Goal: Task Accomplishment & Management: Manage account settings

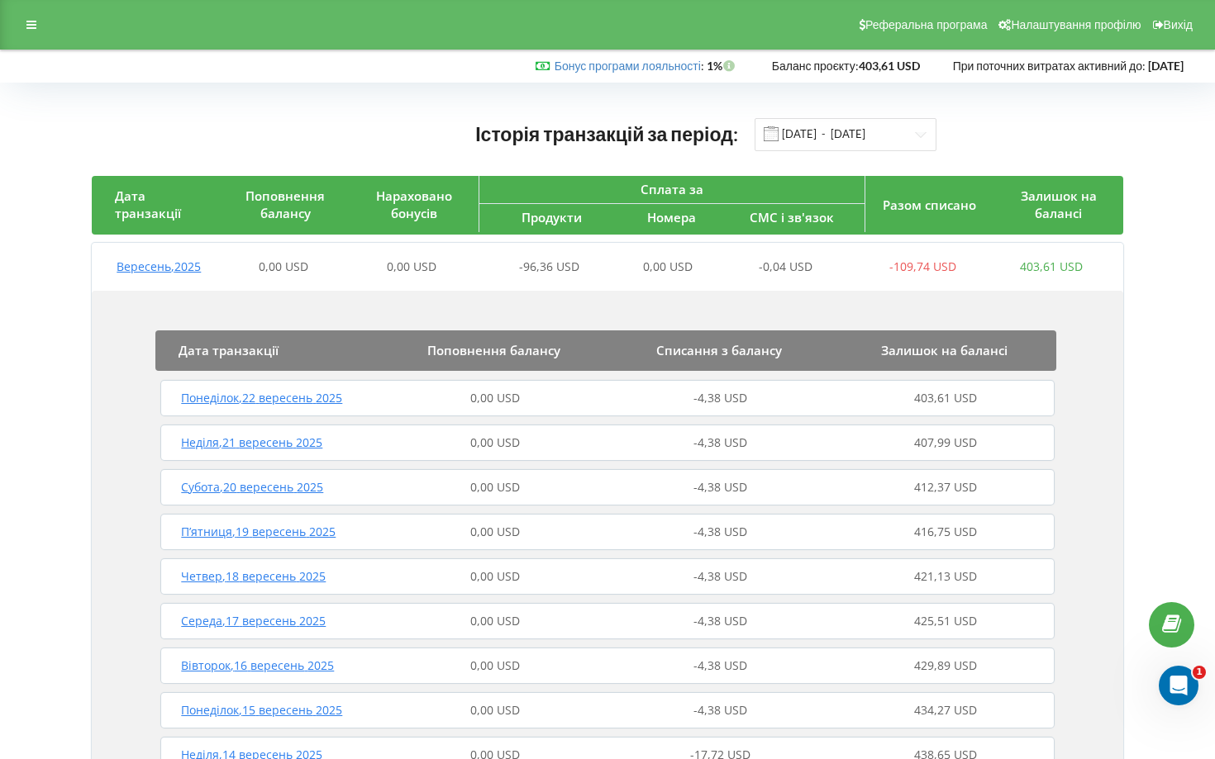
click at [229, 400] on span "Понеділок , 22 вересень 2025" at bounding box center [261, 398] width 161 height 16
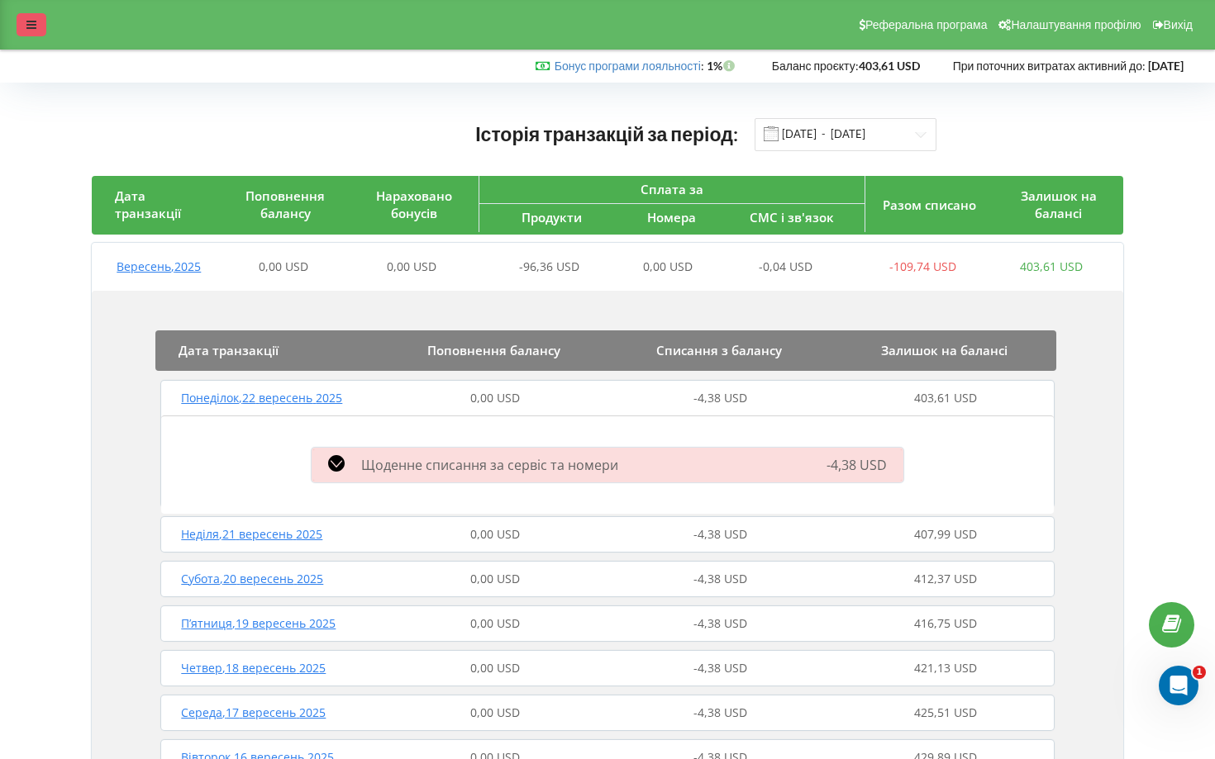
click at [35, 25] on icon at bounding box center [31, 25] width 10 height 12
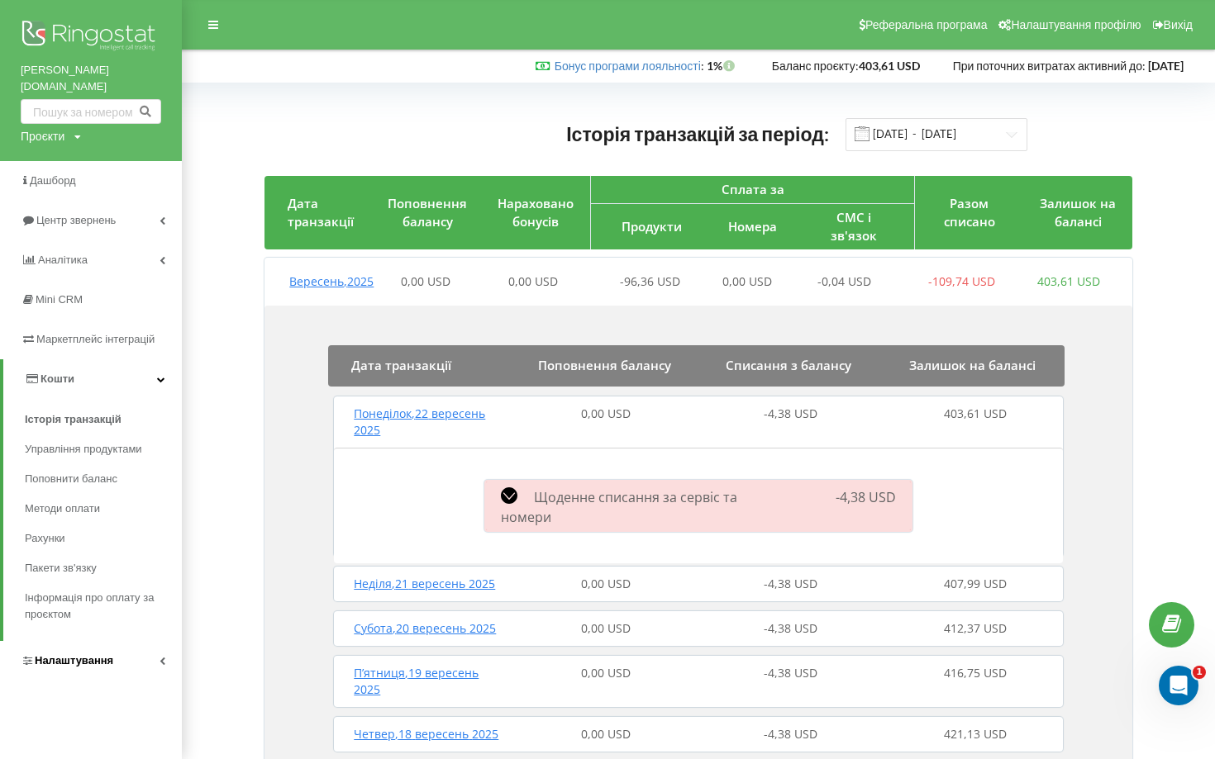
click at [88, 653] on span "Налаштування" at bounding box center [67, 661] width 93 height 17
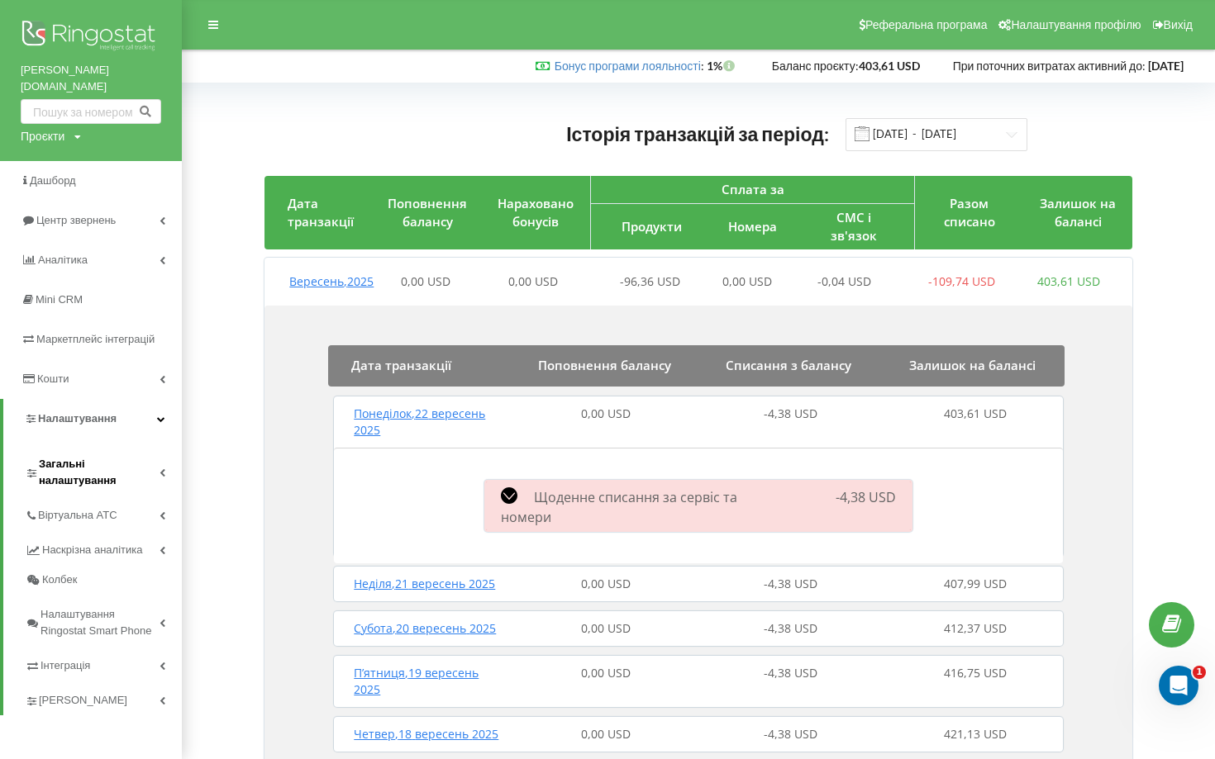
click at [91, 456] on span "Загальні налаштування" at bounding box center [99, 472] width 121 height 33
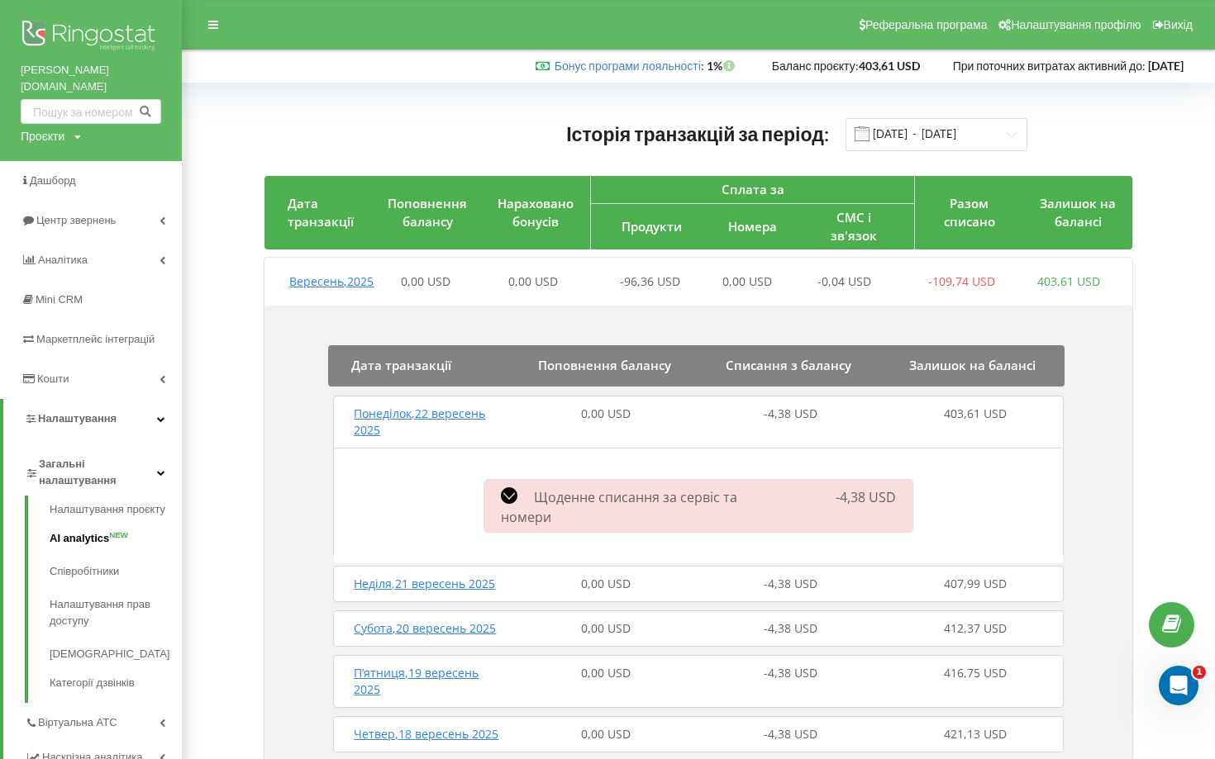
click at [101, 525] on link "AI analytics NEW" at bounding box center [116, 538] width 132 height 33
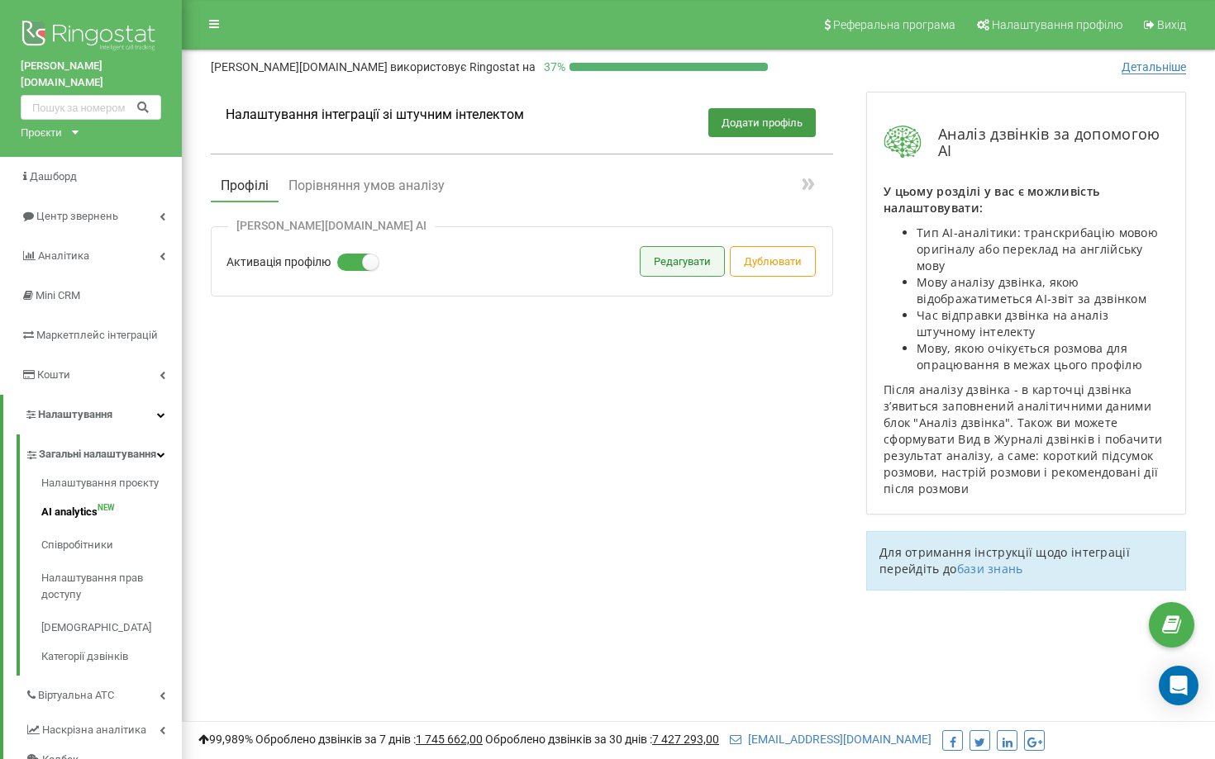
click at [659, 259] on button "Редагувати" at bounding box center [681, 261] width 83 height 29
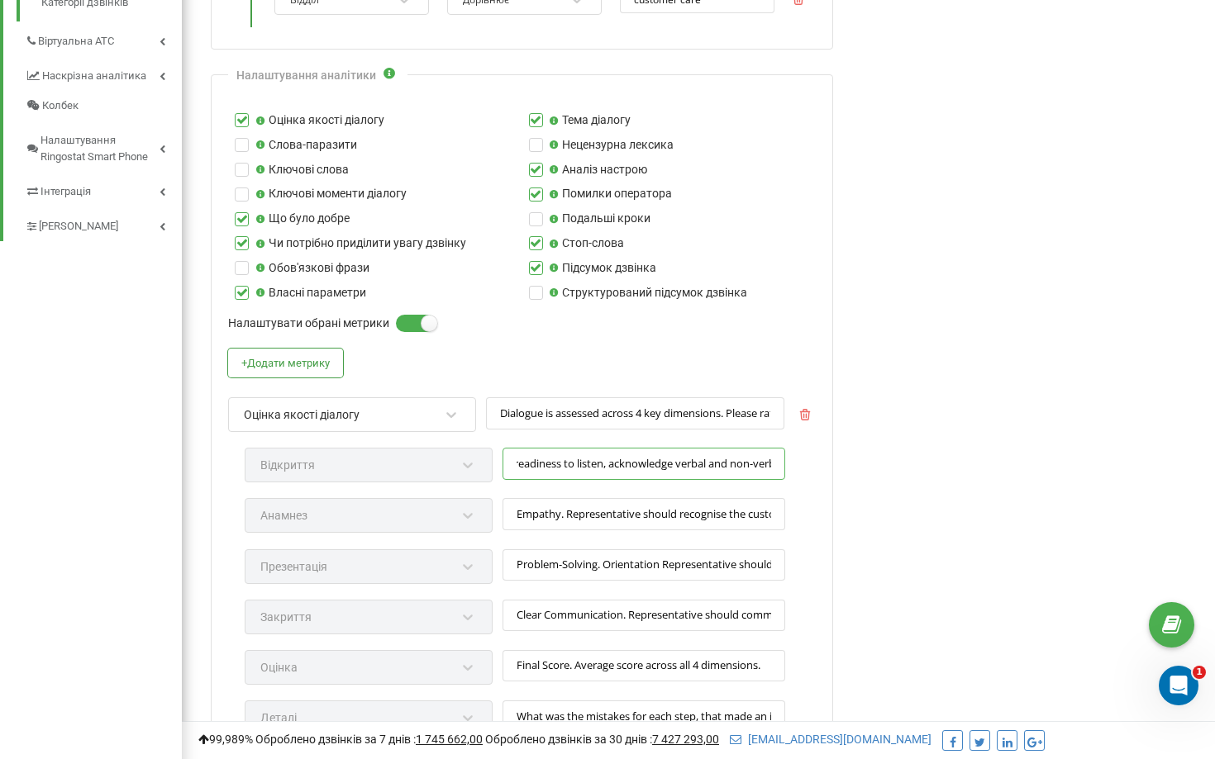
scroll to position [0, 283]
drag, startPoint x: 603, startPoint y: 466, endPoint x: 697, endPoint y: 467, distance: 93.4
click at [697, 467] on input "Active Listening. Representative should demonstrate readiness to listen, acknow…" at bounding box center [643, 464] width 283 height 32
click at [692, 351] on div "+ Додати метрику Оцінка якості діалогу Dialogue is assessed across 4 key dimens…" at bounding box center [521, 626] width 587 height 554
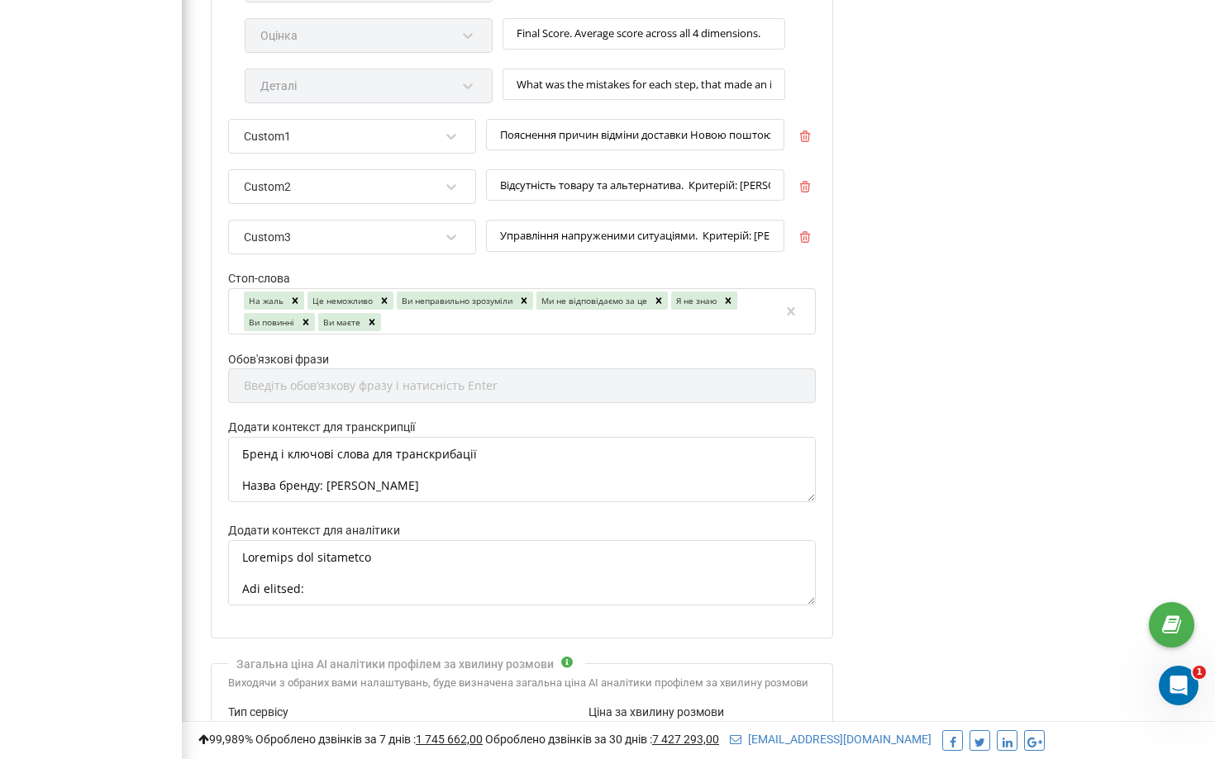
scroll to position [1288, 0]
drag, startPoint x: 244, startPoint y: 455, endPoint x: 436, endPoint y: 473, distance: 193.3
click at [436, 473] on textarea "Бренд і ключові слова для транскрибації Назва бренду: [PERSON_NAME] Опис: [PERS…" at bounding box center [521, 467] width 587 height 65
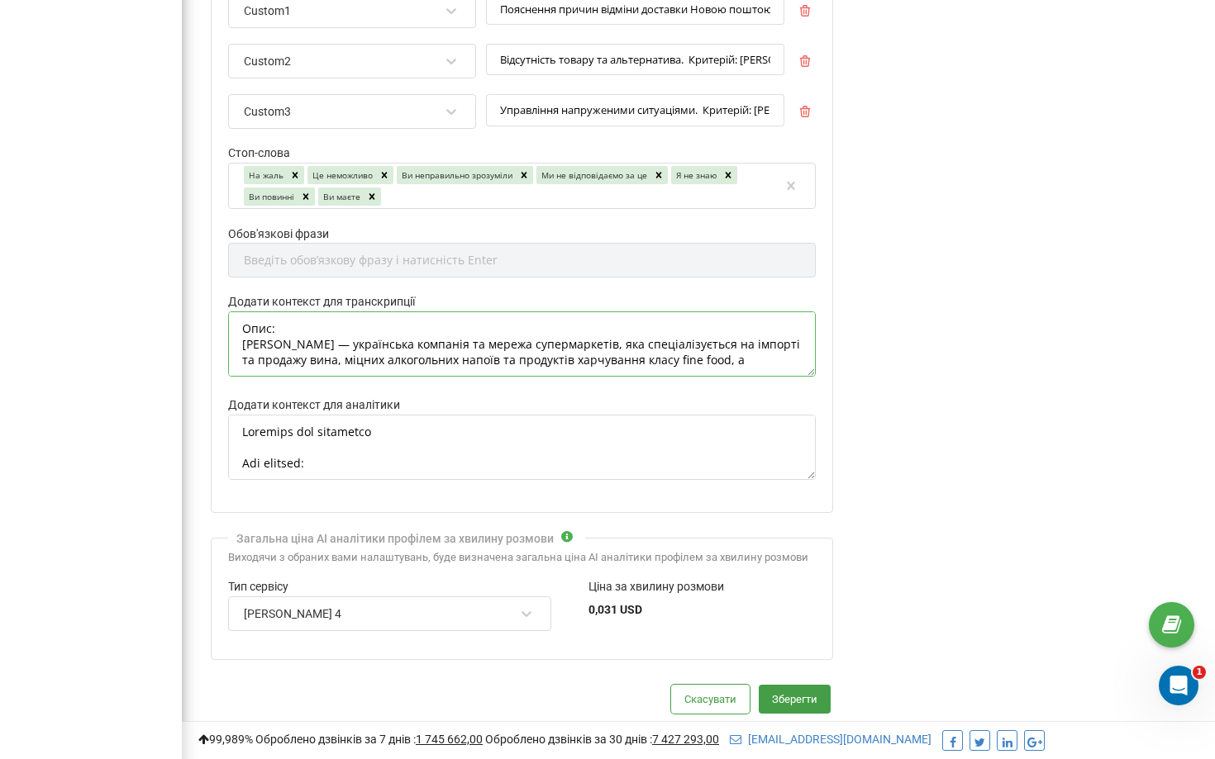
scroll to position [1414, 0]
click at [331, 438] on textarea "Додати контекст для аналітики" at bounding box center [521, 445] width 587 height 65
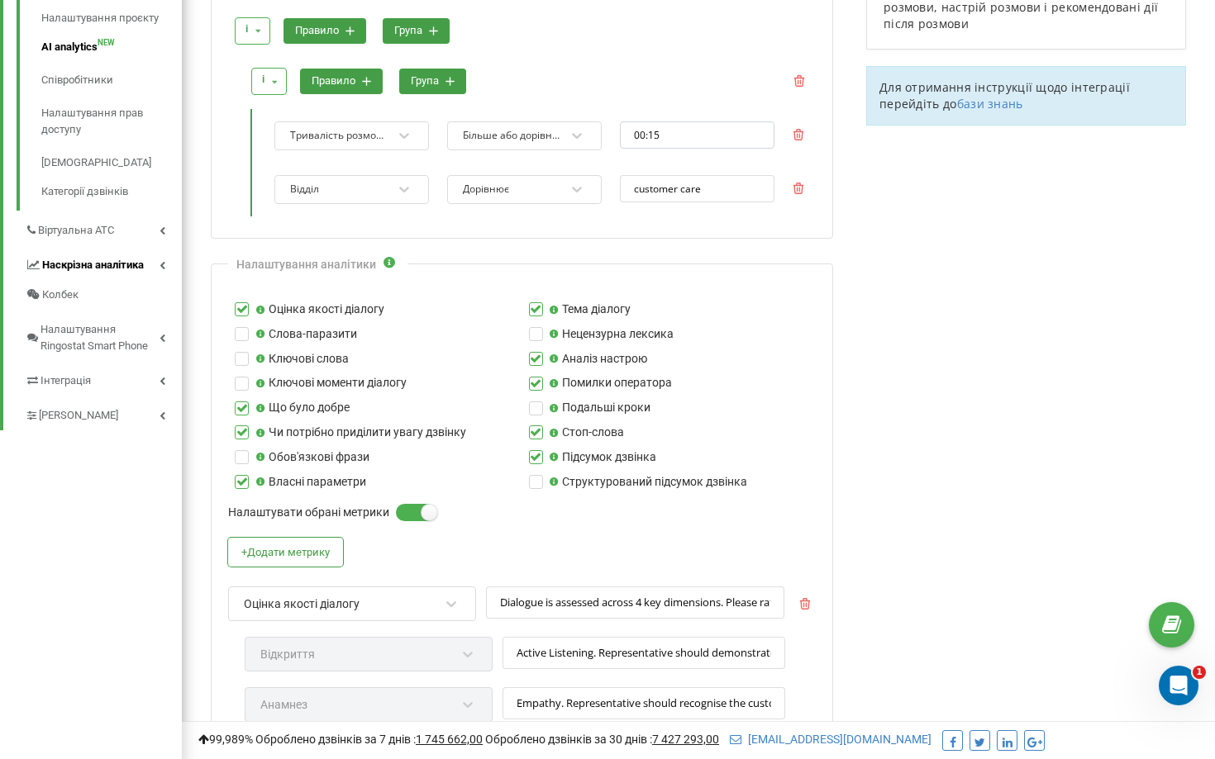
scroll to position [0, 0]
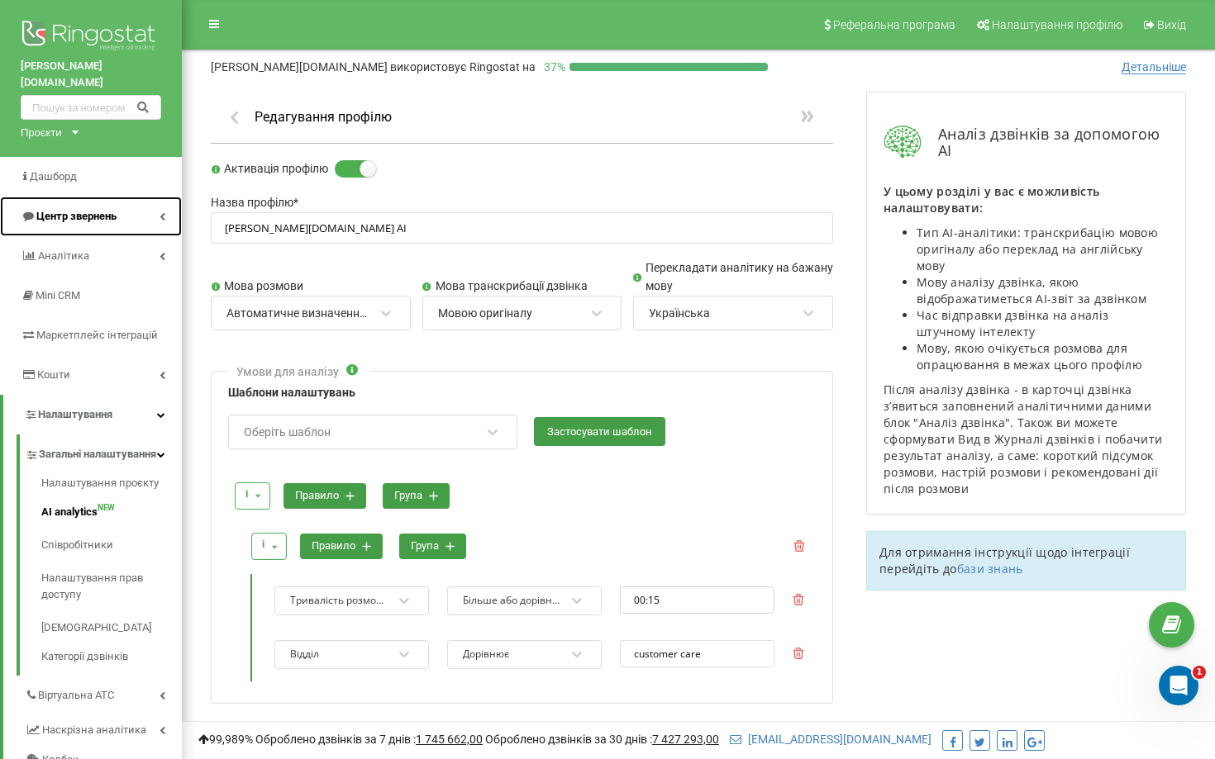
click at [49, 210] on span "Центр звернень" at bounding box center [76, 216] width 80 height 12
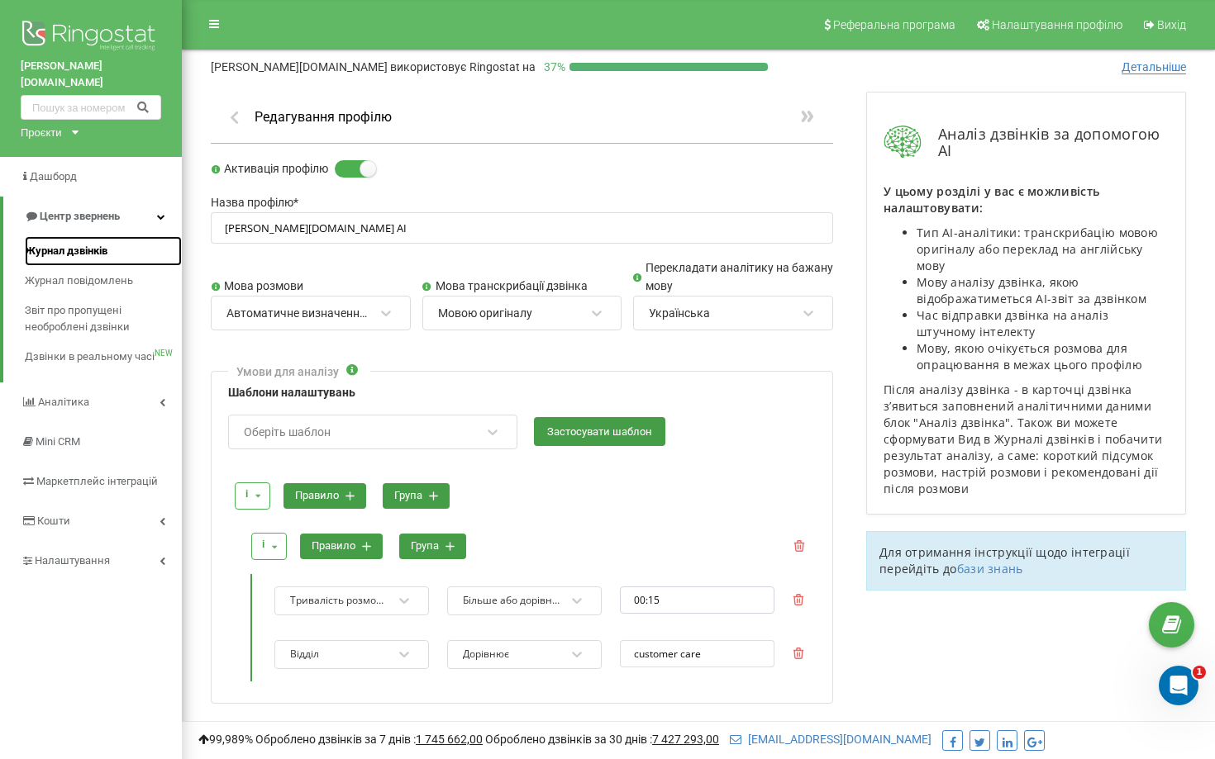
click at [64, 243] on span "Журнал дзвінків" at bounding box center [66, 251] width 83 height 17
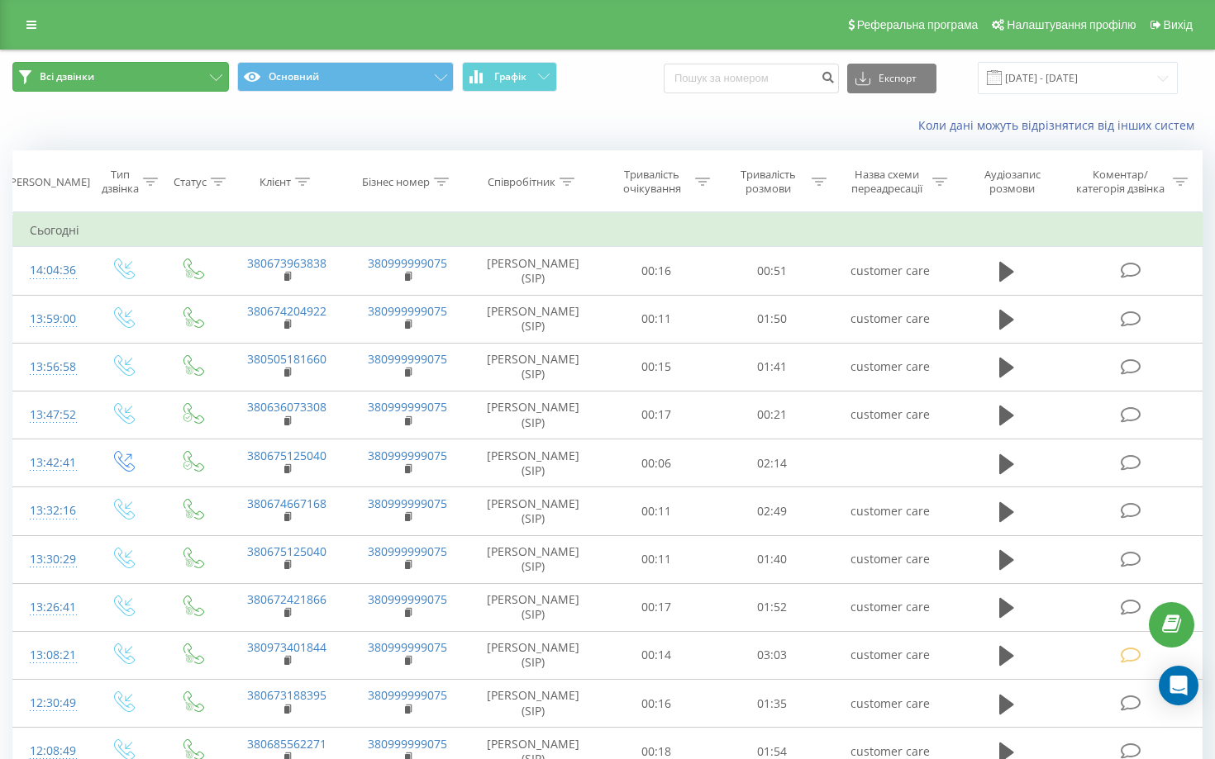
click at [163, 79] on button "Всі дзвінки" at bounding box center [120, 77] width 216 height 30
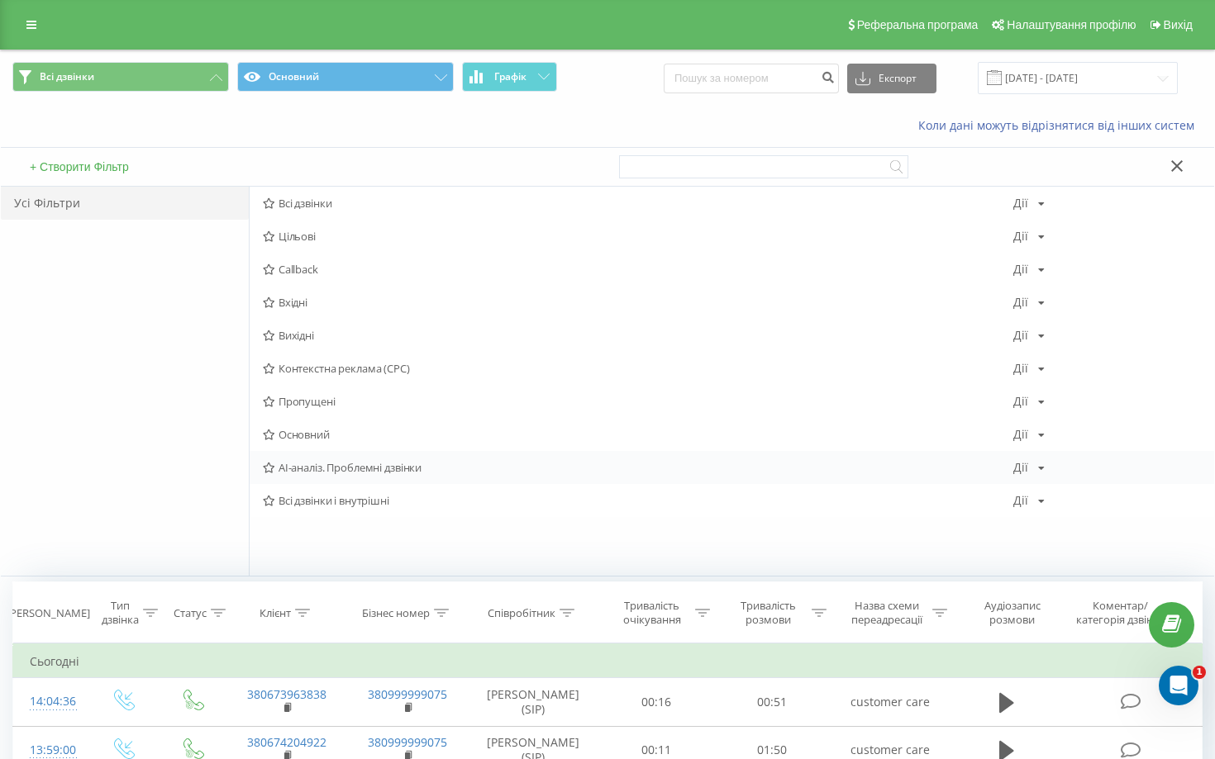
click at [378, 464] on span "AI-аналіз. Проблемні дзвінки" at bounding box center [638, 468] width 750 height 12
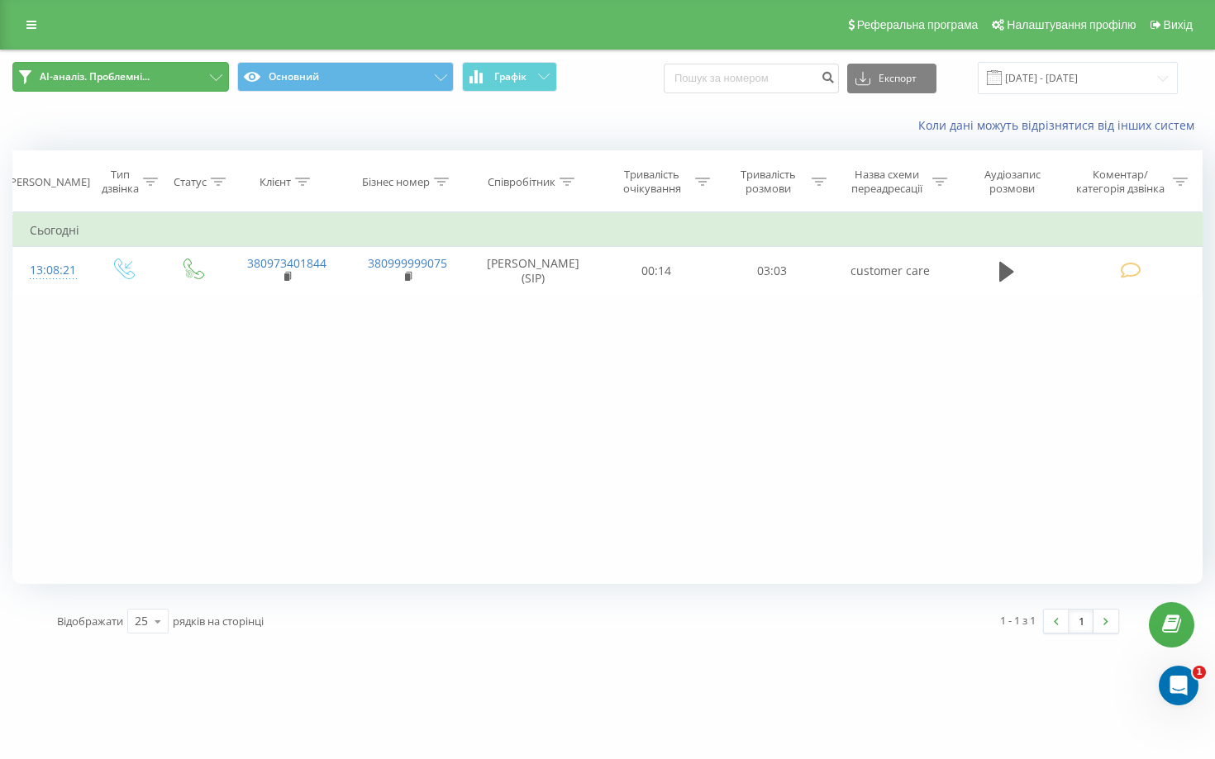
click at [192, 76] on button "AI-аналіз. Проблемні..." at bounding box center [120, 77] width 216 height 30
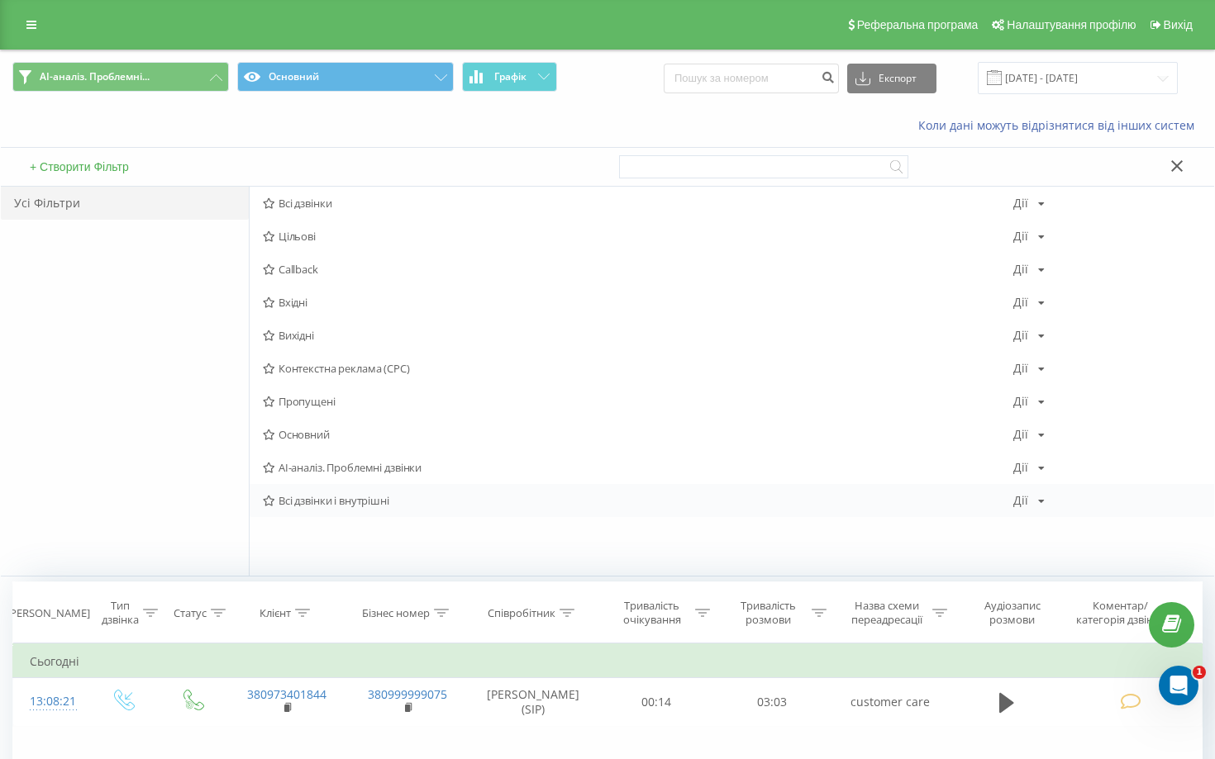
click at [388, 503] on span "Всі дзвінки і внутрішні" at bounding box center [638, 501] width 750 height 12
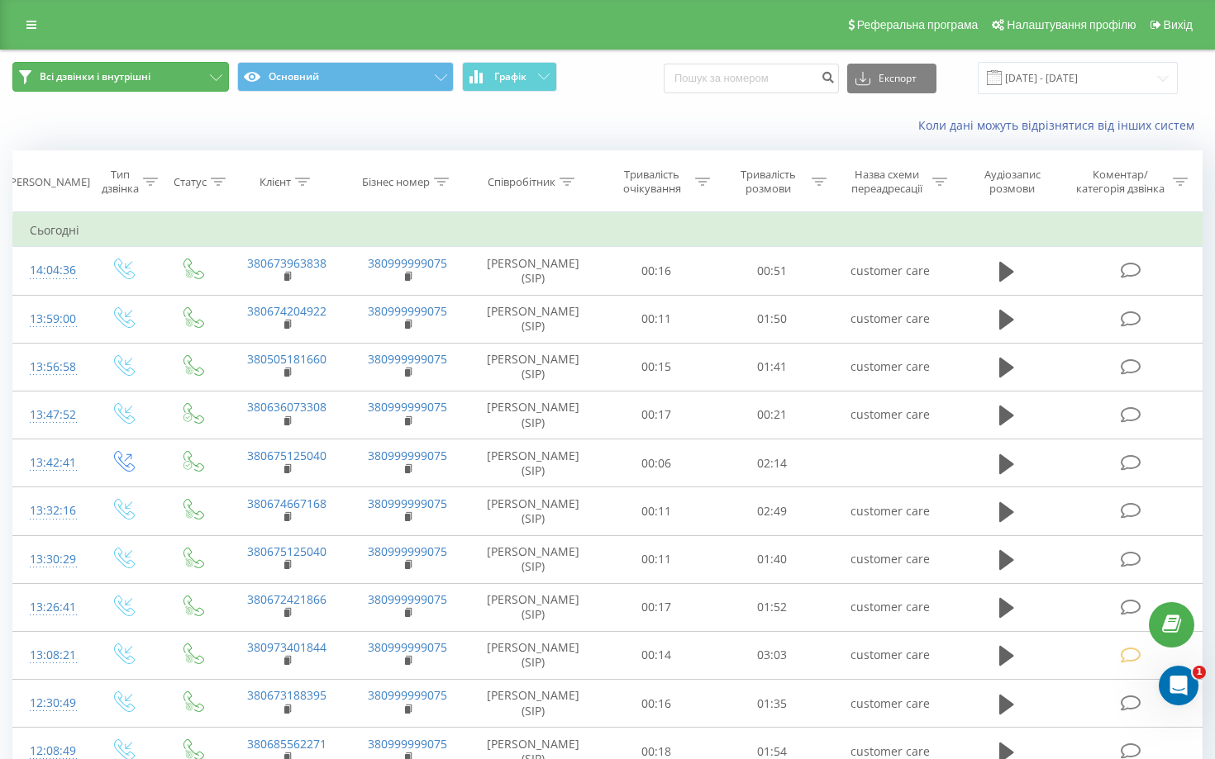
click at [208, 84] on button "Всі дзвінки і внутрішні" at bounding box center [120, 77] width 216 height 30
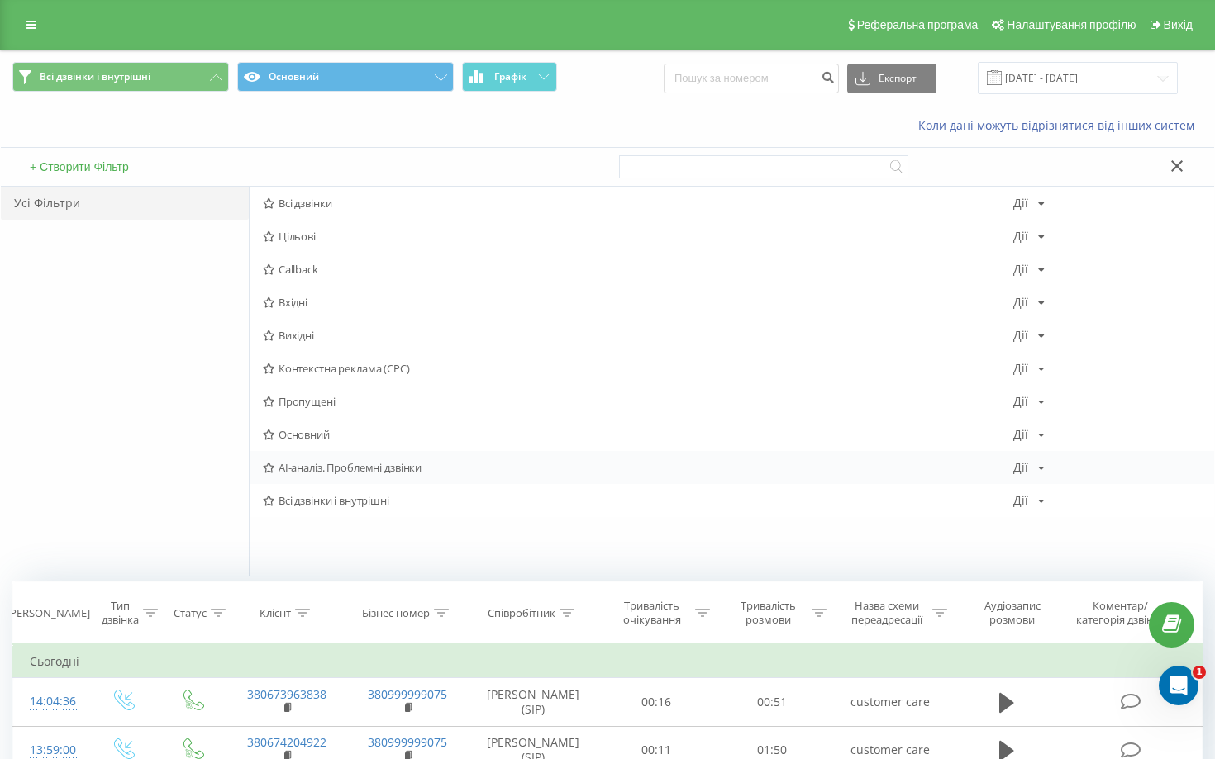
click at [368, 467] on span "AI-аналіз. Проблемні дзвінки" at bounding box center [638, 468] width 750 height 12
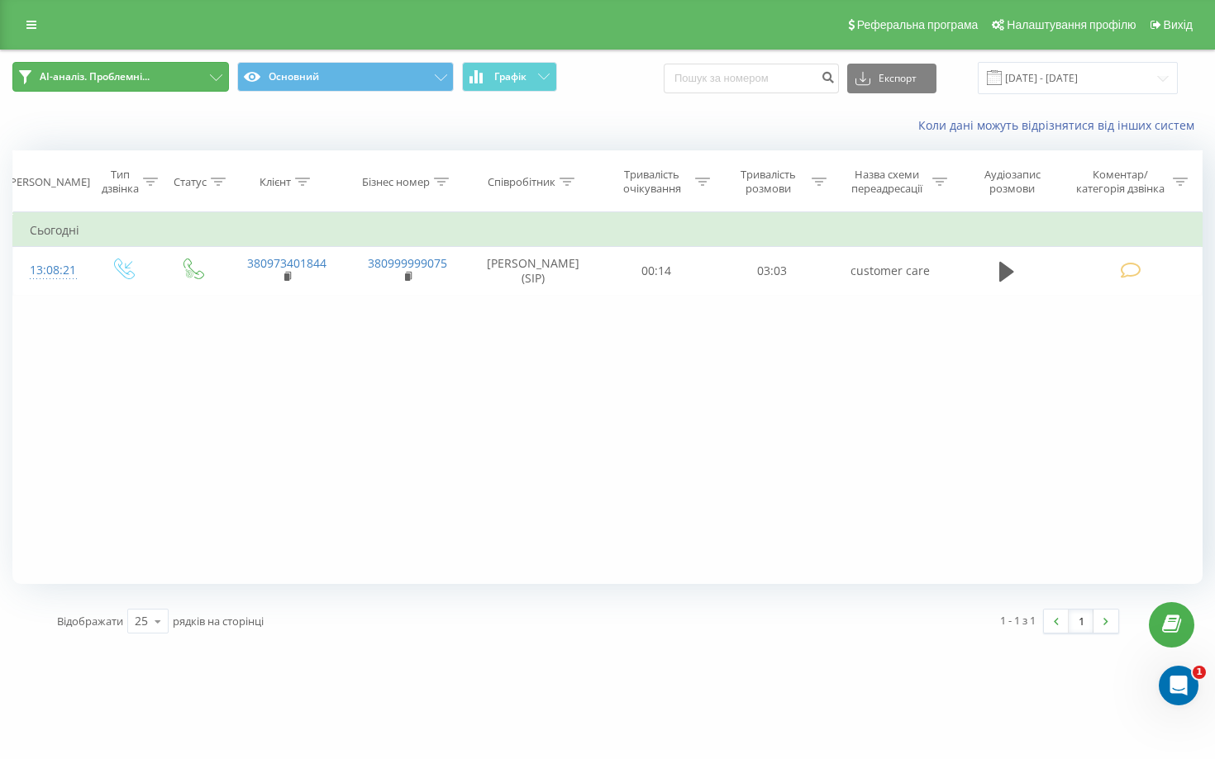
click at [210, 76] on icon at bounding box center [216, 77] width 12 height 7
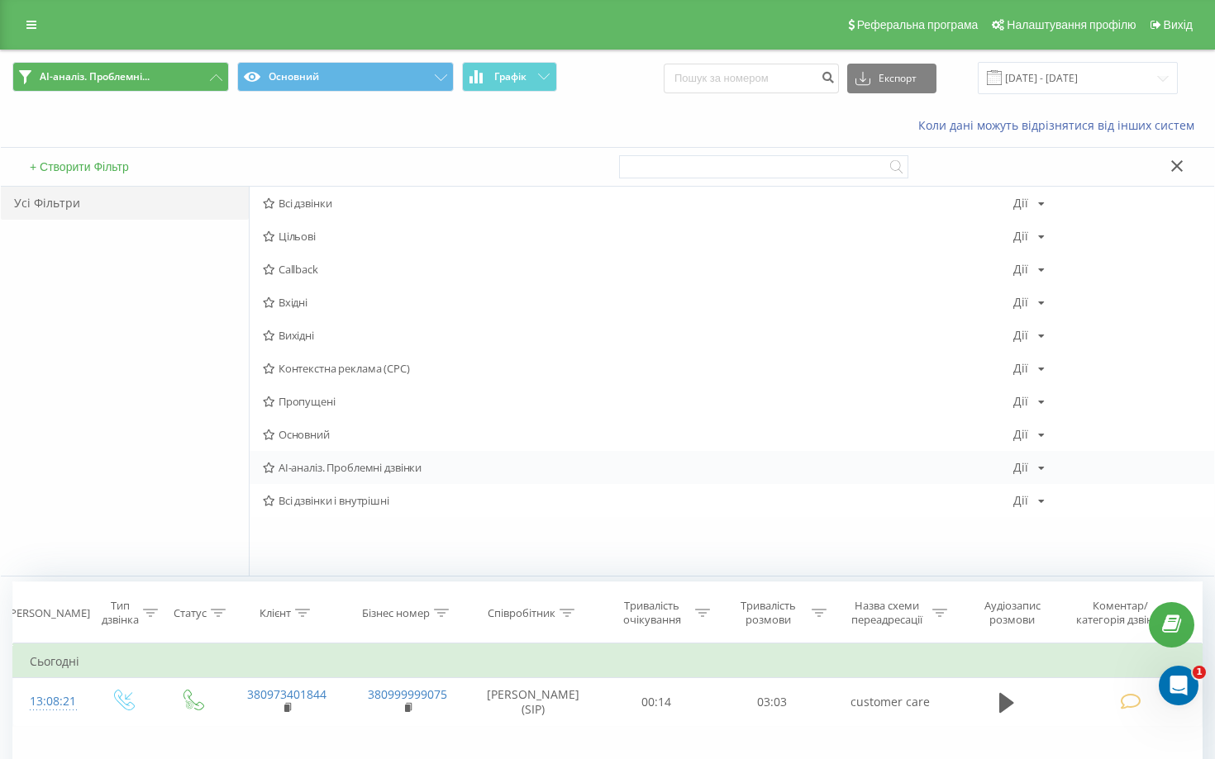
click at [1044, 463] on div "AI-аналіз. Проблемні дзвінки Дії Редагувати Копіювати Видалити За замовчуванням…" at bounding box center [732, 467] width 964 height 33
click at [1039, 468] on icon at bounding box center [1041, 469] width 7 height 10
click at [31, 21] on icon at bounding box center [31, 25] width 10 height 12
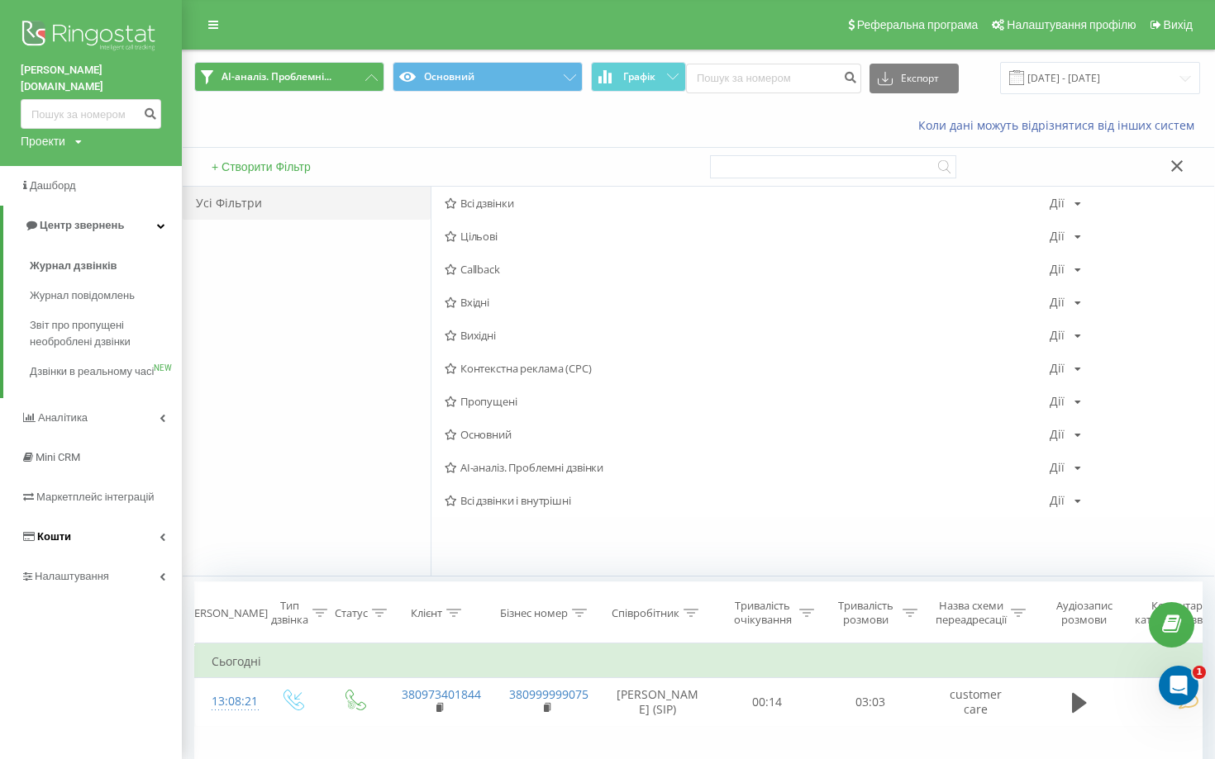
click at [82, 534] on link "Кошти" at bounding box center [91, 537] width 182 height 40
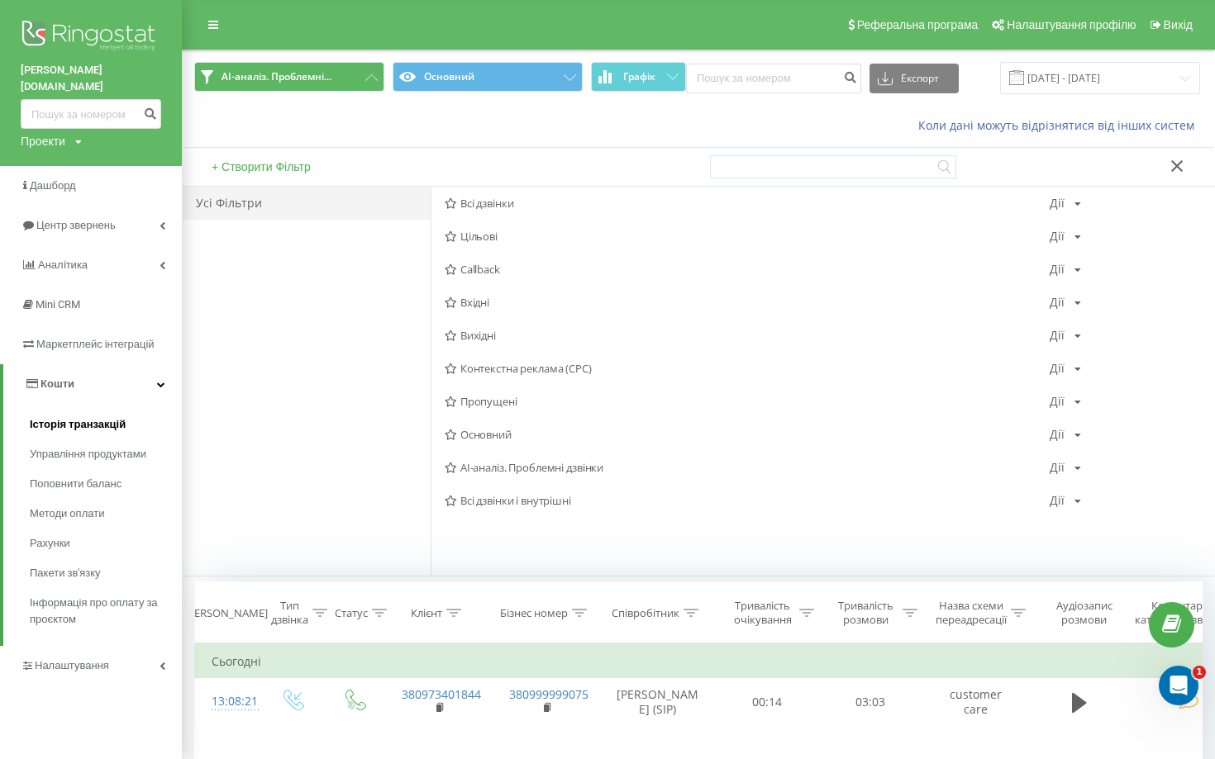
click at [92, 416] on span "Історія транзакцій" at bounding box center [78, 424] width 96 height 17
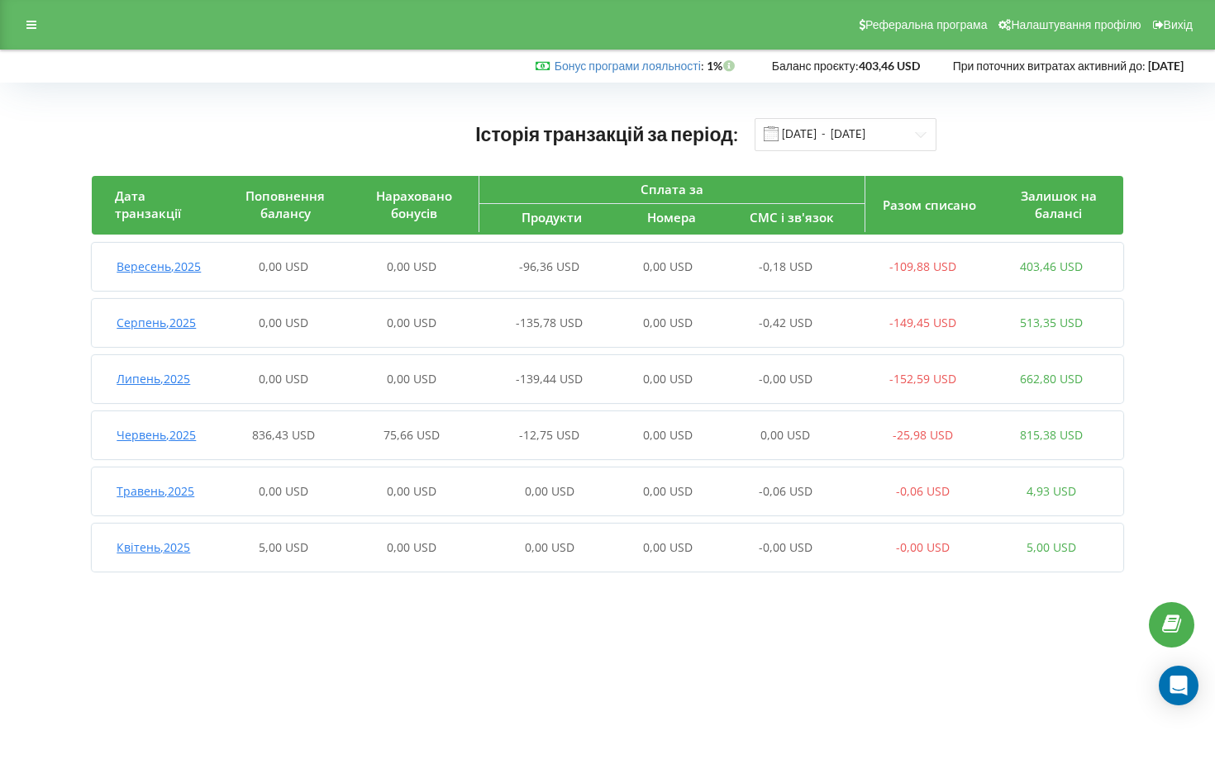
click at [137, 262] on span "Вересень , 2025" at bounding box center [159, 267] width 84 height 16
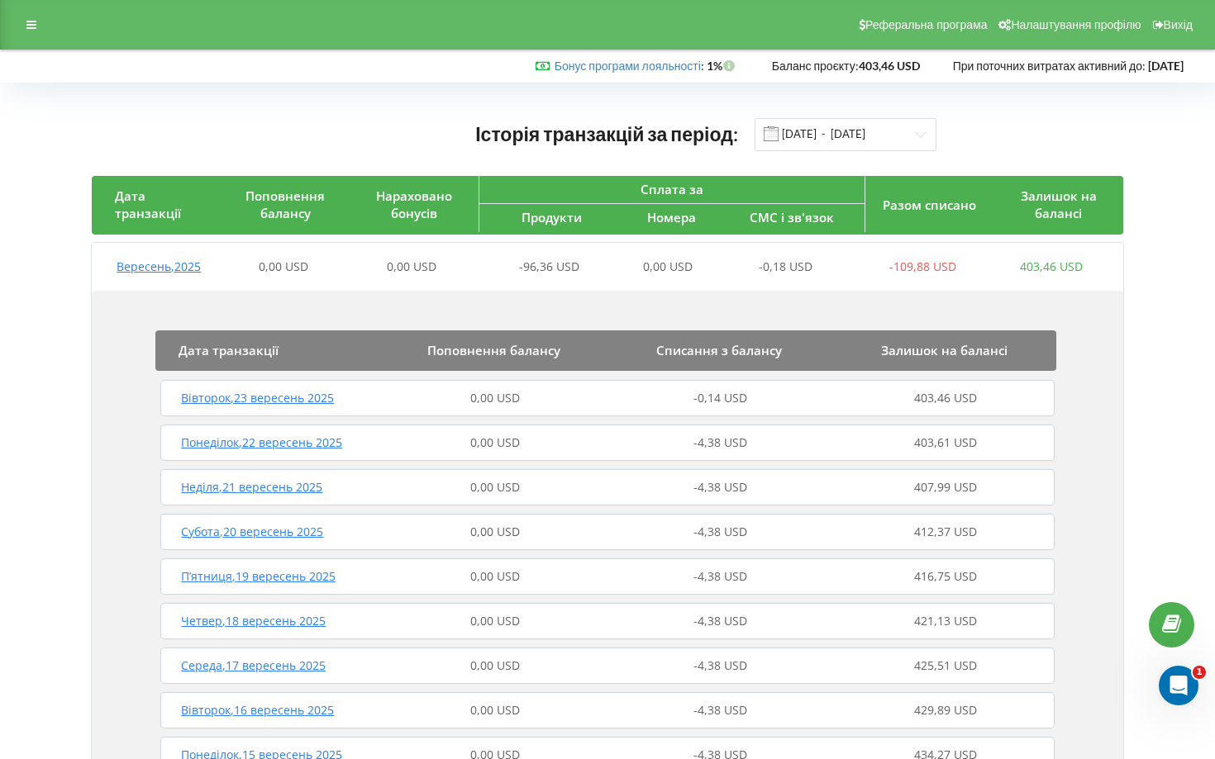
click at [263, 402] on span "Вівторок , 23 вересень 2025" at bounding box center [257, 398] width 153 height 16
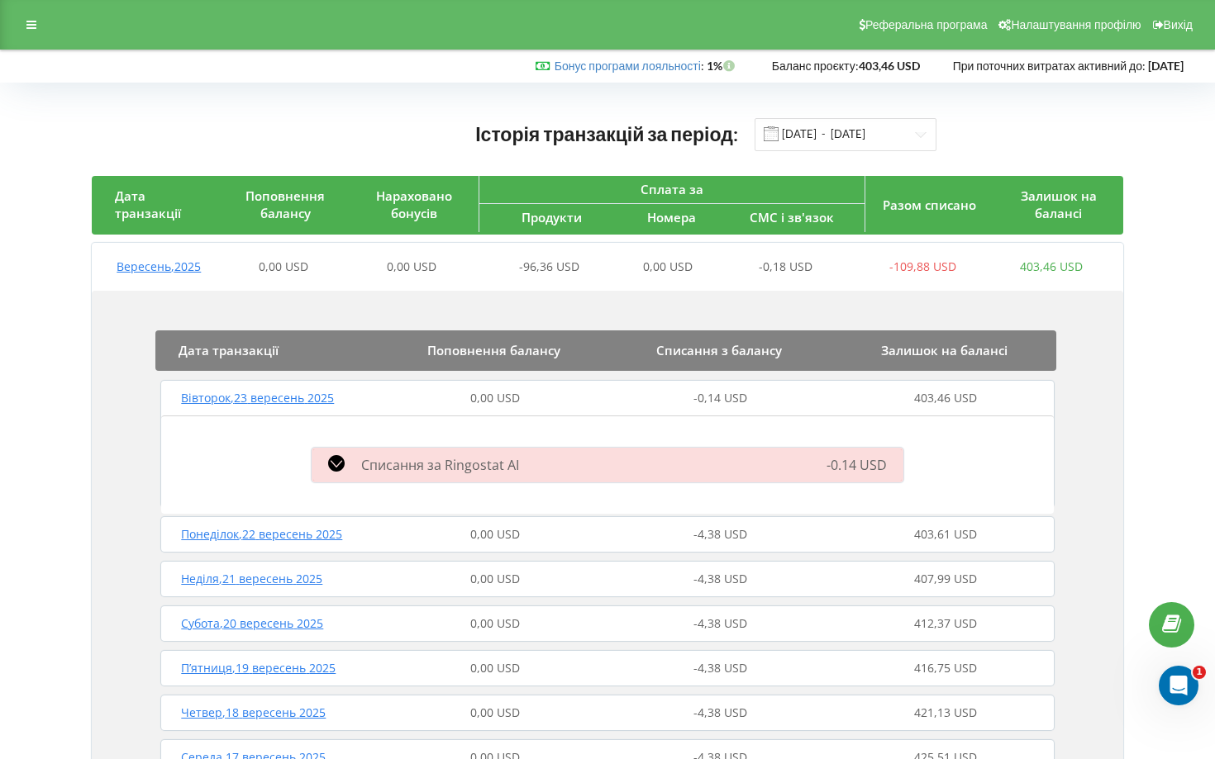
click at [294, 538] on span "Понеділок , 22 вересень 2025" at bounding box center [261, 534] width 161 height 16
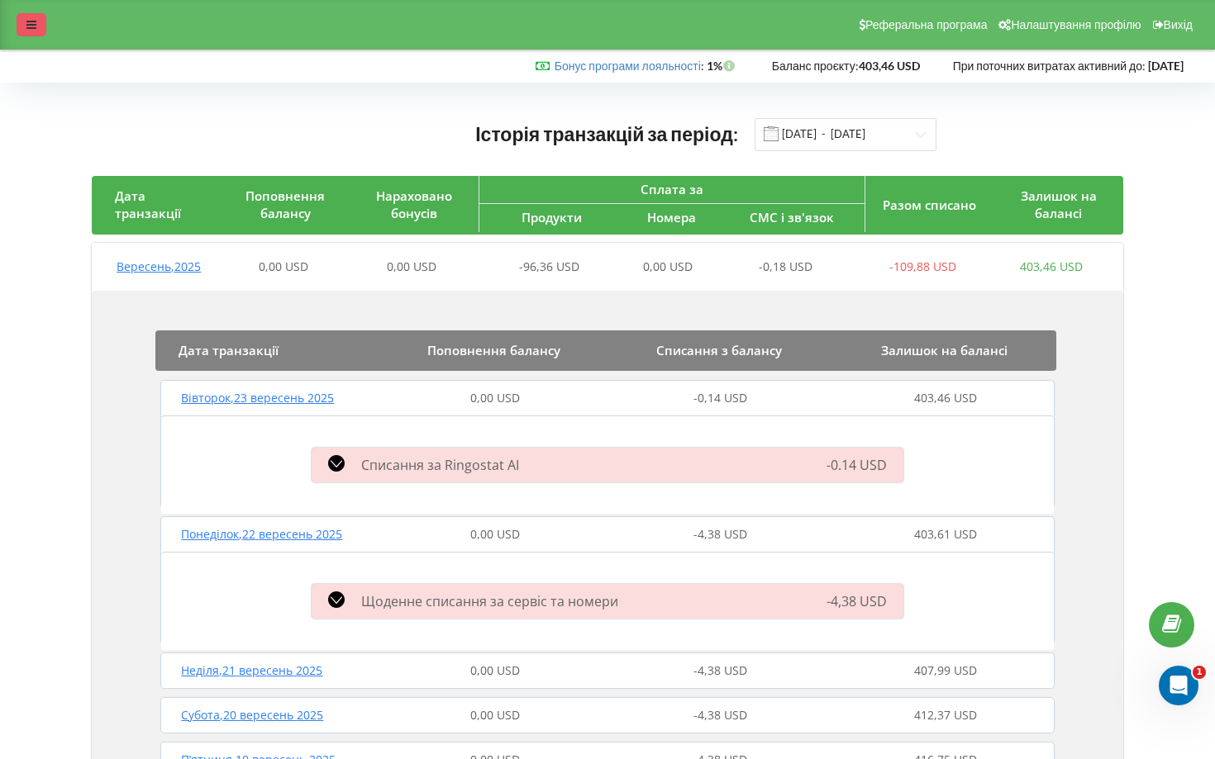
click at [32, 13] on div at bounding box center [32, 24] width 30 height 23
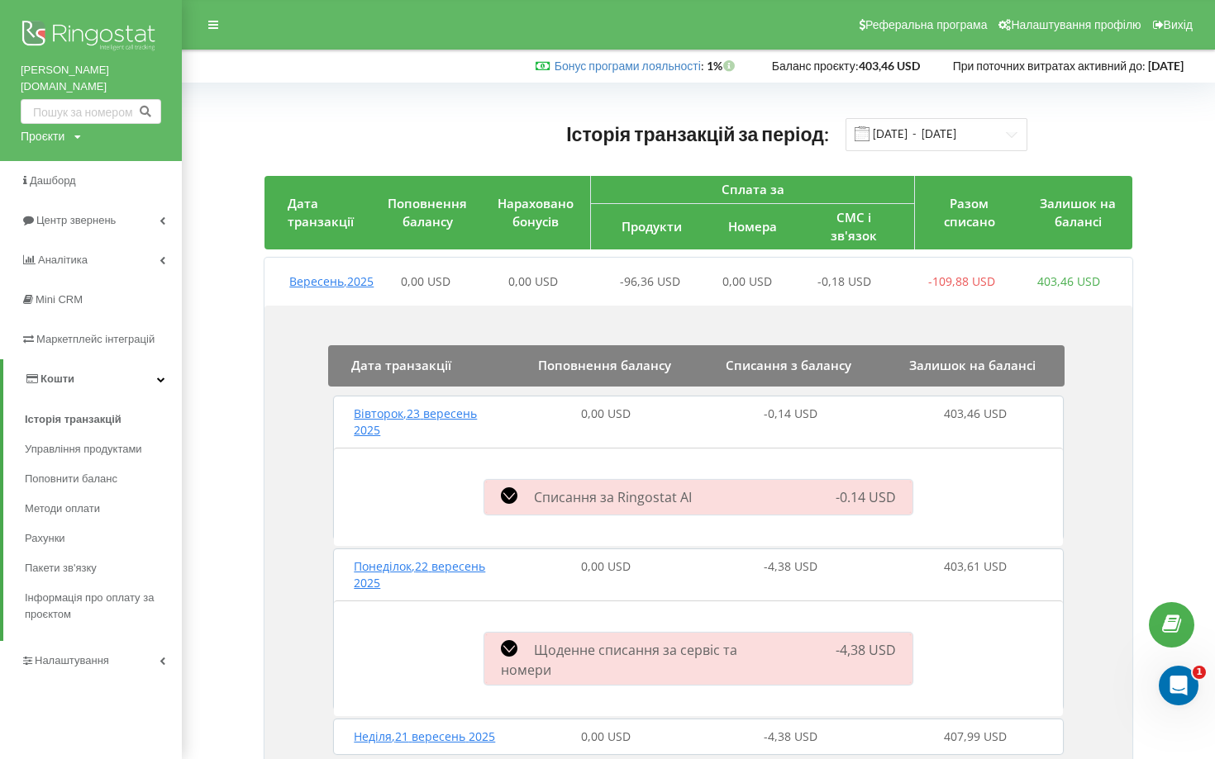
click at [63, 74] on link "[PERSON_NAME][DOMAIN_NAME]" at bounding box center [91, 78] width 140 height 33
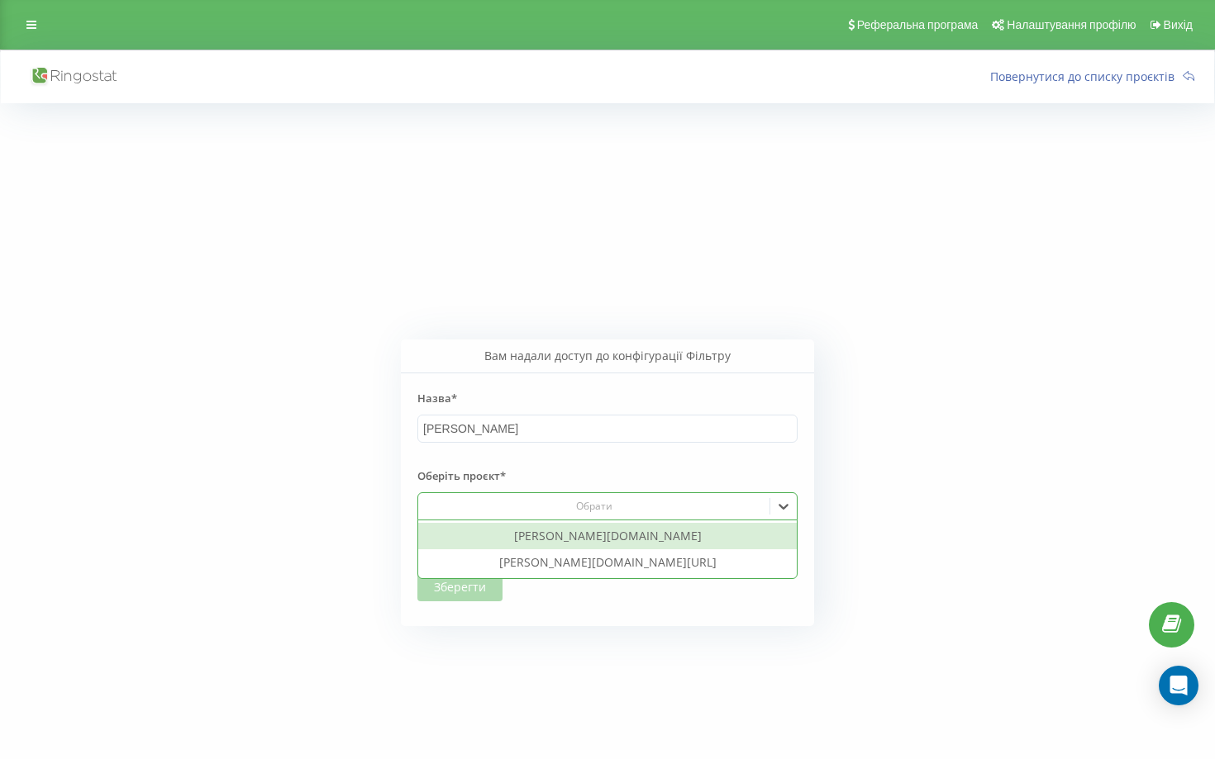
click at [474, 513] on div at bounding box center [594, 506] width 339 height 19
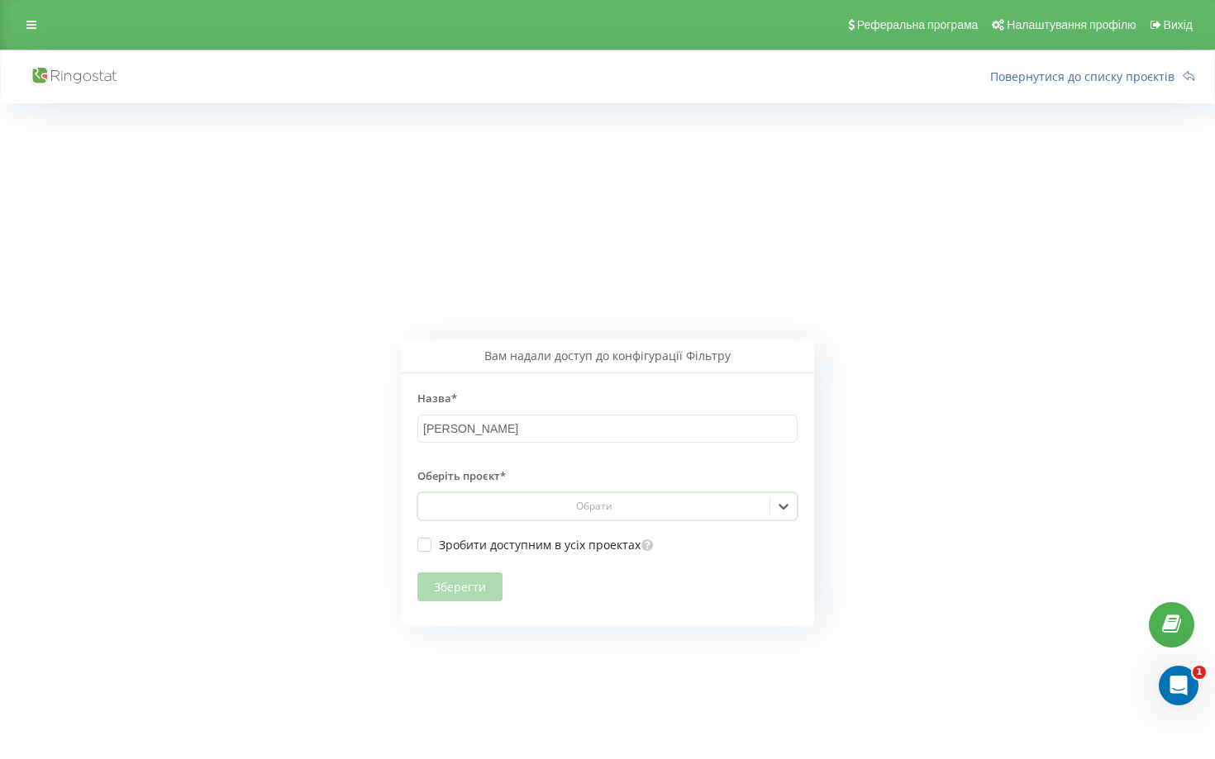
click at [545, 509] on div "Обрати" at bounding box center [594, 506] width 339 height 13
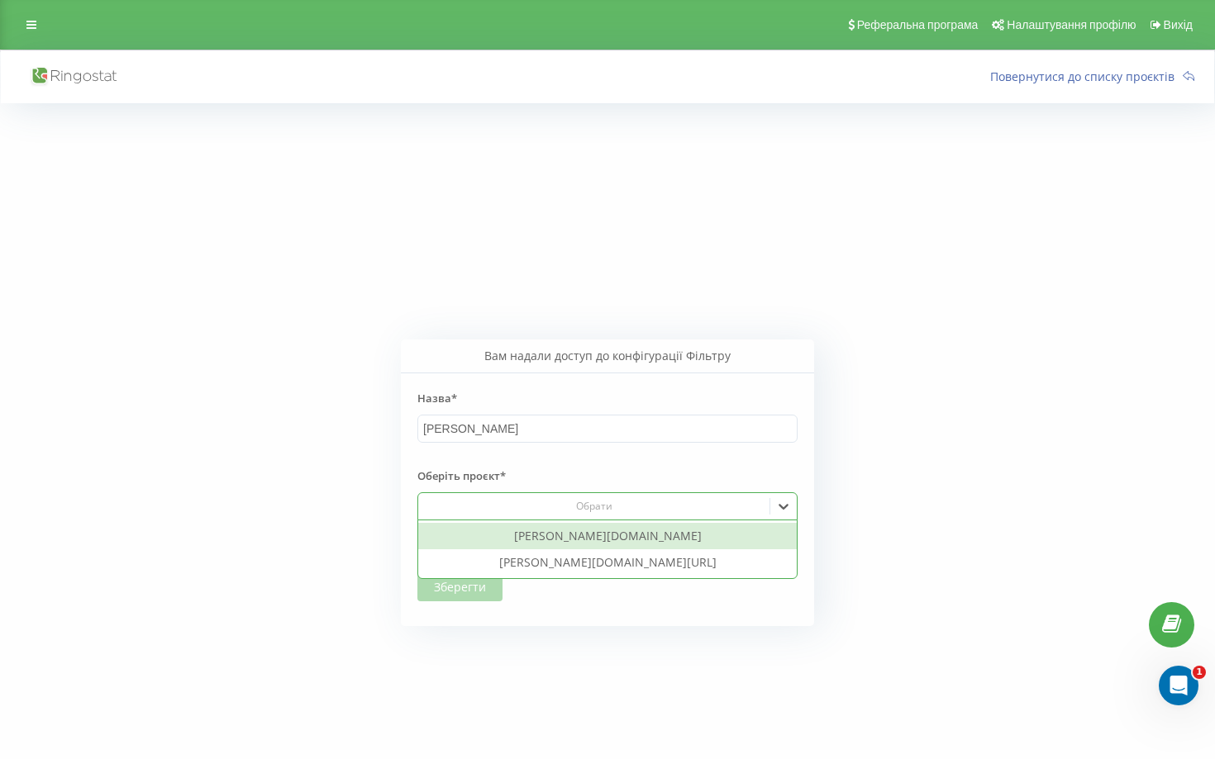
click at [549, 542] on div "[PERSON_NAME][DOMAIN_NAME]" at bounding box center [607, 536] width 378 height 26
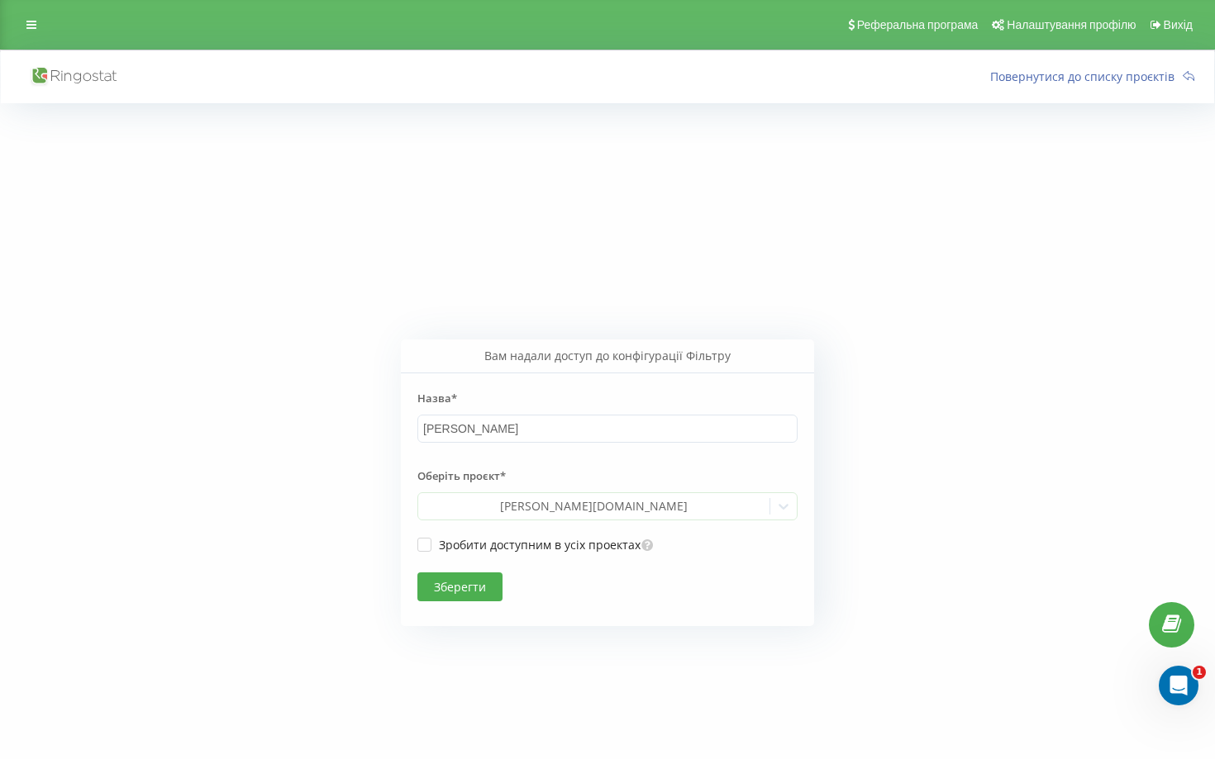
click at [469, 592] on button "Зберегти" at bounding box center [459, 587] width 85 height 29
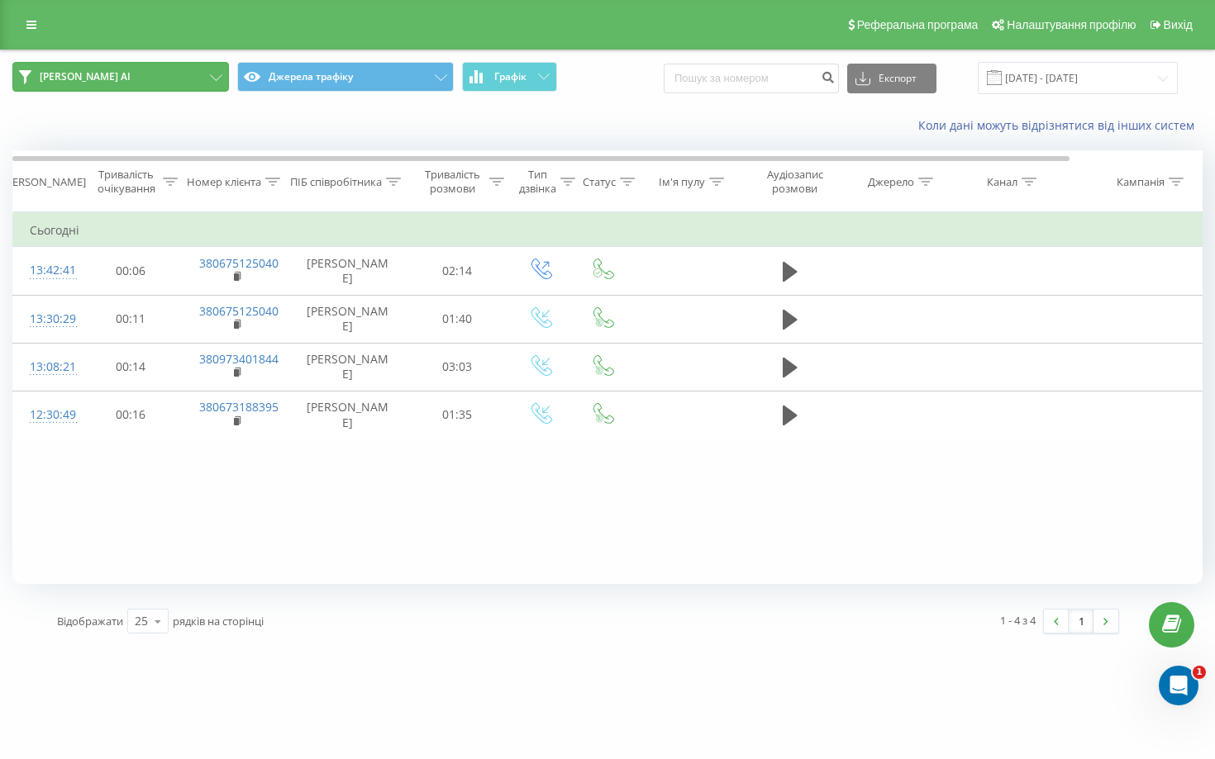
click at [216, 77] on icon at bounding box center [216, 77] width 12 height 7
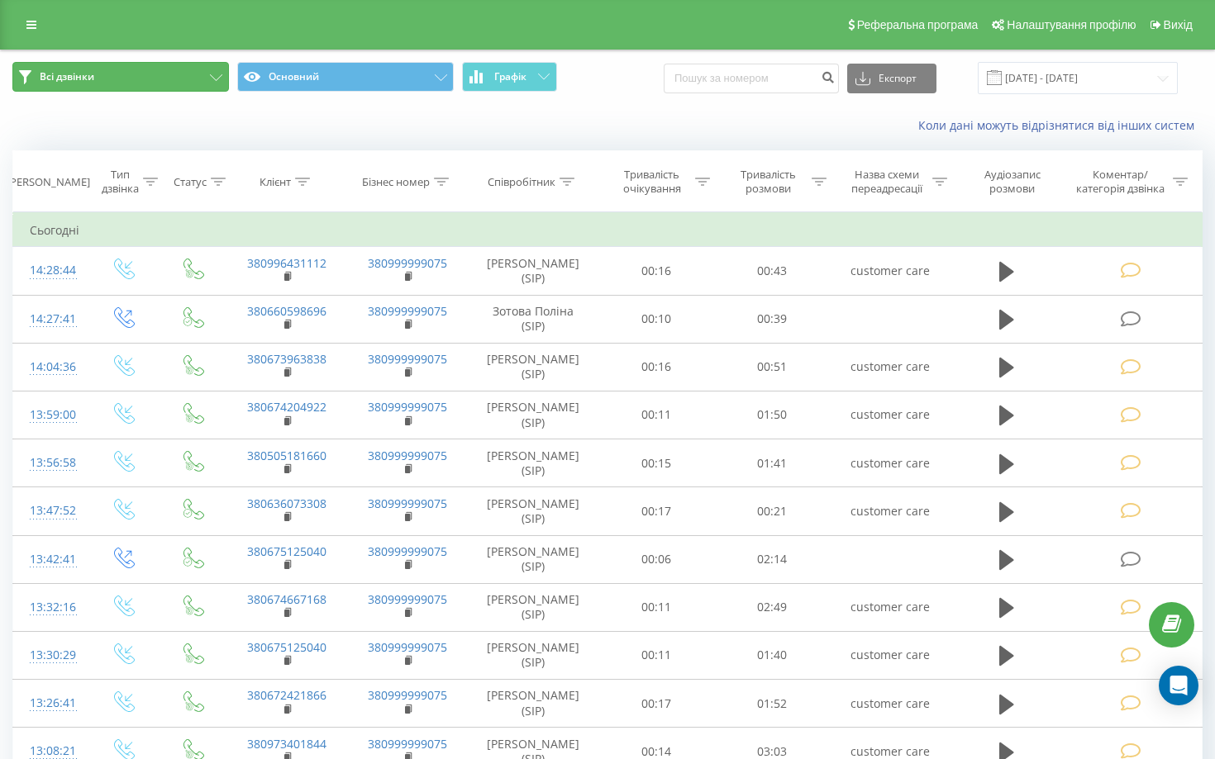
click at [152, 76] on button "Всі дзвінки" at bounding box center [120, 77] width 216 height 30
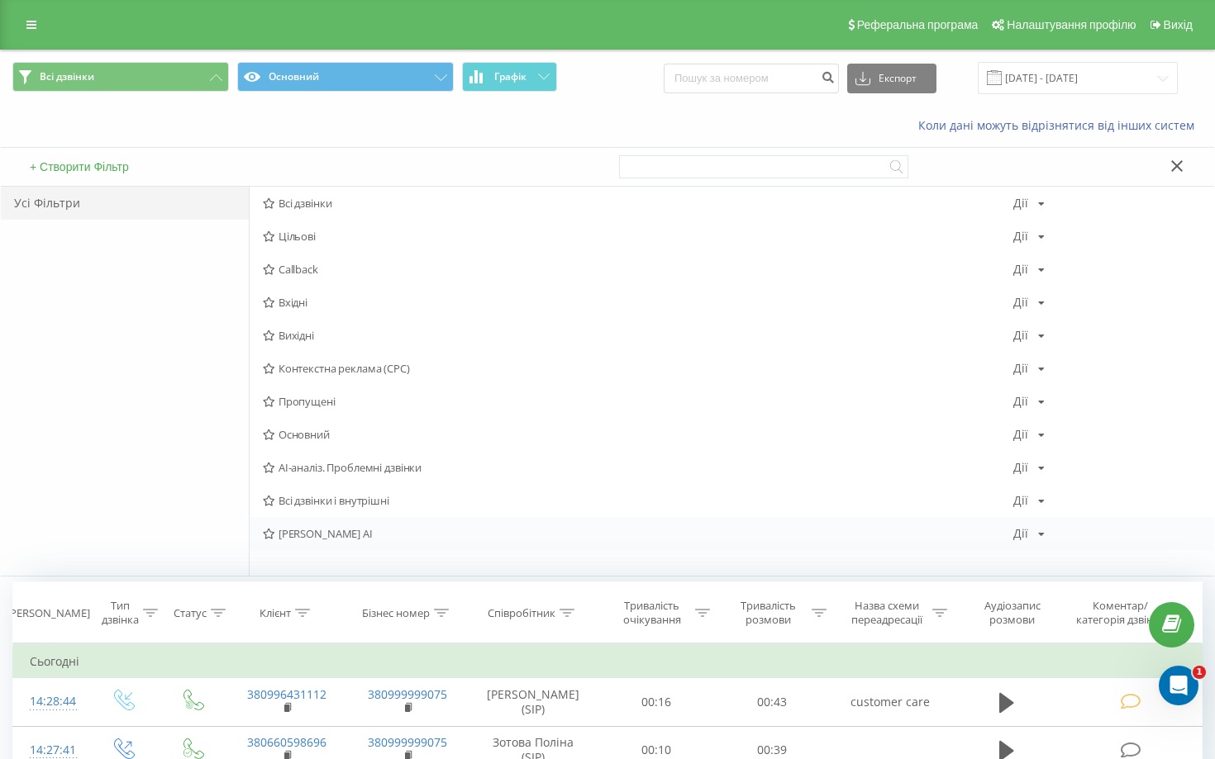
click at [334, 528] on span "[PERSON_NAME] AI" at bounding box center [638, 534] width 750 height 12
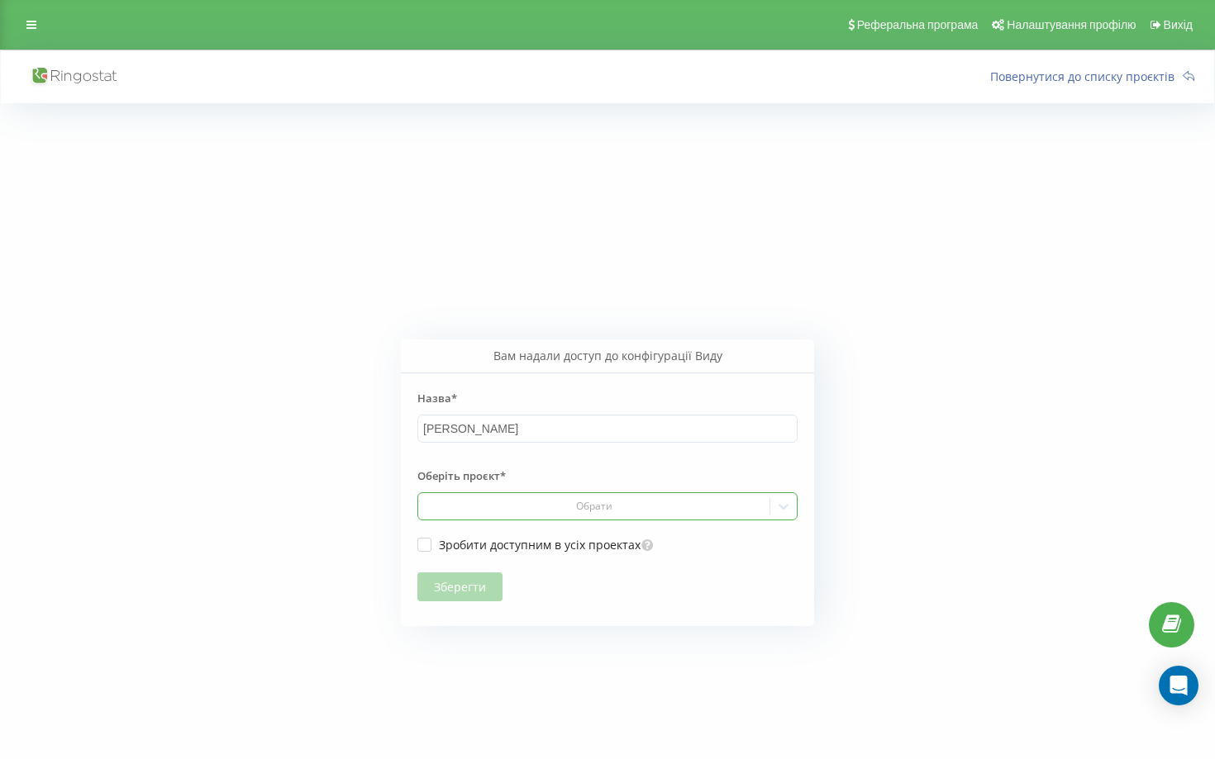
click at [494, 496] on div "Обрати" at bounding box center [593, 507] width 351 height 24
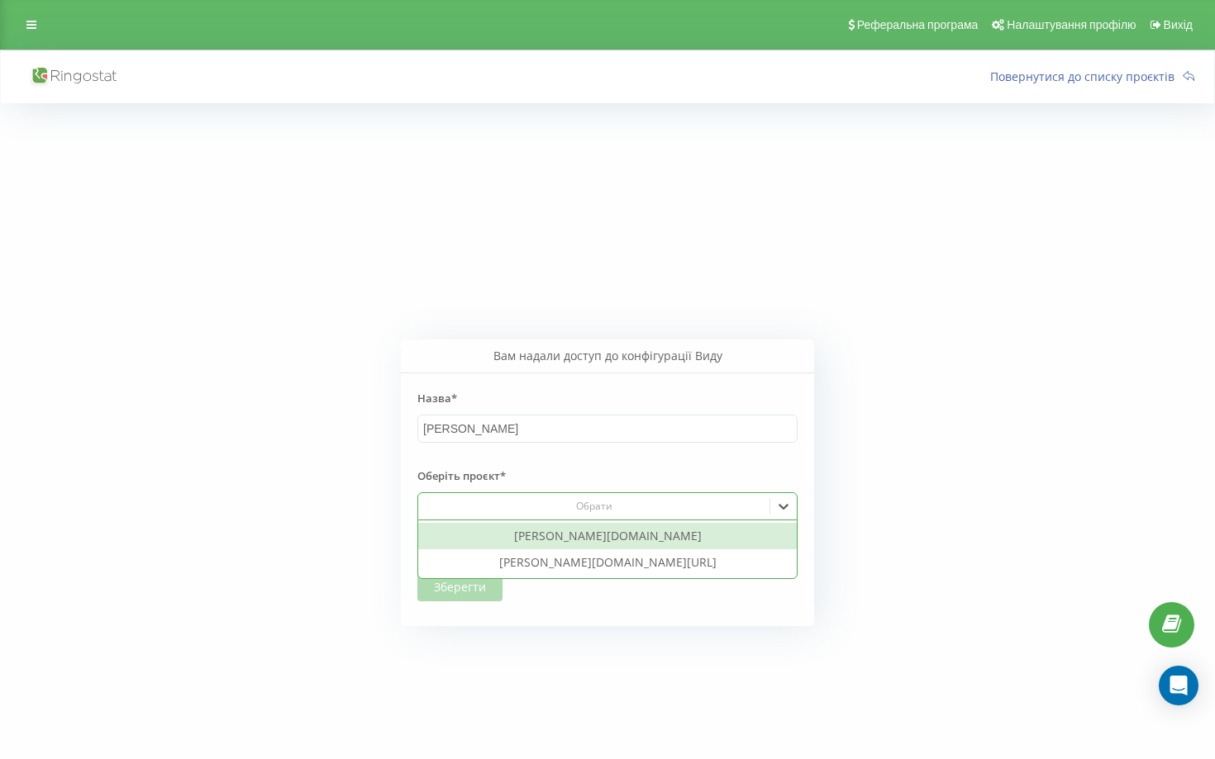
click at [494, 542] on div "[PERSON_NAME][DOMAIN_NAME]" at bounding box center [607, 536] width 378 height 26
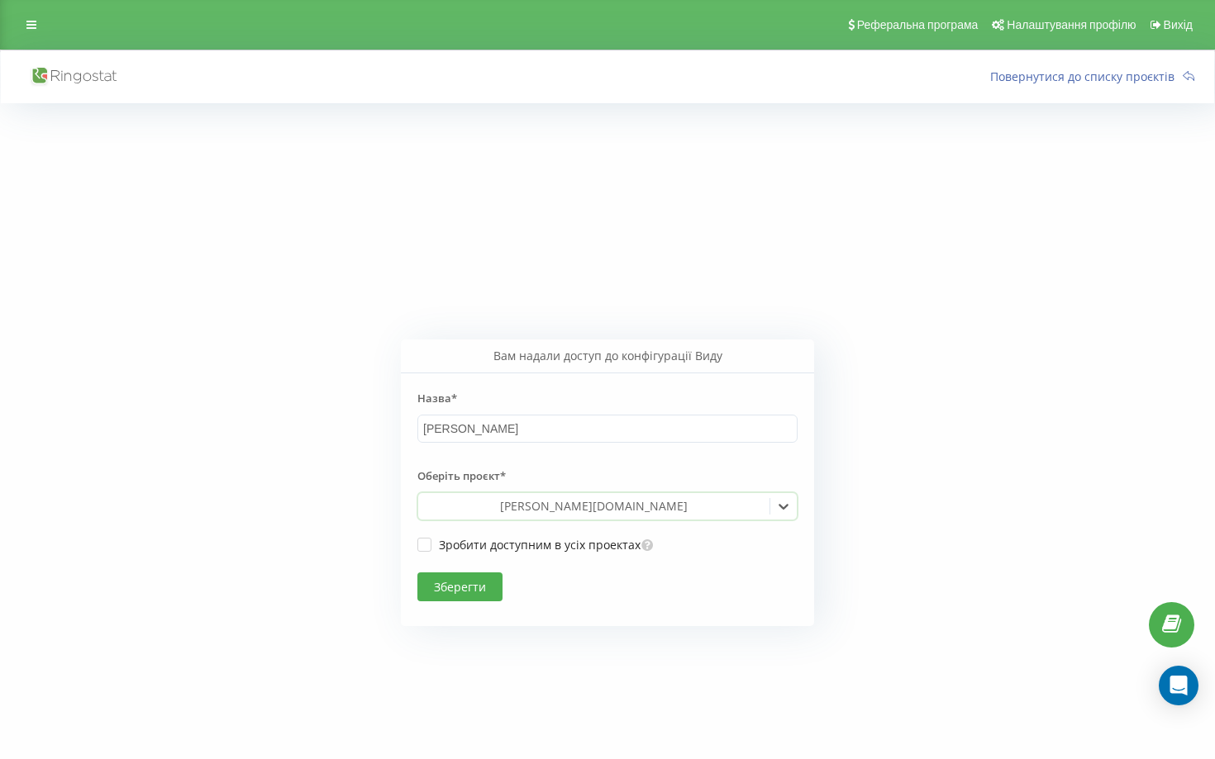
click at [468, 583] on button "Зберегти" at bounding box center [459, 587] width 85 height 29
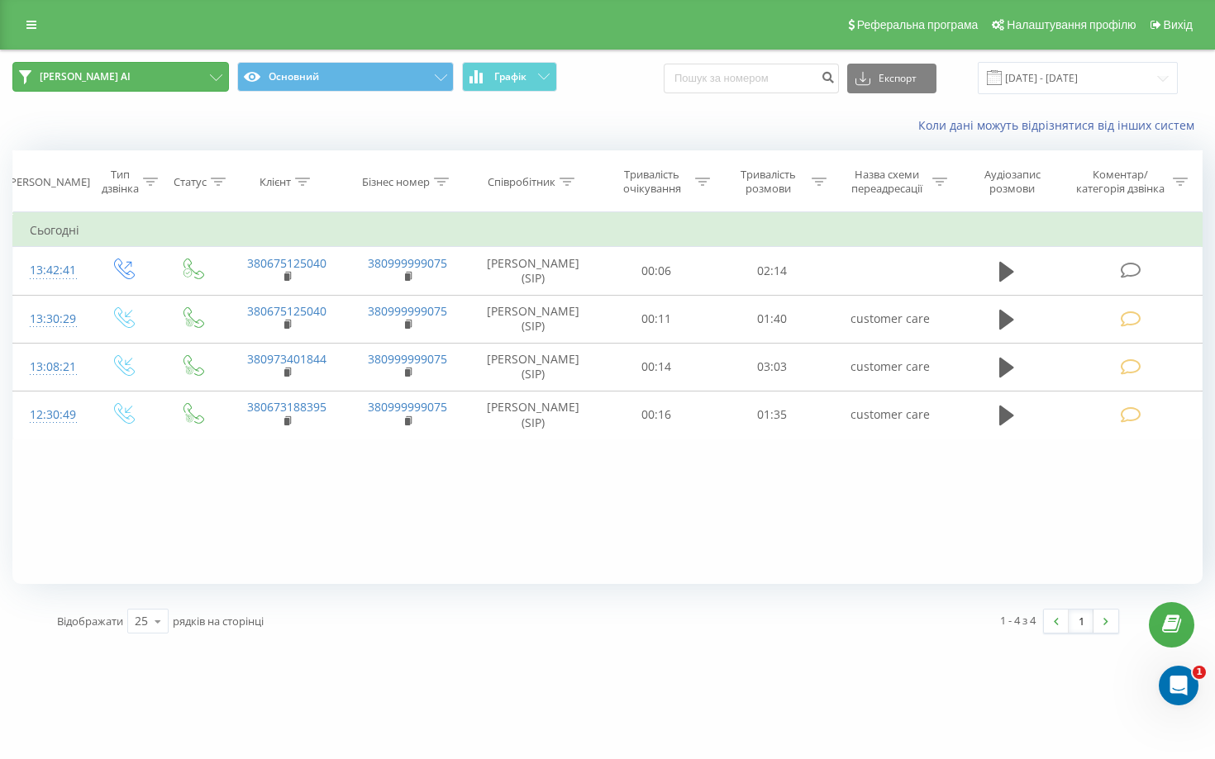
click at [204, 78] on button "[PERSON_NAME] AI" at bounding box center [120, 77] width 216 height 30
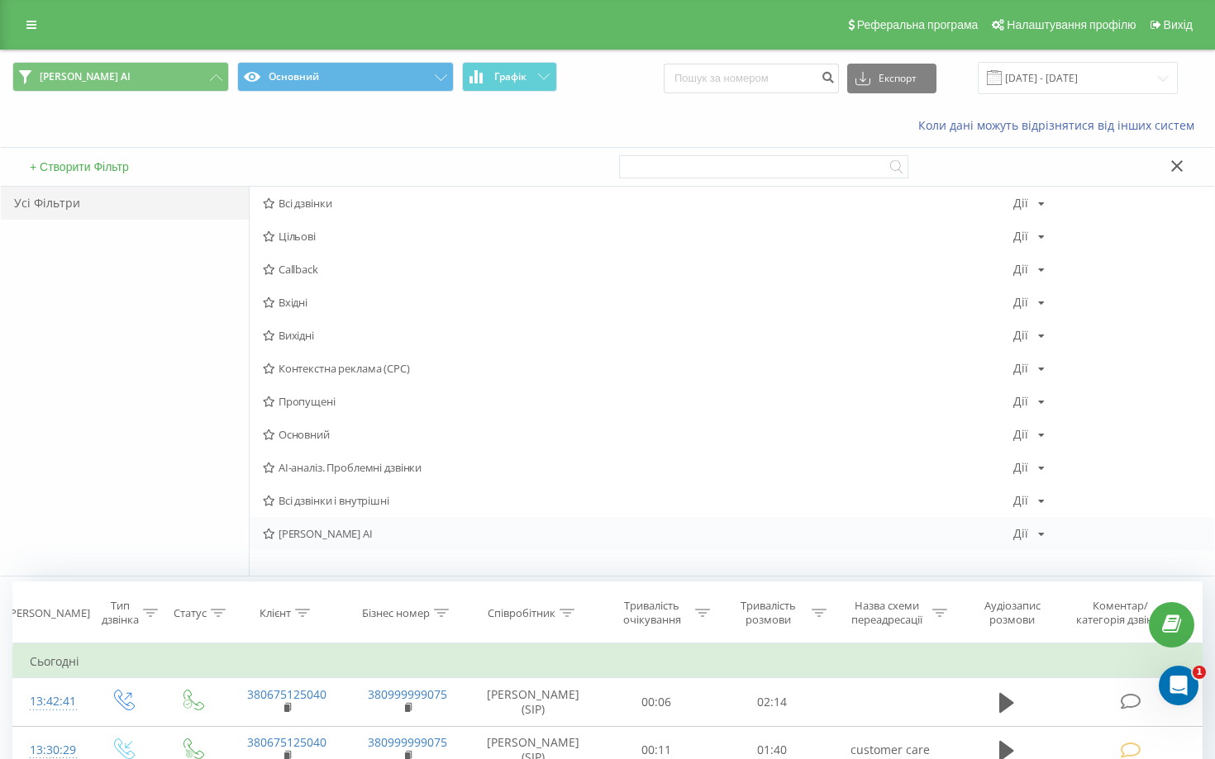
click at [358, 540] on div "[PERSON_NAME] AI [PERSON_NAME] Копіювати Видалити За замовчуванням Поділитися" at bounding box center [732, 533] width 964 height 33
click at [309, 499] on span "Всі дзвінки і внутрішні" at bounding box center [638, 501] width 750 height 12
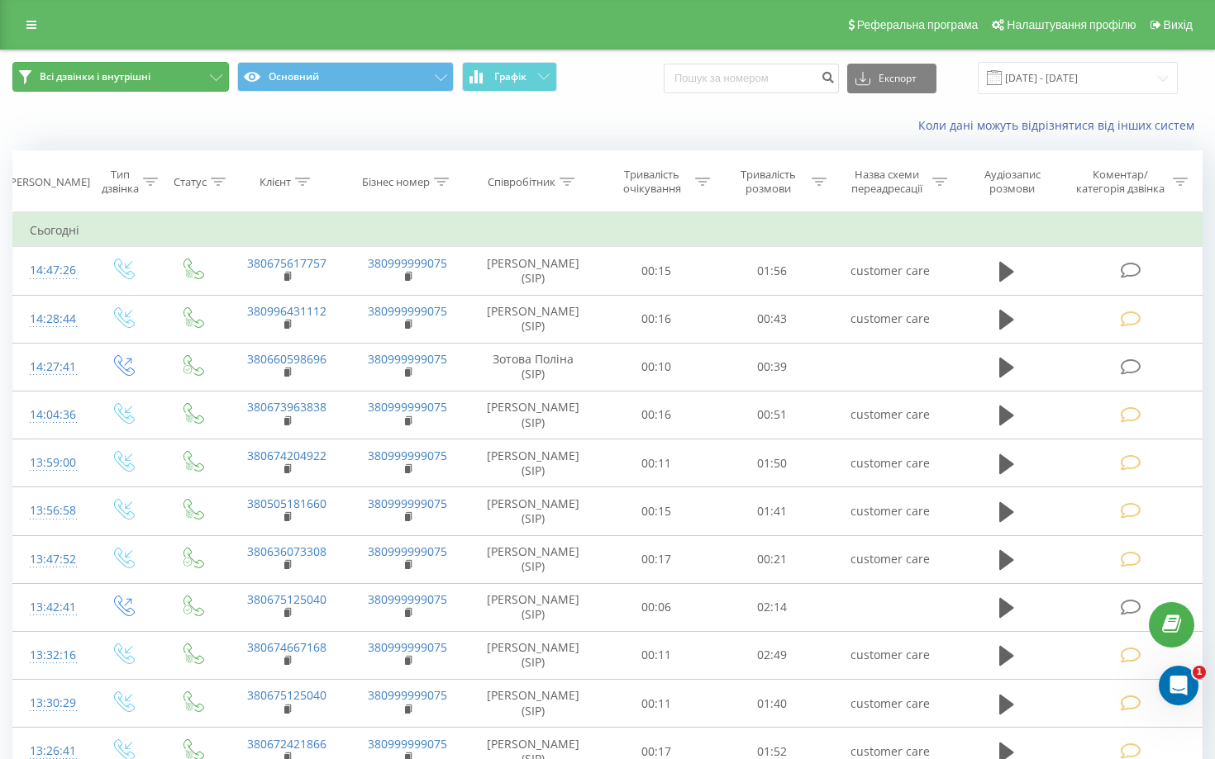
click at [195, 64] on button "Всі дзвінки і внутрішні" at bounding box center [120, 77] width 216 height 30
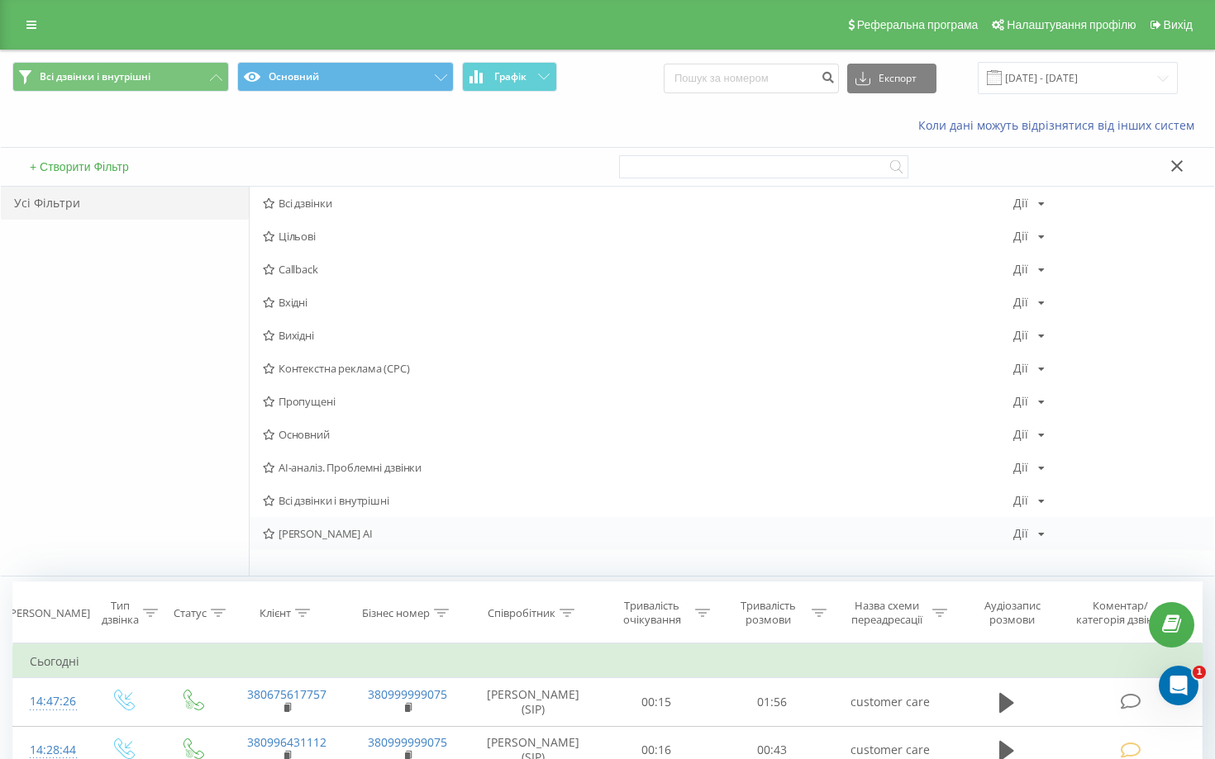
click at [316, 536] on span "[PERSON_NAME] AI" at bounding box center [638, 534] width 750 height 12
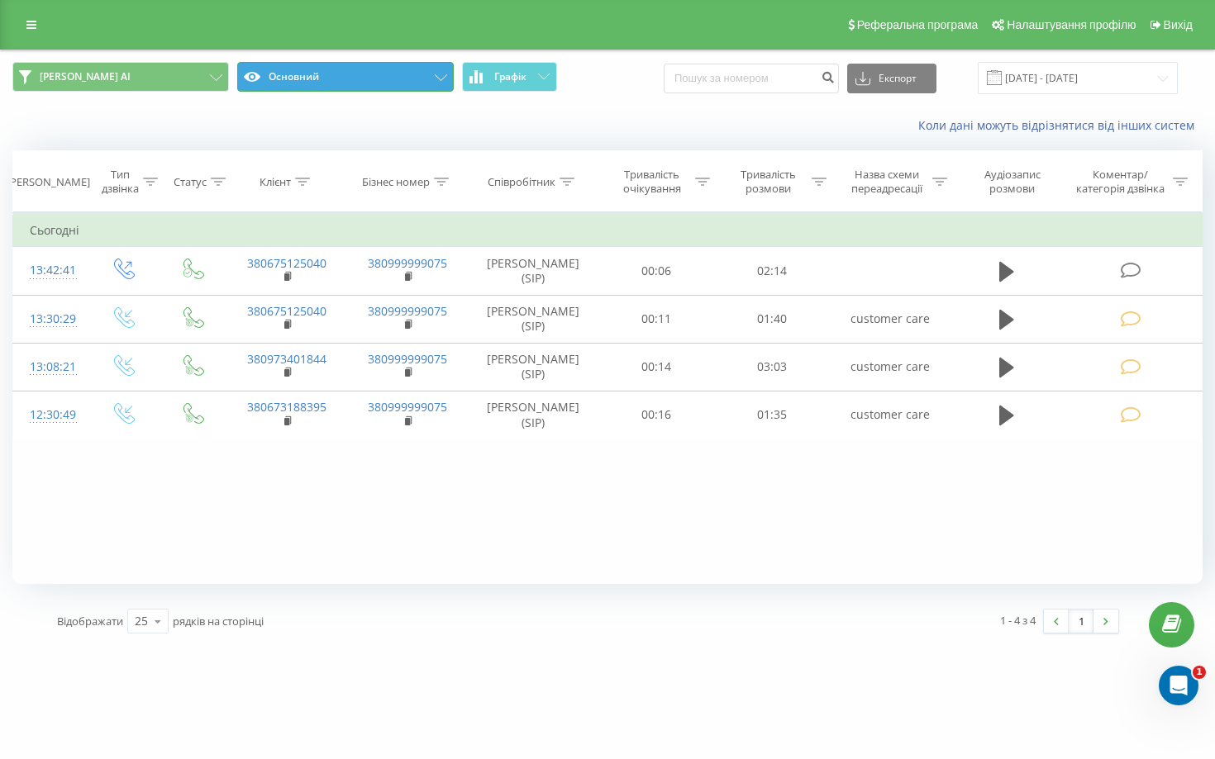
click at [439, 83] on button "Основний" at bounding box center [345, 77] width 216 height 30
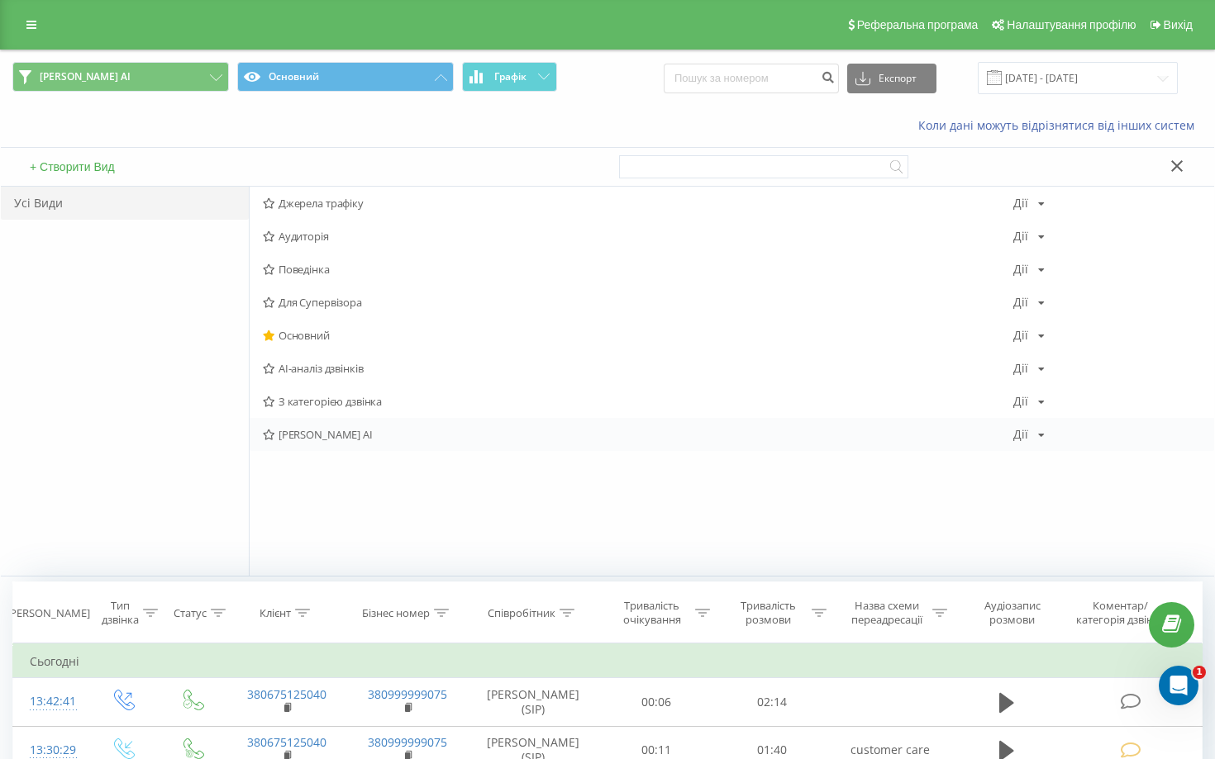
click at [422, 433] on span "[PERSON_NAME] AI" at bounding box center [638, 435] width 750 height 12
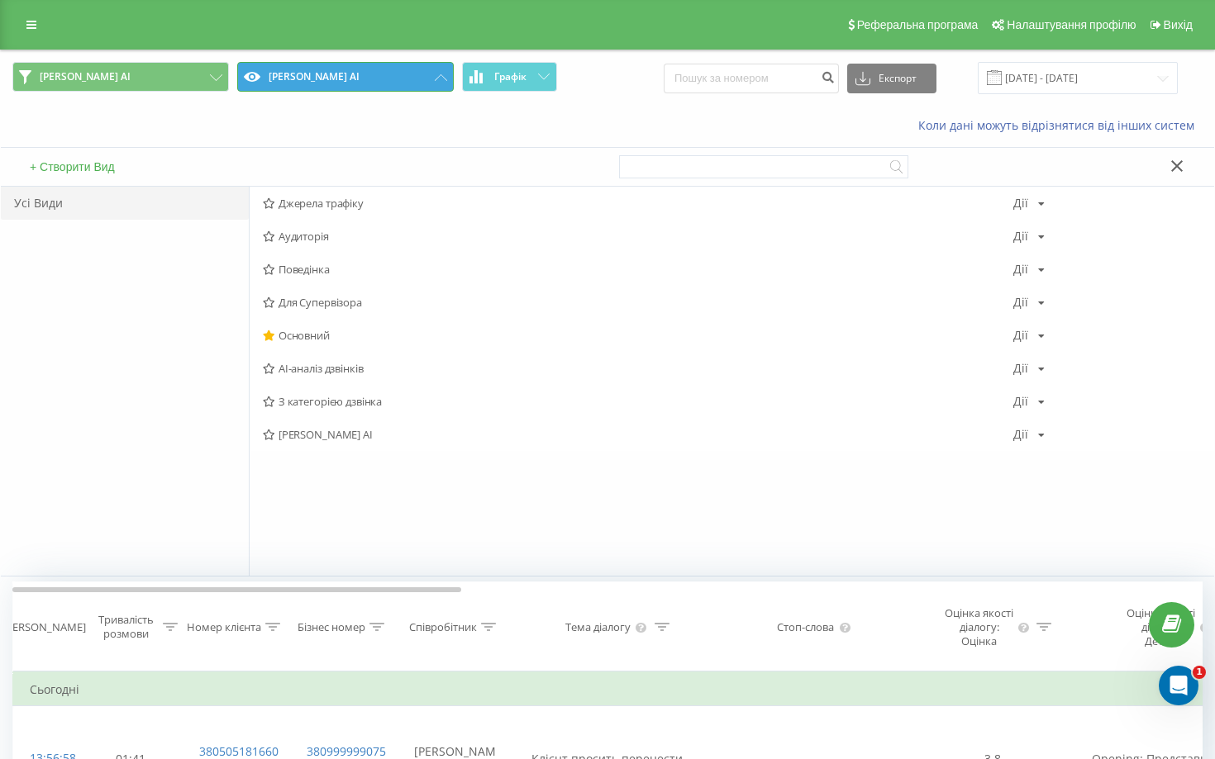
click at [364, 72] on button "[PERSON_NAME] AI" at bounding box center [345, 77] width 216 height 30
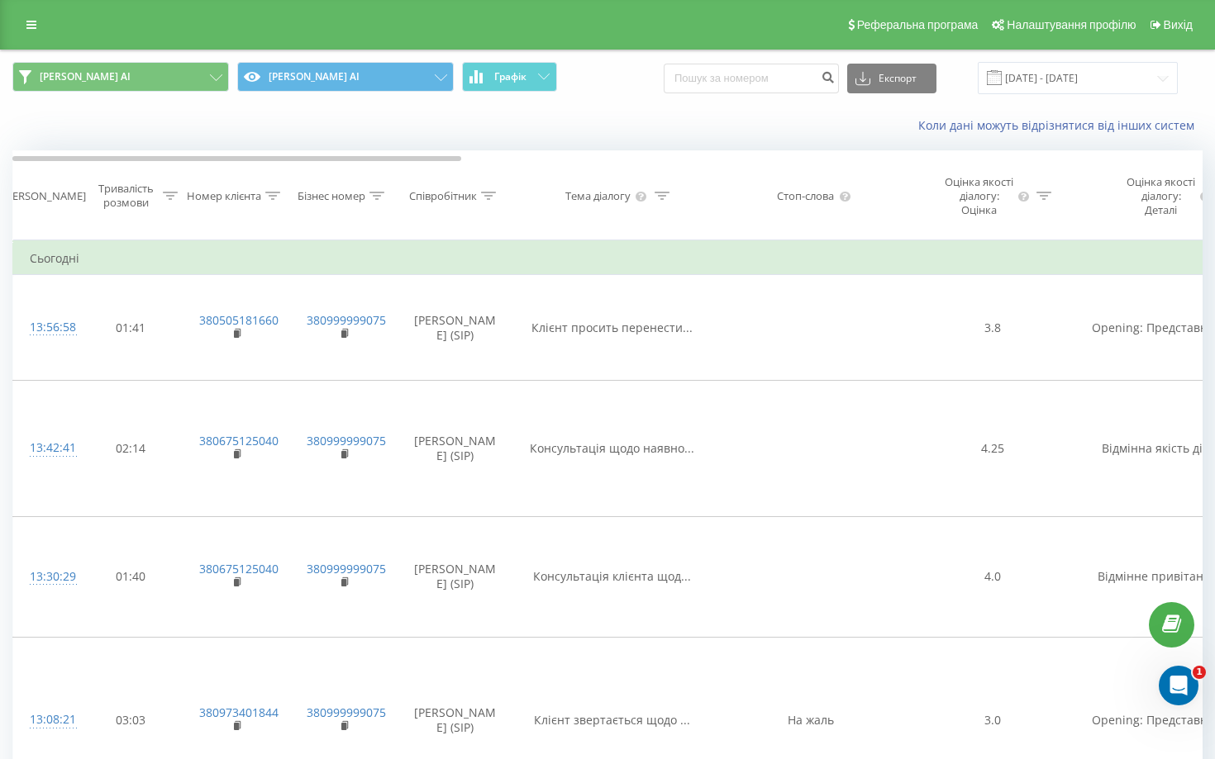
click at [392, 129] on div "Коли дані можуть відрізнятися вiд інших систем" at bounding box center [607, 126] width 1213 height 40
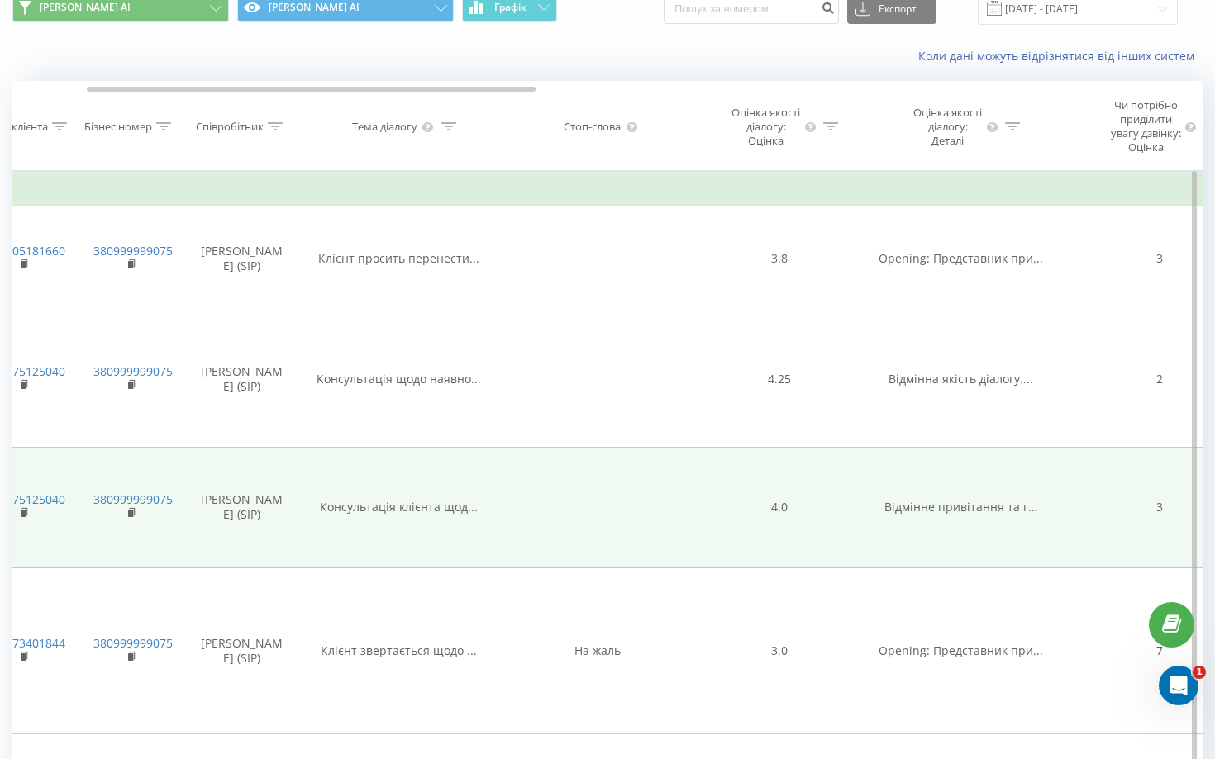
scroll to position [256, 0]
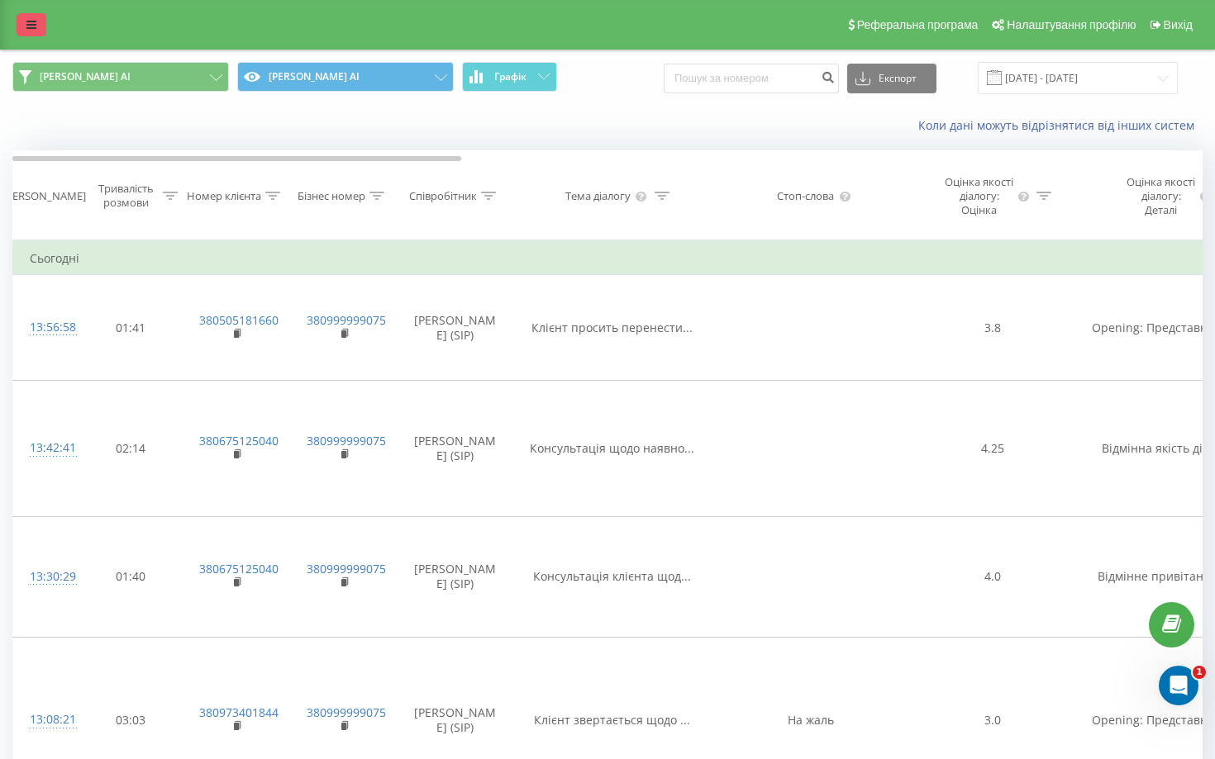
click at [28, 21] on icon at bounding box center [31, 25] width 10 height 12
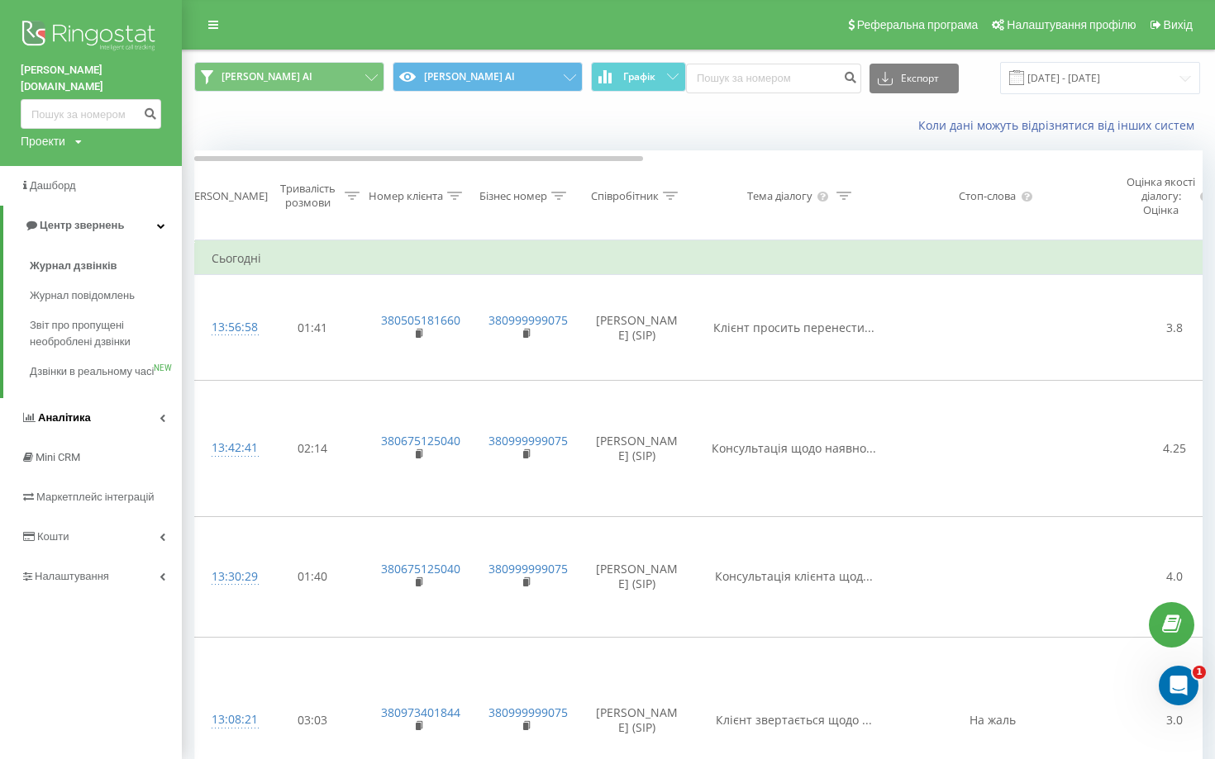
click at [61, 414] on span "Аналiтика" at bounding box center [64, 417] width 53 height 12
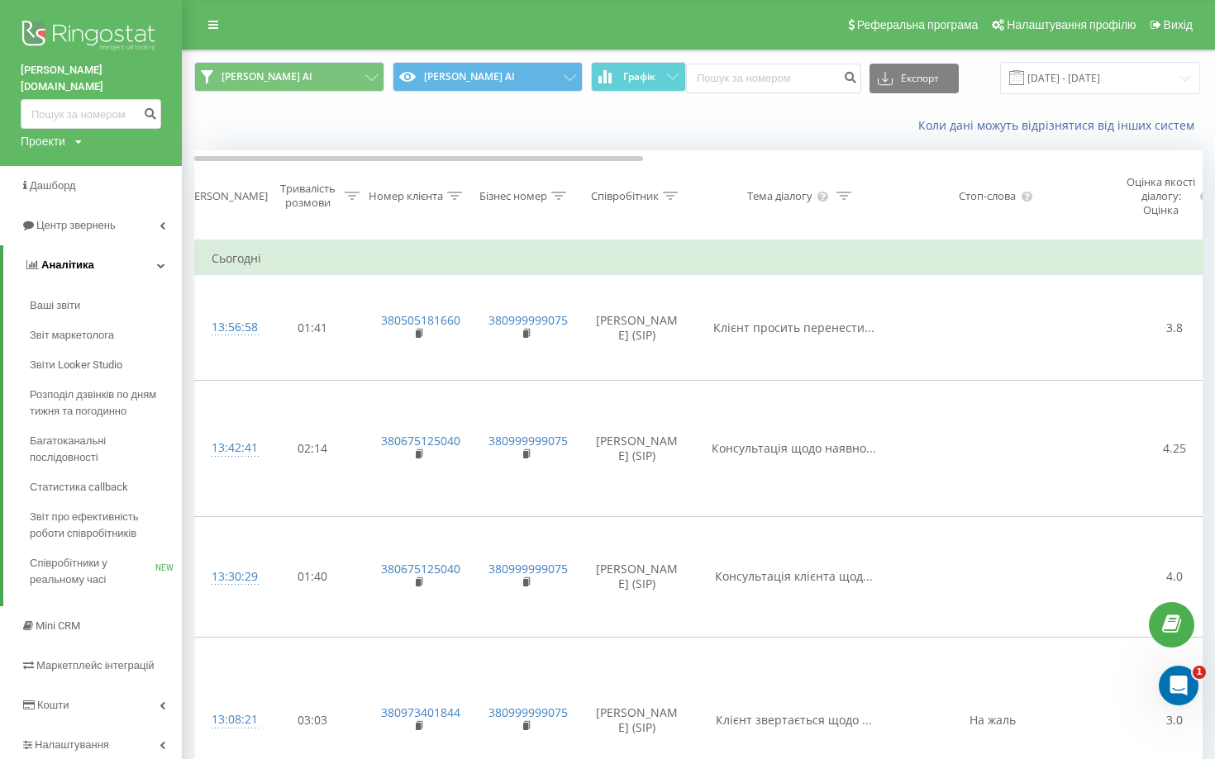
click at [69, 259] on span "Аналiтика" at bounding box center [67, 265] width 53 height 12
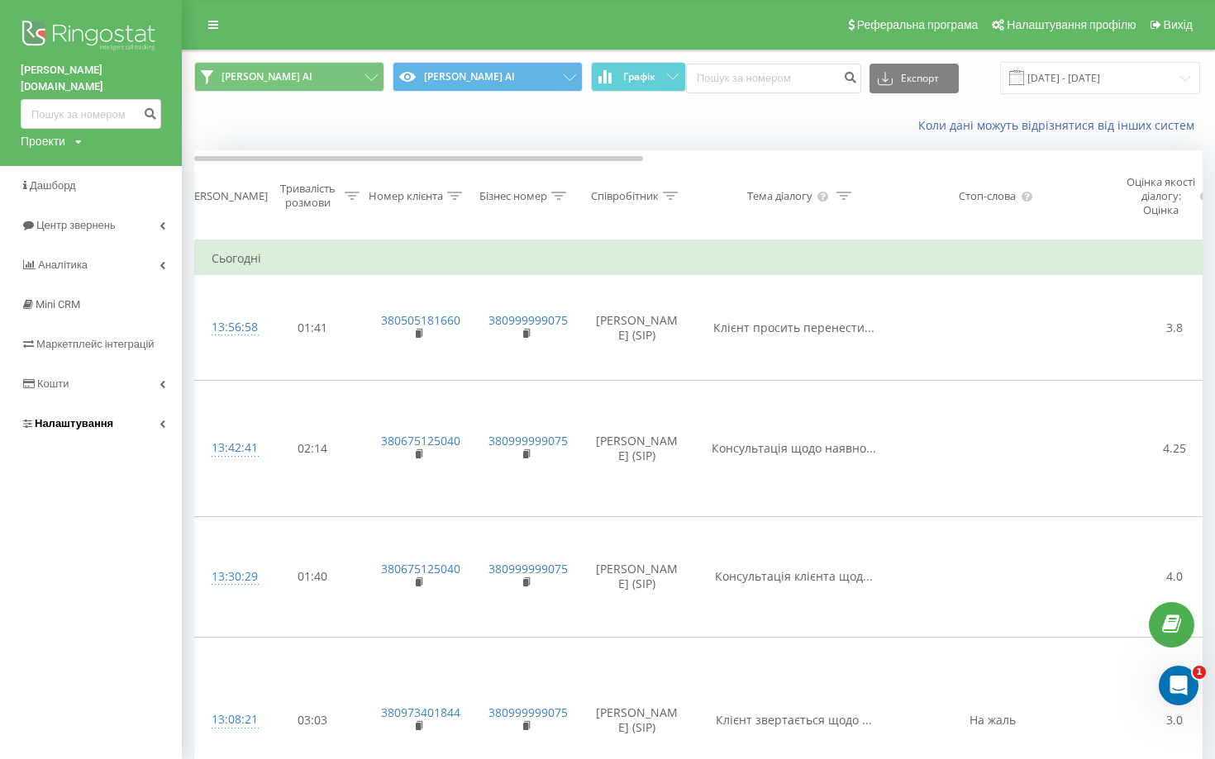
click at [76, 417] on span "Налаштування" at bounding box center [74, 423] width 78 height 12
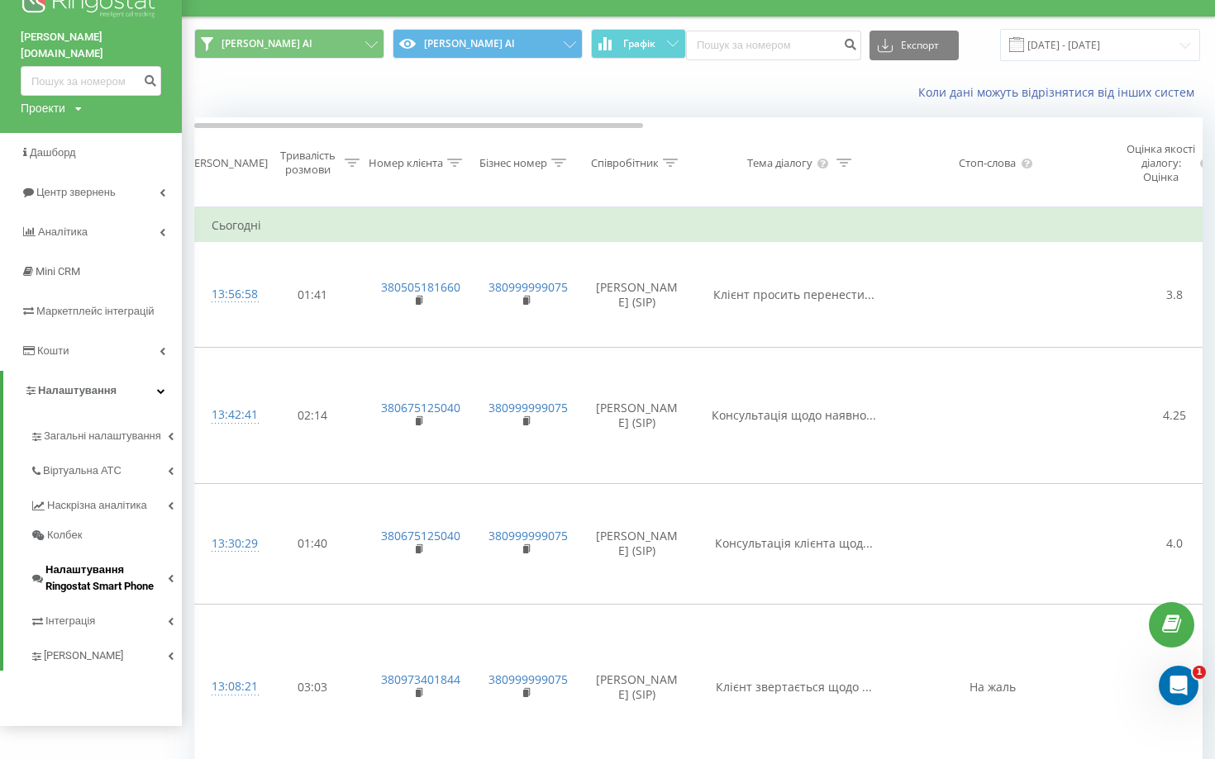
scroll to position [49, 0]
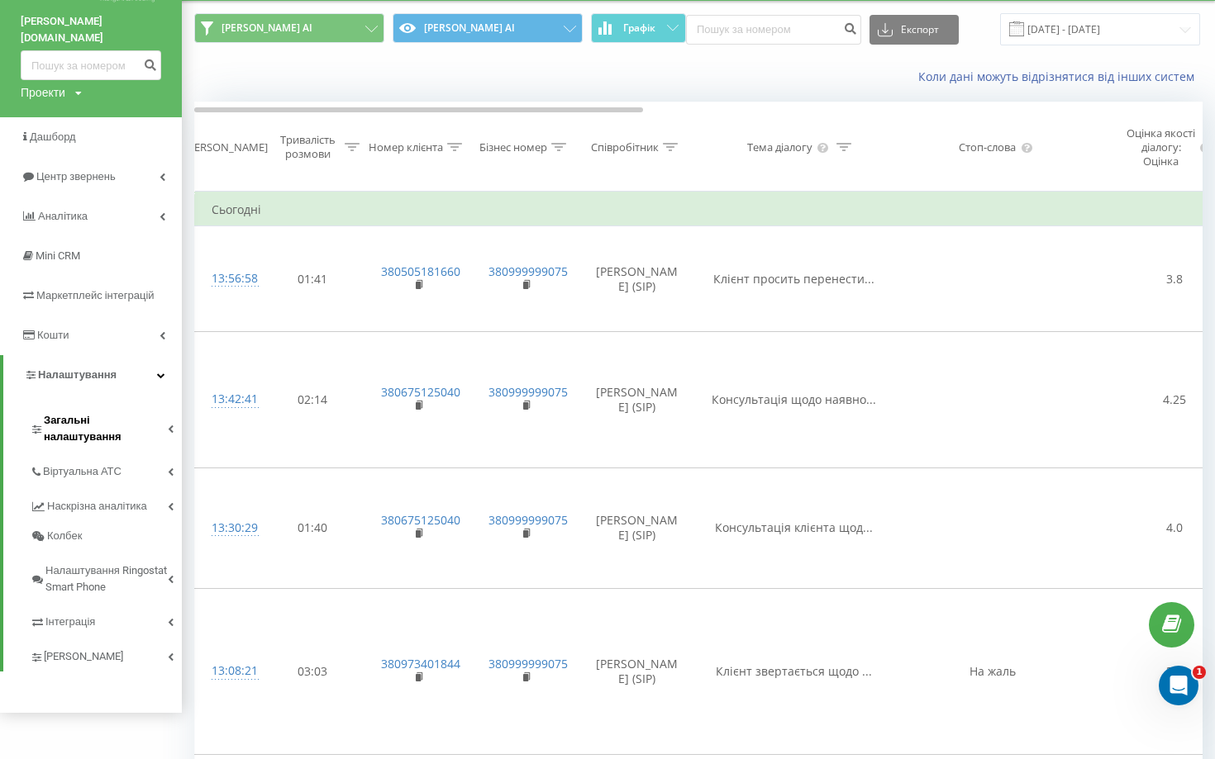
click at [86, 412] on span "Загальні налаштування" at bounding box center [106, 428] width 124 height 33
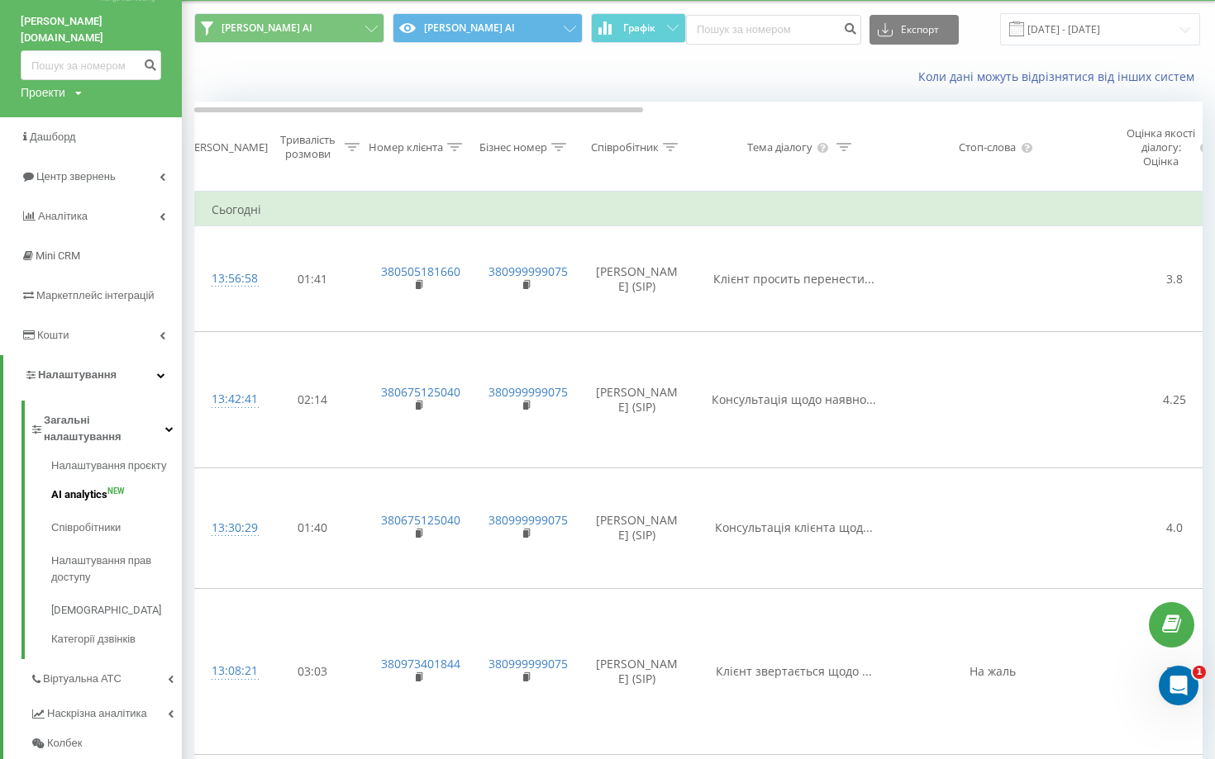
click at [83, 487] on span "AI analytics" at bounding box center [79, 495] width 56 height 17
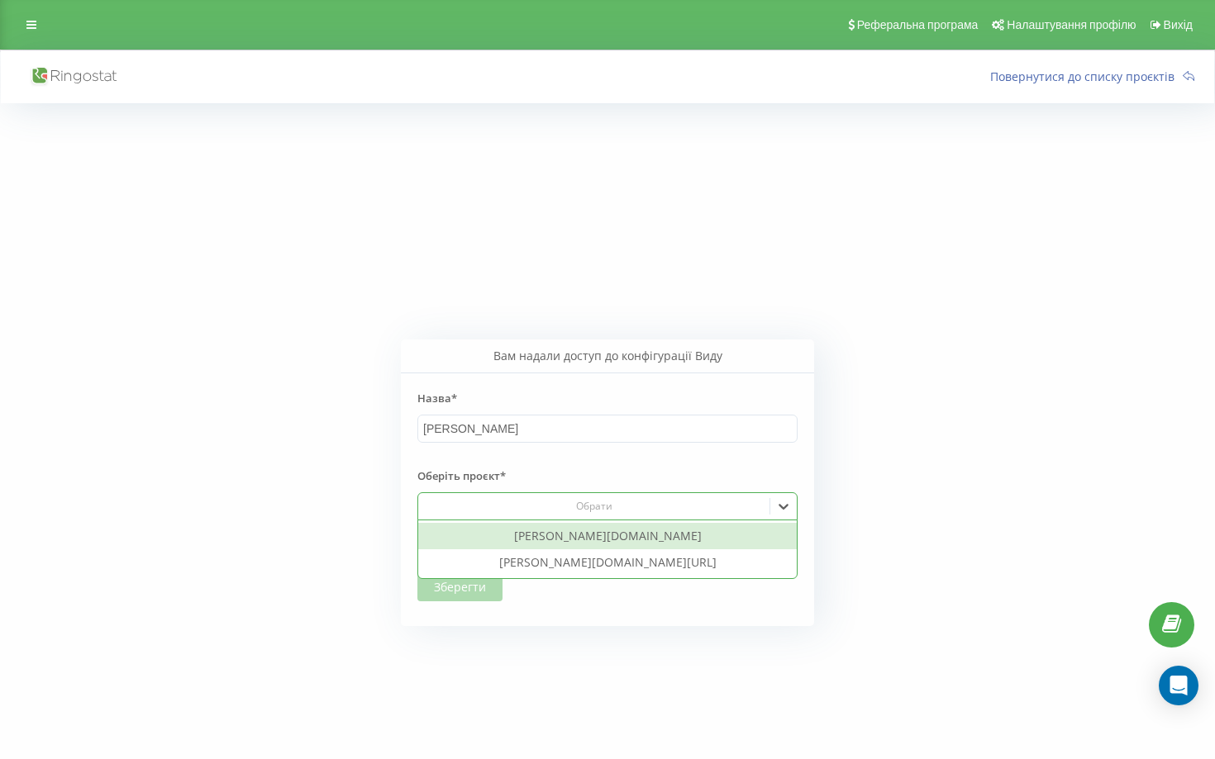
click at [488, 504] on div "Обрати" at bounding box center [594, 506] width 339 height 13
click at [483, 540] on div "[PERSON_NAME][DOMAIN_NAME]" at bounding box center [607, 536] width 378 height 26
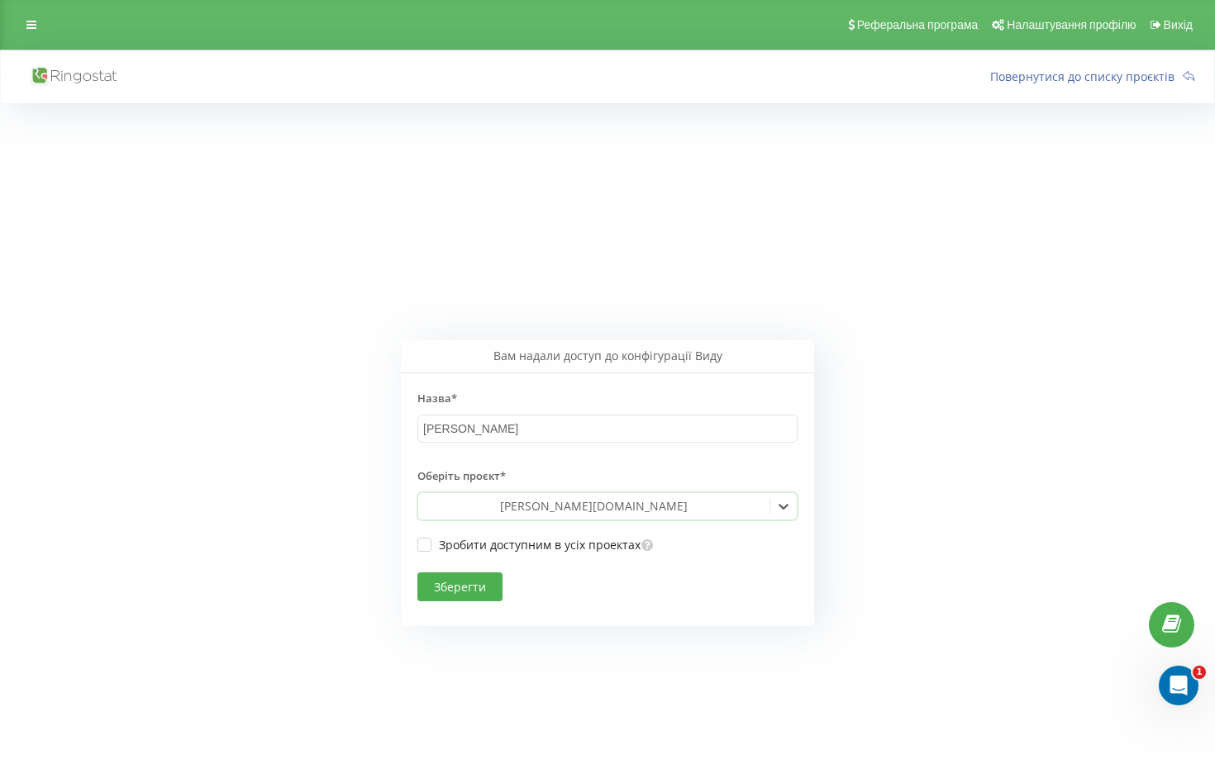
click at [459, 592] on button "Зберегти" at bounding box center [459, 587] width 85 height 29
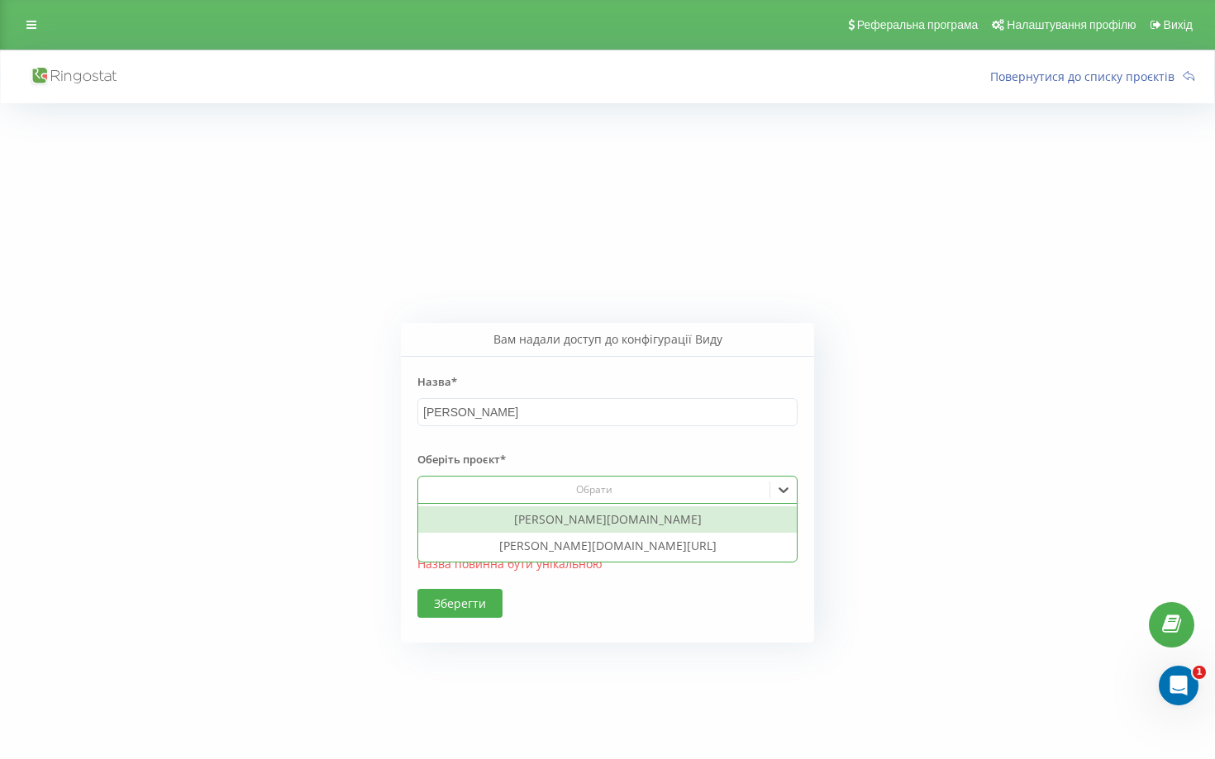
click at [488, 499] on div "Обрати" at bounding box center [593, 490] width 351 height 24
click at [488, 518] on div "[PERSON_NAME][DOMAIN_NAME]" at bounding box center [607, 520] width 378 height 26
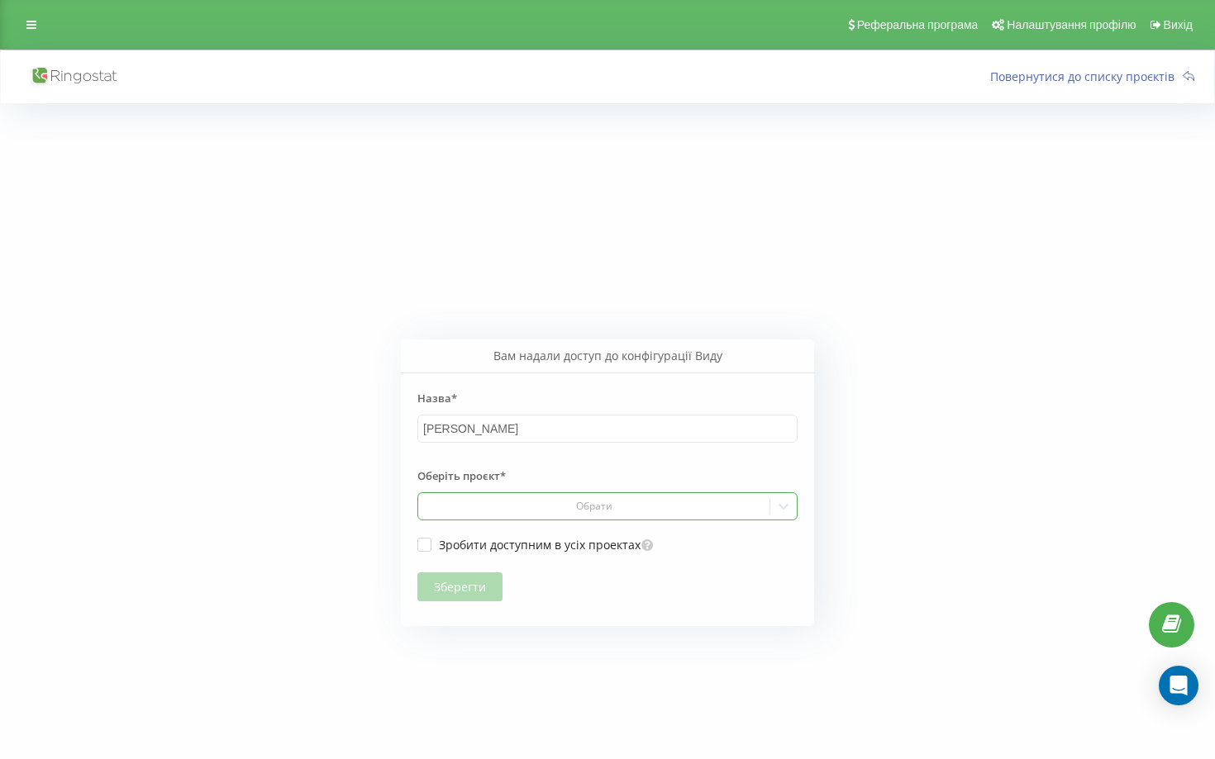
click at [514, 517] on div "Обрати" at bounding box center [593, 507] width 351 height 24
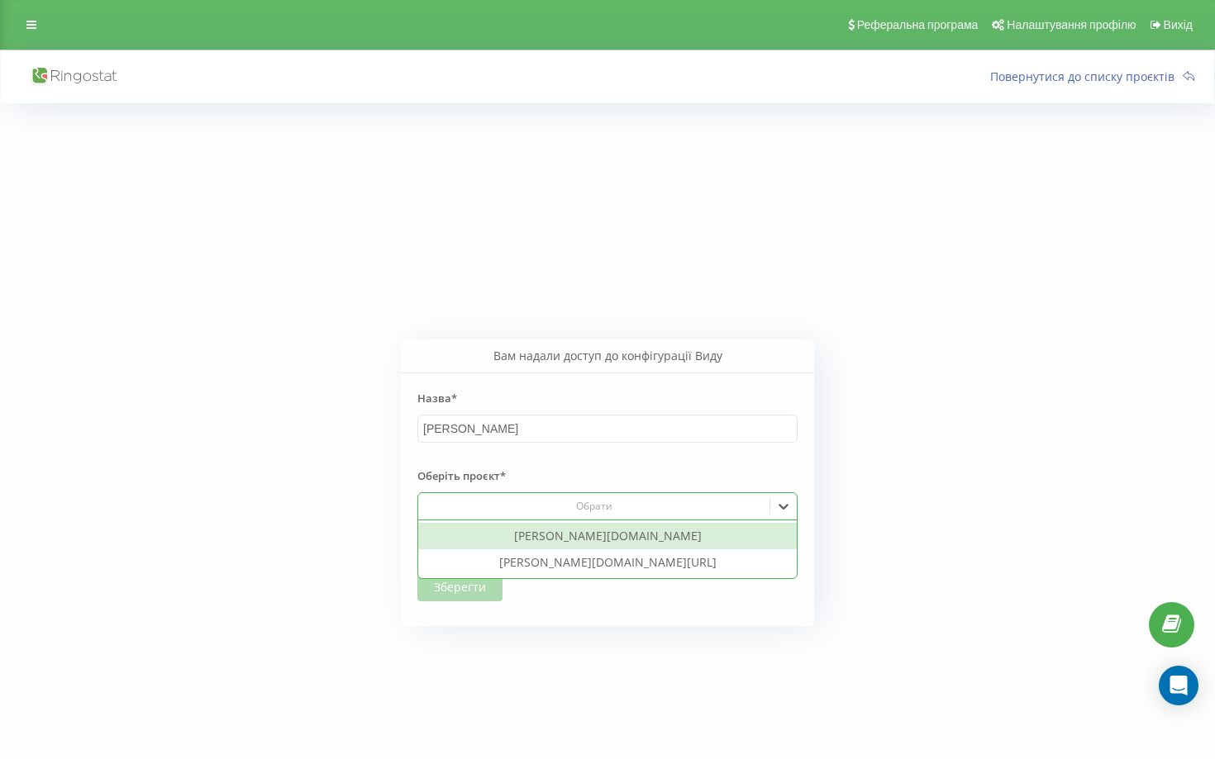
click at [514, 530] on div "[PERSON_NAME][DOMAIN_NAME]" at bounding box center [607, 536] width 378 height 26
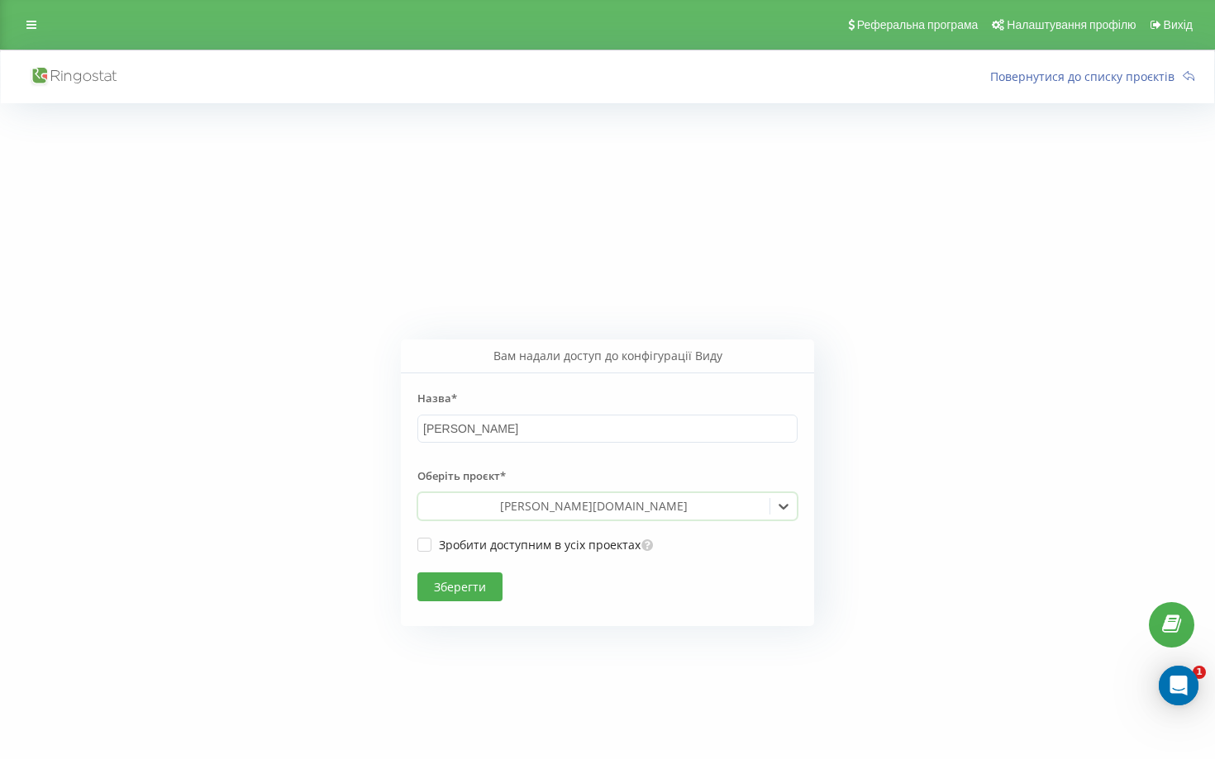
click at [467, 600] on button "Зберегти" at bounding box center [459, 587] width 85 height 29
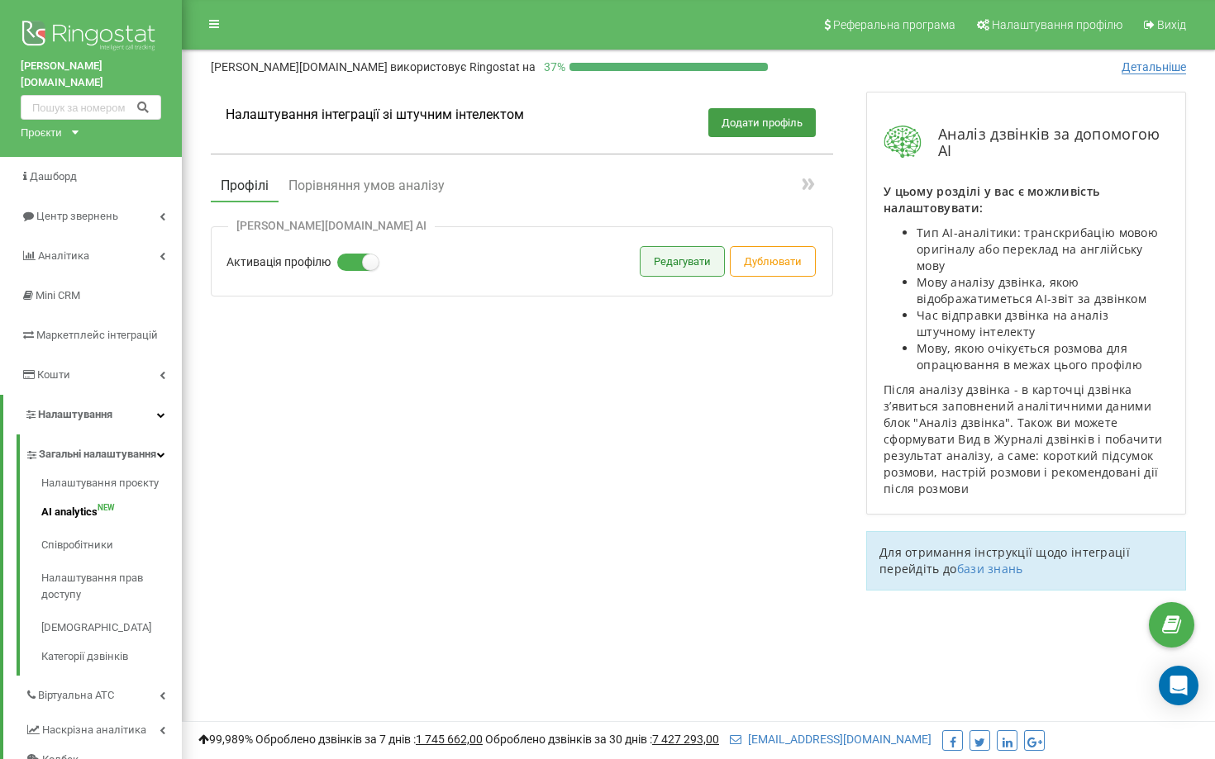
click at [669, 268] on button "Редагувати" at bounding box center [681, 261] width 83 height 29
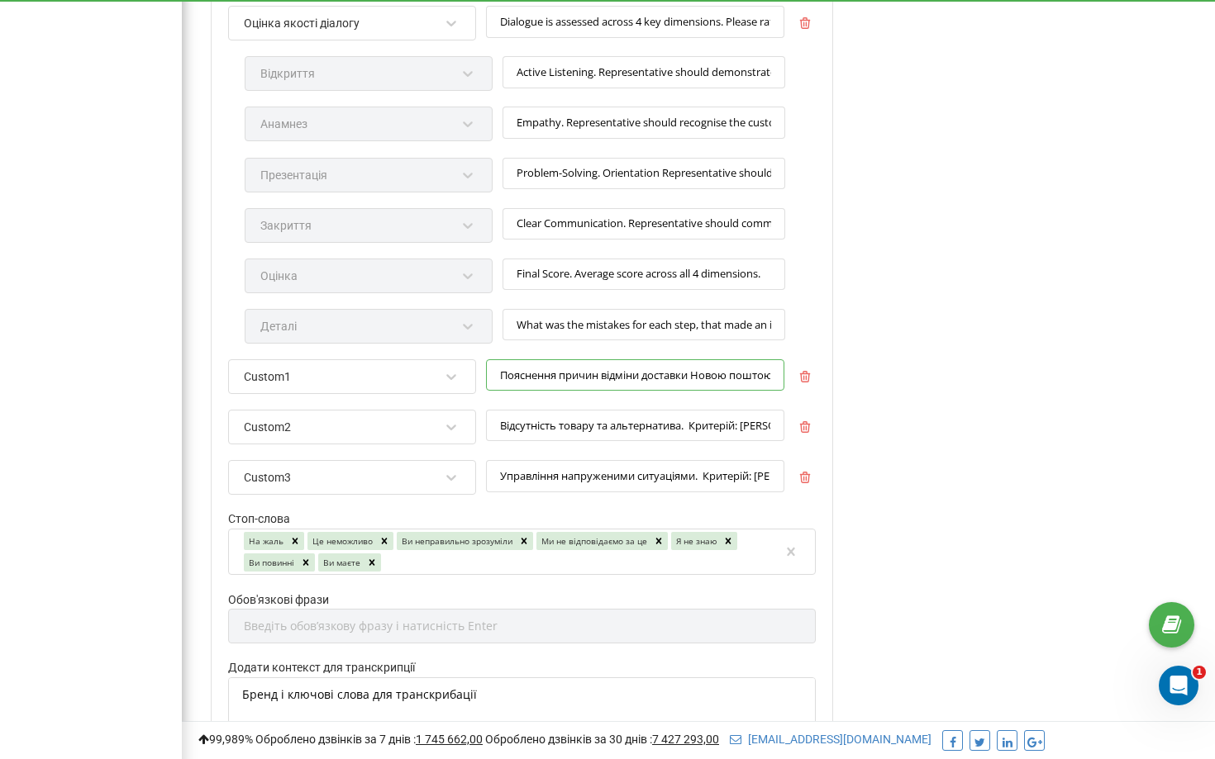
scroll to position [0, 740]
drag, startPoint x: 500, startPoint y: 376, endPoint x: 1020, endPoint y: 424, distance: 522.8
click at [1020, 424] on div "Редагування профілю Активація профілю Назва профілю * [PERSON_NAME][DOMAIN_NAME…" at bounding box center [698, 125] width 1008 height 2193
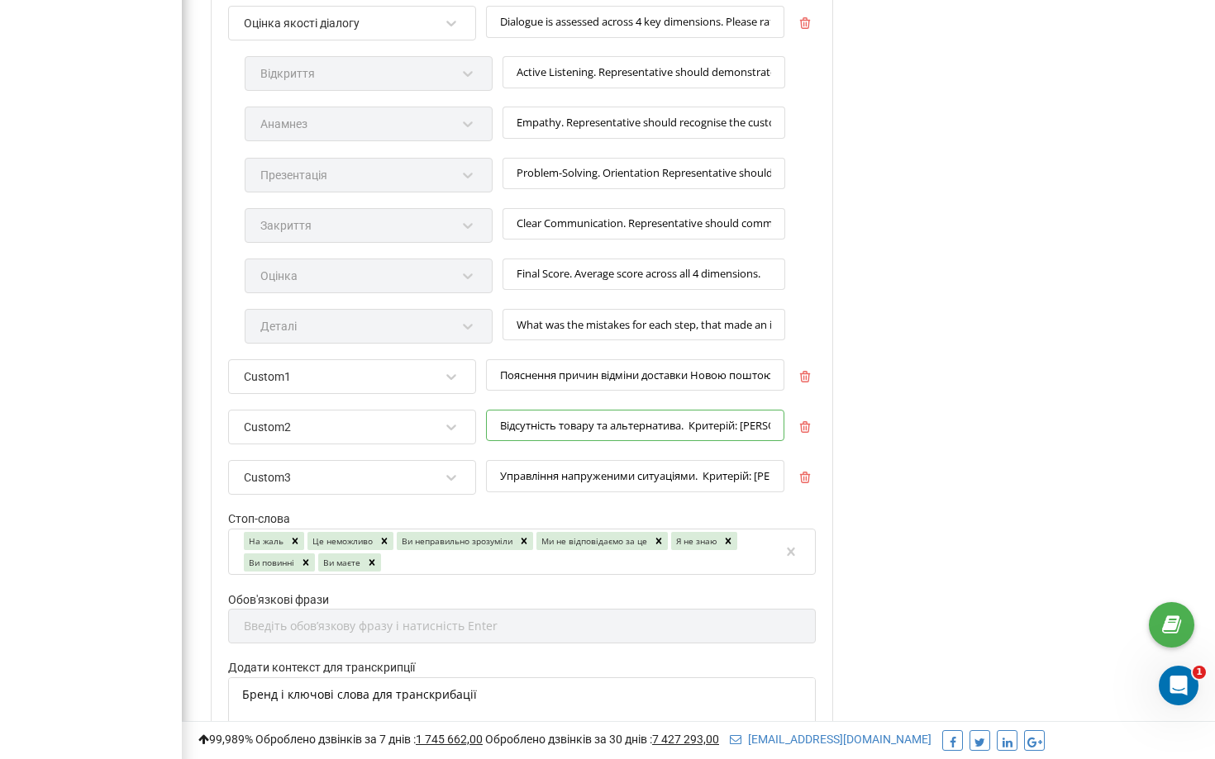
scroll to position [0, 602]
drag, startPoint x: 501, startPoint y: 426, endPoint x: 1073, endPoint y: 439, distance: 572.8
click at [1073, 439] on div "Редагування профілю Активація профілю Назва профілю * [PERSON_NAME][DOMAIN_NAME…" at bounding box center [698, 125] width 1008 height 2193
drag, startPoint x: 500, startPoint y: 476, endPoint x: 1048, endPoint y: 491, distance: 548.0
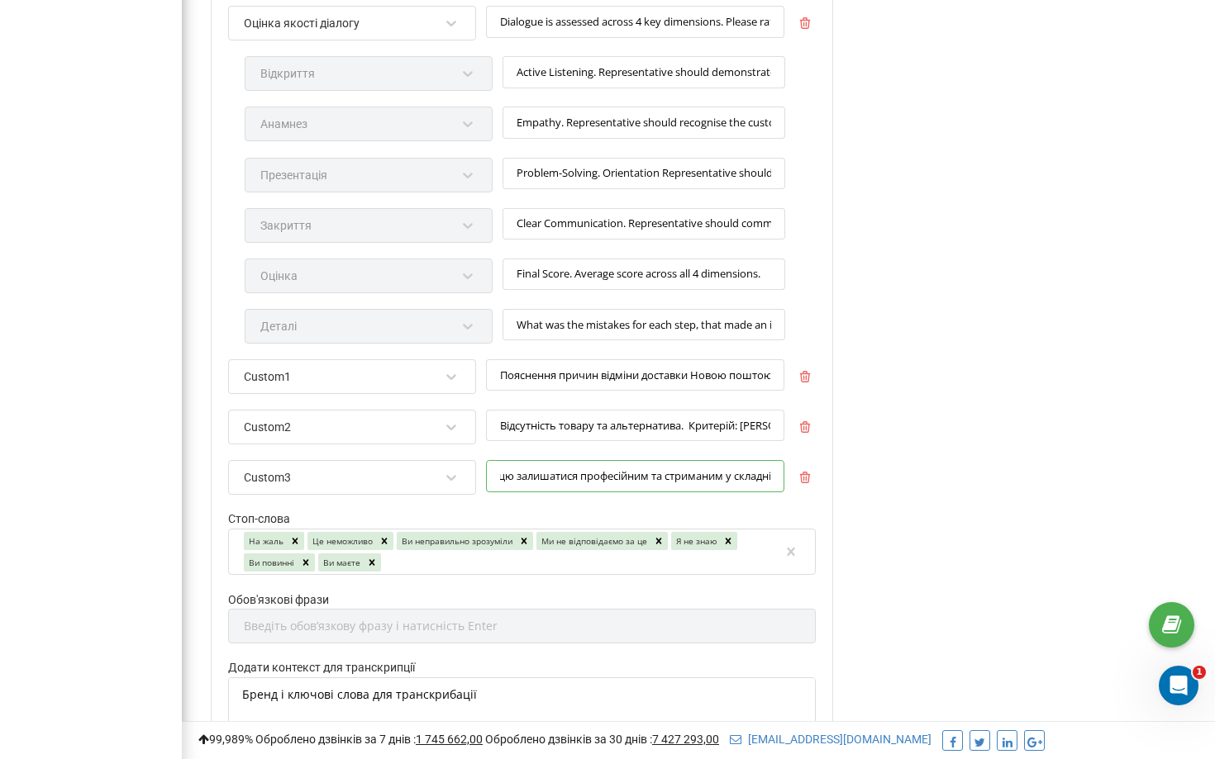
click at [1048, 491] on div "Редагування профілю Активація профілю Назва профілю * goodwine.ua AI Мова розмо…" at bounding box center [698, 125] width 1008 height 2193
click at [1135, 449] on div "Аналіз дзвінків за допомогою AI У цьому розділі у вас є можливість налаштовуват…" at bounding box center [1025, 125] width 353 height 2193
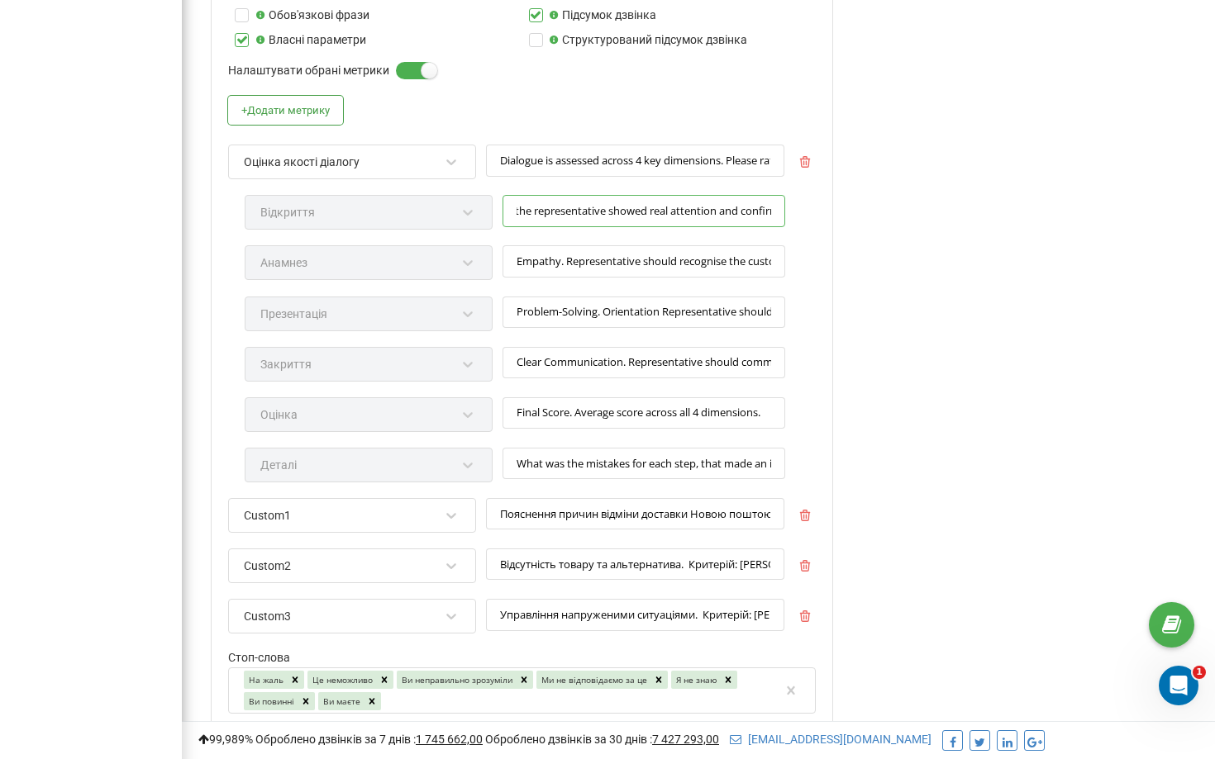
scroll to position [0, 1134]
drag, startPoint x: 516, startPoint y: 214, endPoint x: 995, endPoint y: 207, distance: 479.3
click at [995, 208] on div "Редагування профілю Активація профілю Назва профілю * goodwine.ua AI Мова розмо…" at bounding box center [698, 264] width 1008 height 2193
drag, startPoint x: 518, startPoint y: 264, endPoint x: 1074, endPoint y: 288, distance: 556.6
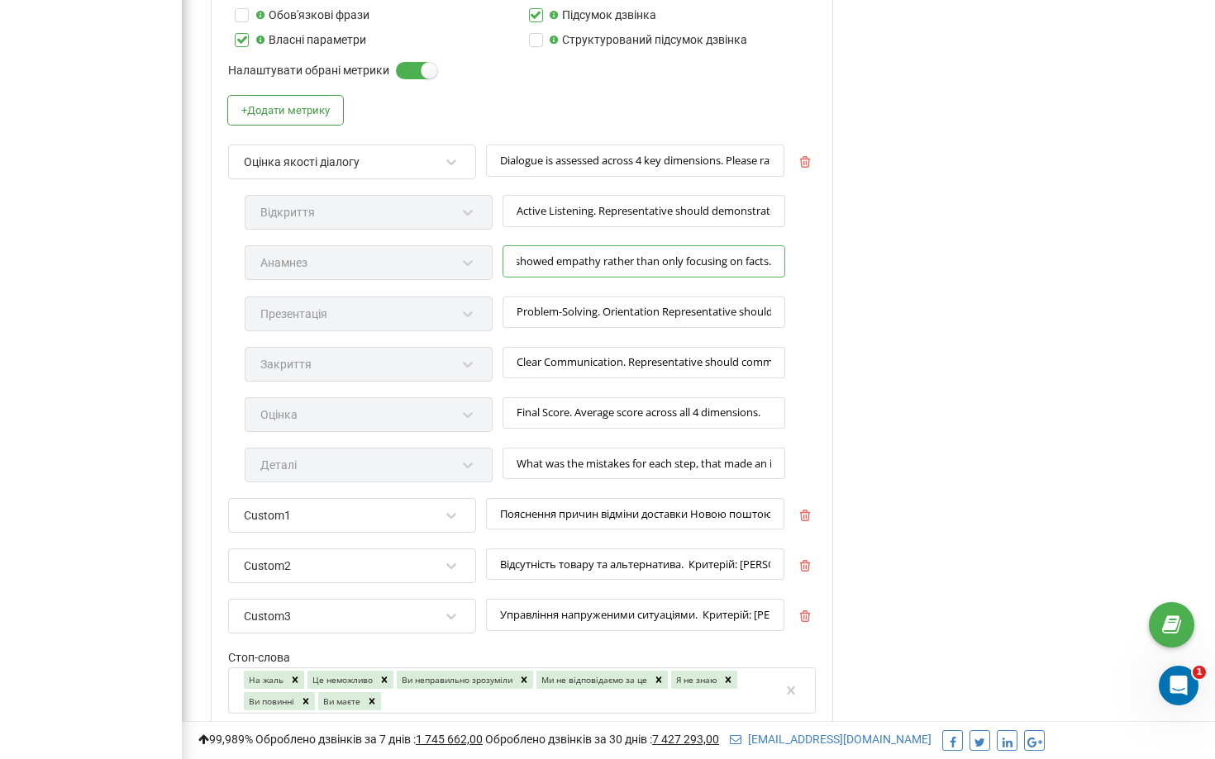
click at [1074, 288] on div "Редагування профілю Активація профілю Назва профілю * goodwine.ua AI Мова розмо…" at bounding box center [698, 264] width 1008 height 2193
drag, startPoint x: 516, startPoint y: 315, endPoint x: 893, endPoint y: 340, distance: 378.5
click at [893, 340] on div "Редагування профілю Активація профілю Назва профілю * goodwine.ua AI Мова розмо…" at bounding box center [698, 264] width 1008 height 2193
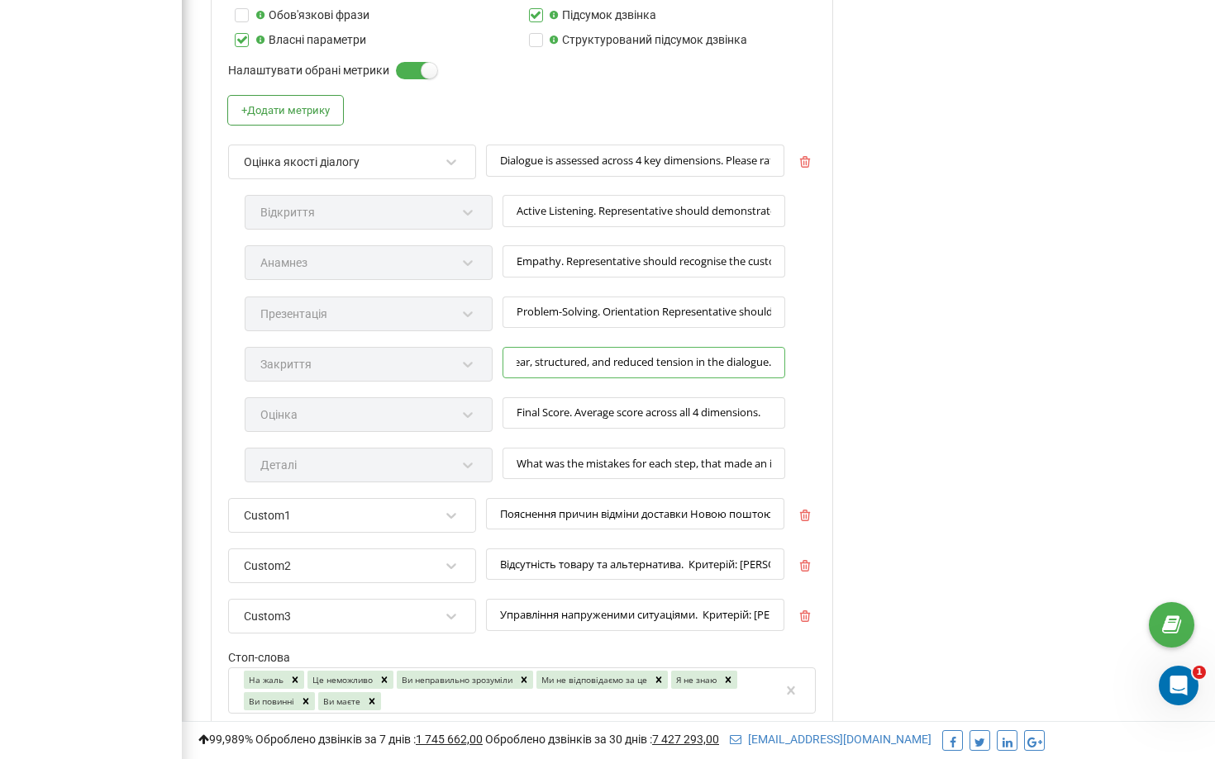
drag, startPoint x: 518, startPoint y: 363, endPoint x: 1070, endPoint y: 373, distance: 552.0
click at [1070, 373] on div "Редагування профілю Активація профілю Назва профілю * goodwine.ua AI Мова розмо…" at bounding box center [698, 264] width 1008 height 2193
click at [1000, 411] on div "Аналіз дзвінків за допомогою AI У цьому розділі у вас є можливість налаштовуват…" at bounding box center [1025, 264] width 353 height 2193
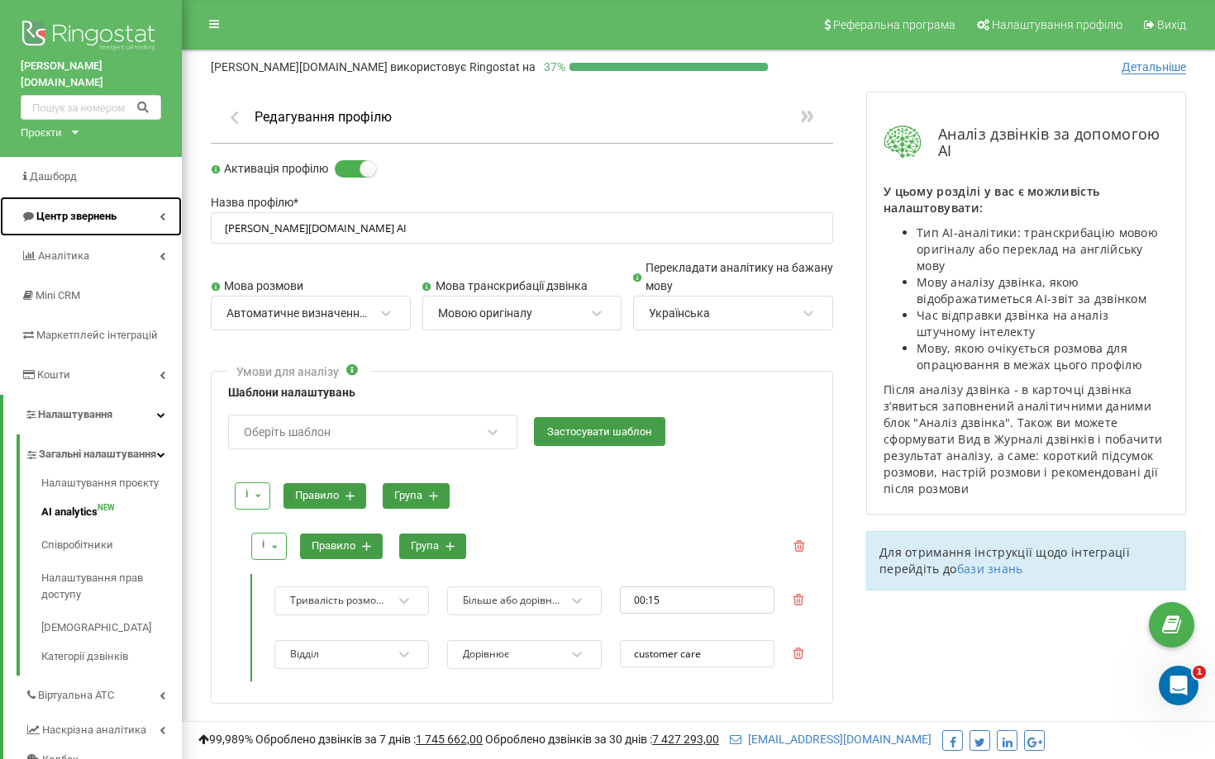
click at [58, 210] on span "Центр звернень" at bounding box center [76, 216] width 80 height 12
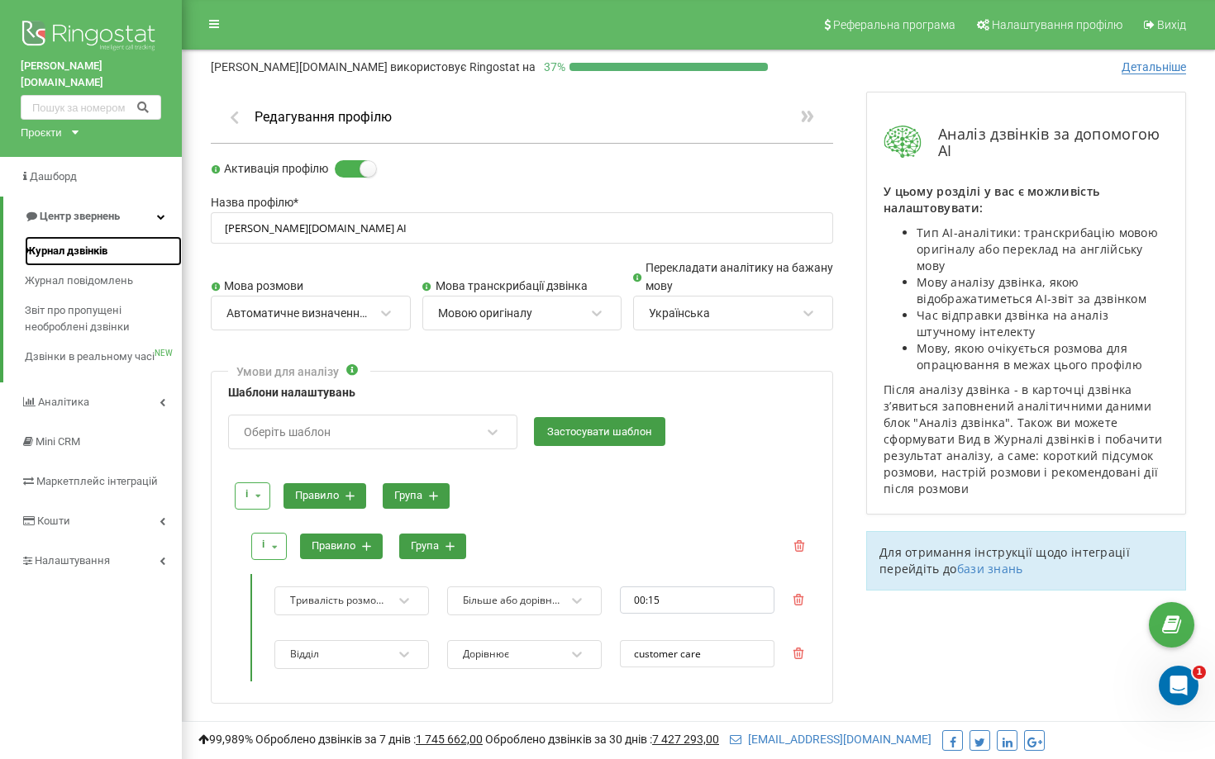
click at [73, 243] on span "Журнал дзвінків" at bounding box center [66, 251] width 83 height 17
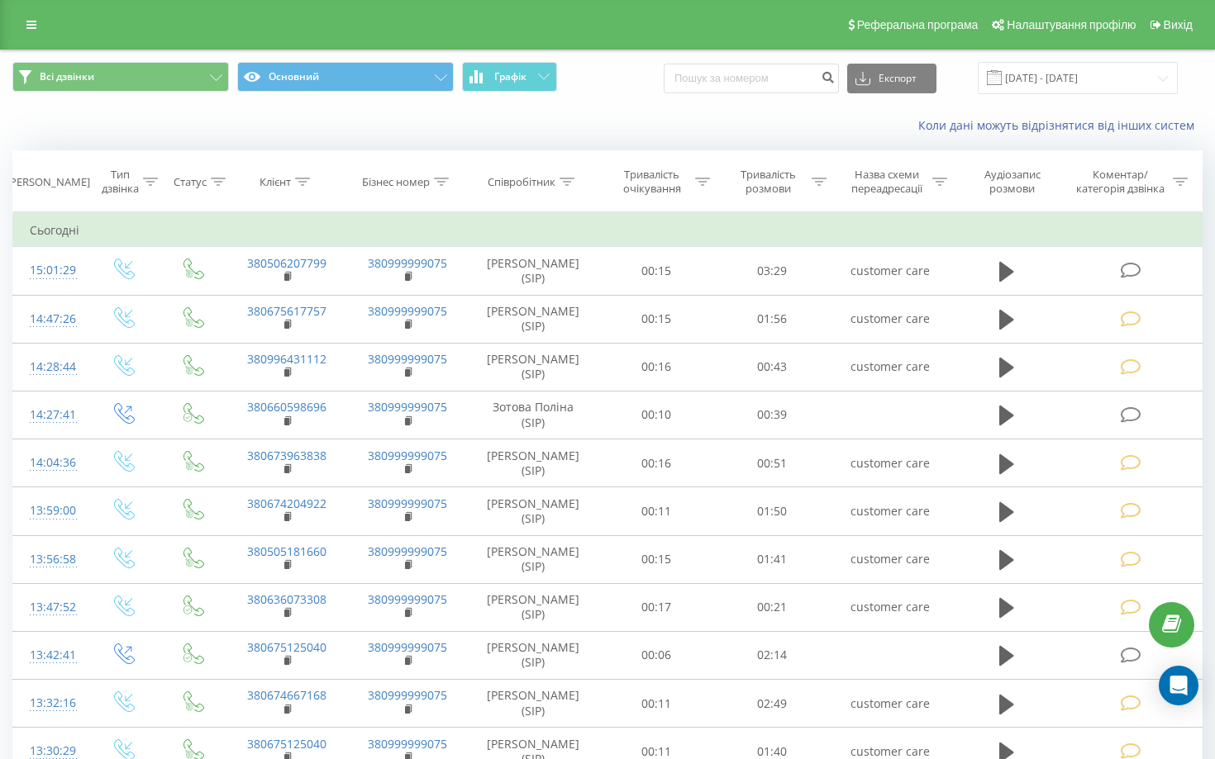
click at [209, 93] on span "Всі дзвінки Основний Графік" at bounding box center [303, 78] width 583 height 32
click at [212, 76] on icon at bounding box center [216, 77] width 12 height 7
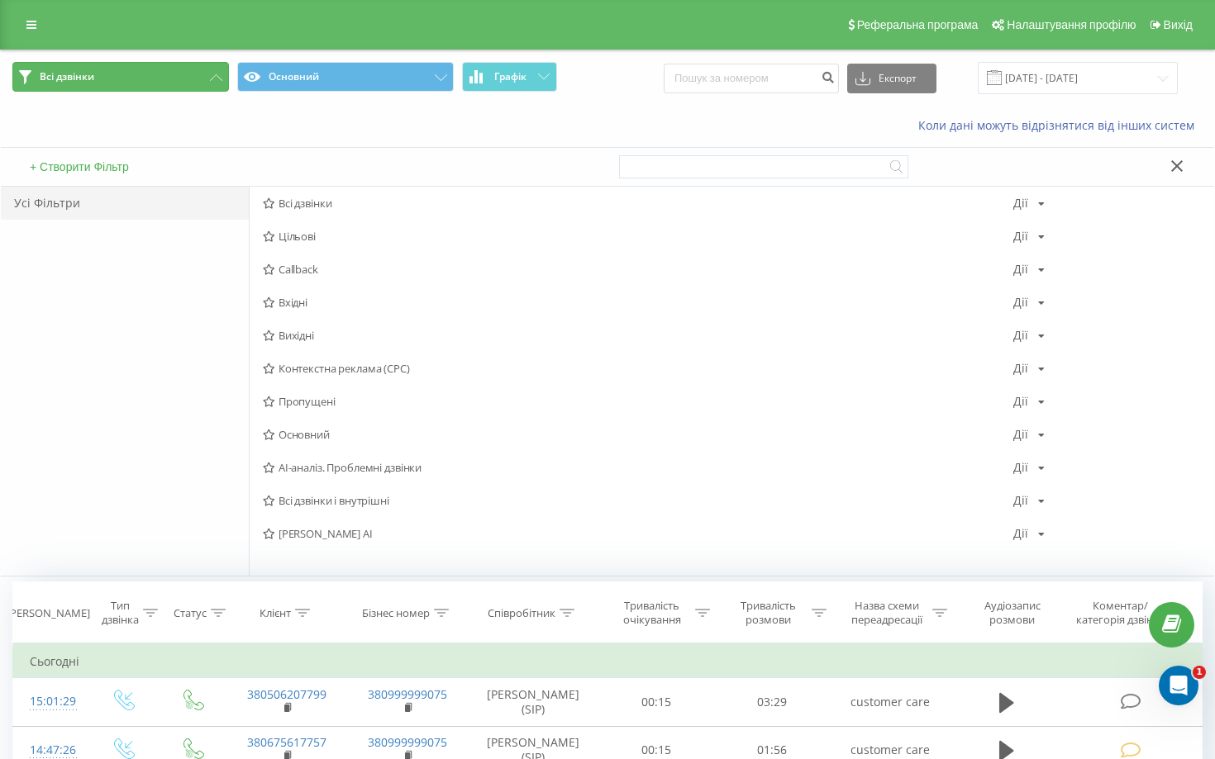
click at [193, 72] on button "Всі дзвінки" at bounding box center [120, 77] width 216 height 30
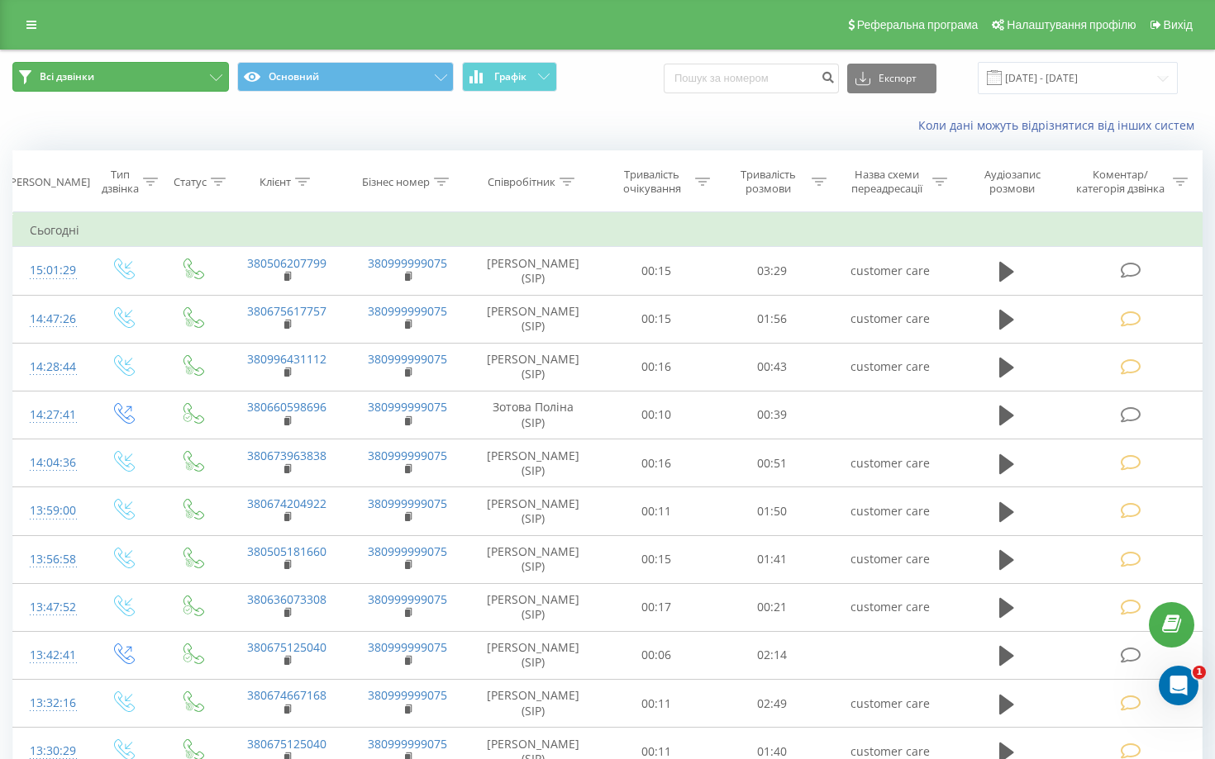
click at [193, 72] on button "Всі дзвінки" at bounding box center [120, 77] width 216 height 30
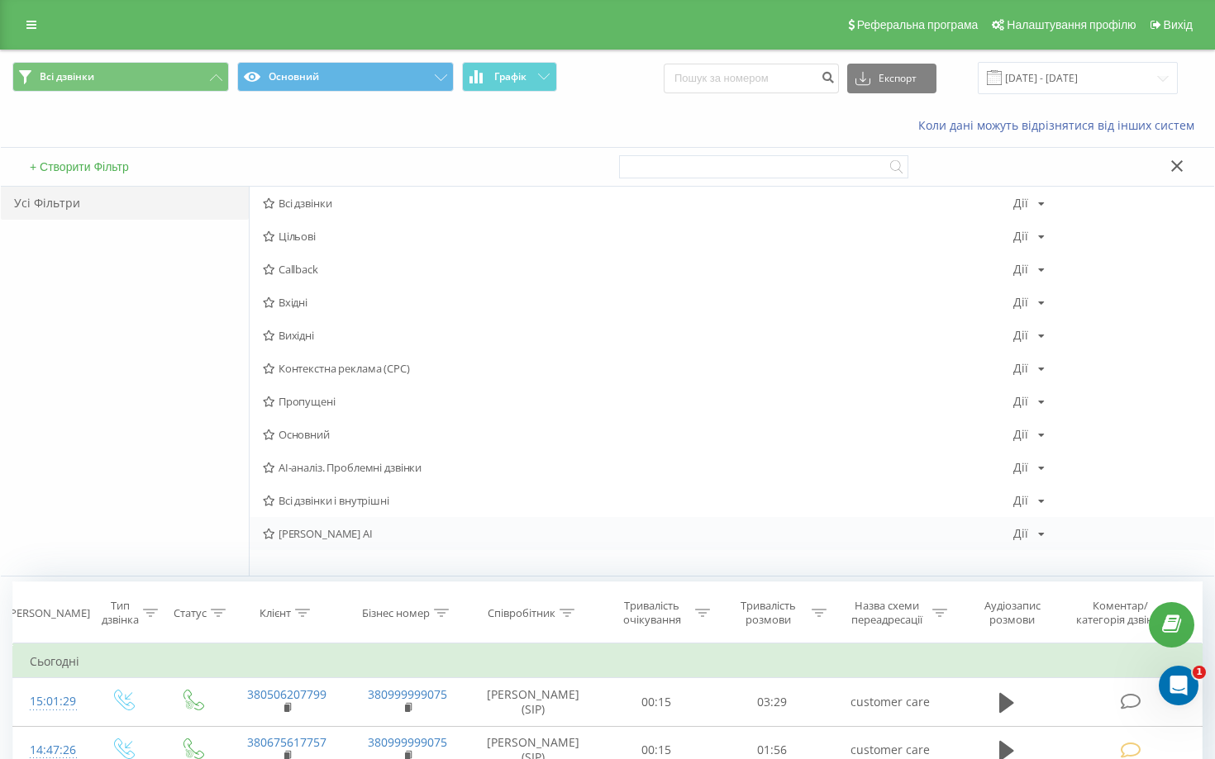
click at [385, 540] on span "[PERSON_NAME] AI" at bounding box center [638, 534] width 750 height 12
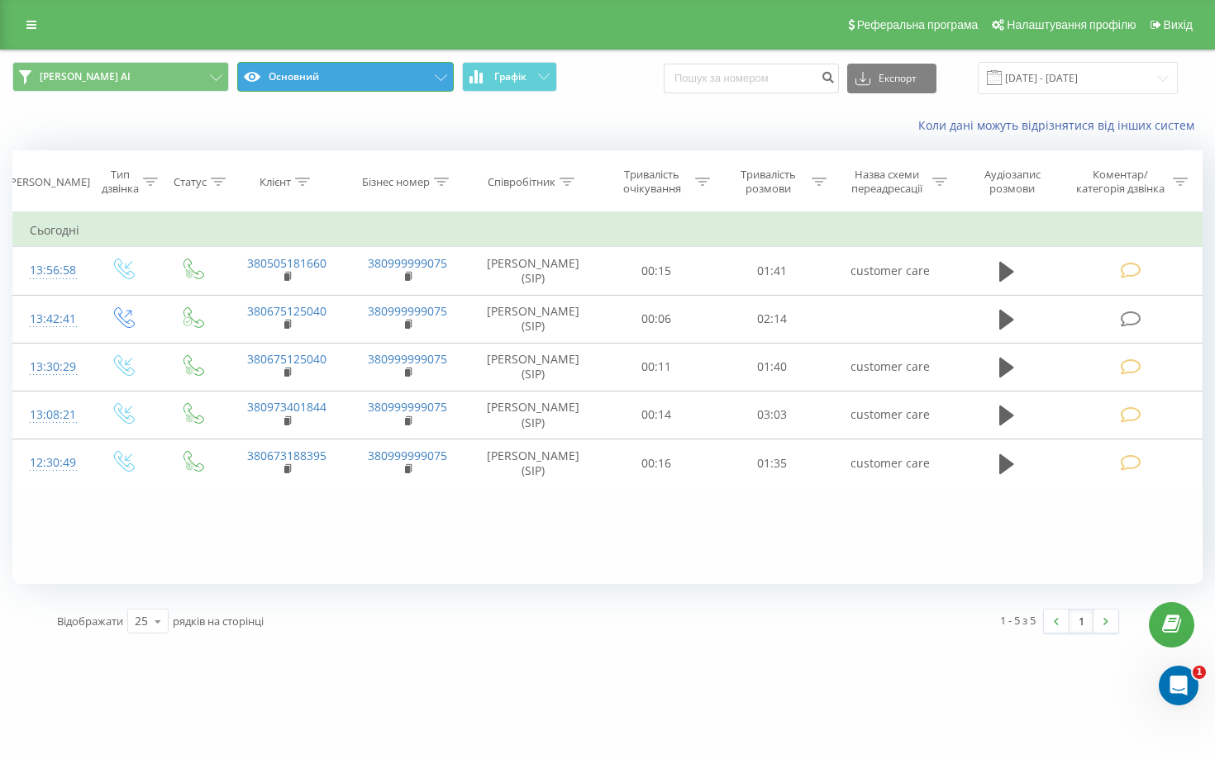
click at [384, 77] on button "Основний" at bounding box center [345, 77] width 216 height 30
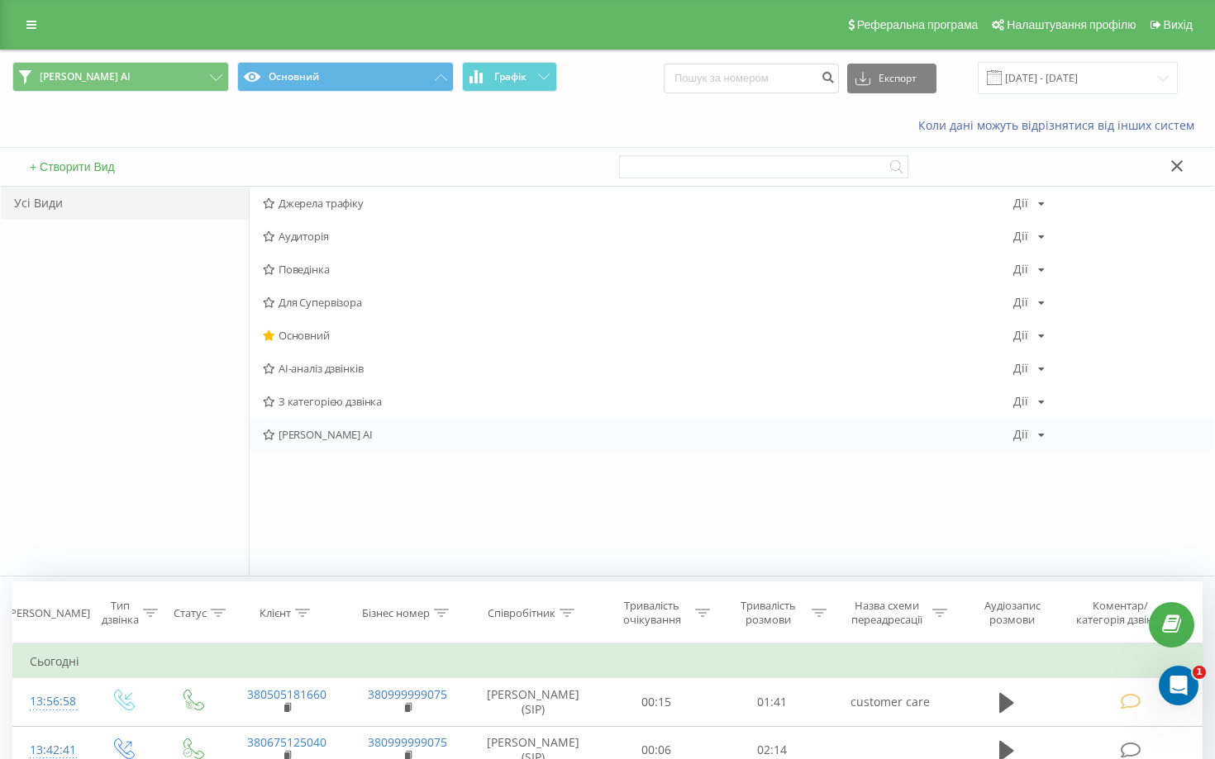
click at [385, 421] on div "[PERSON_NAME] AI [PERSON_NAME] Копіювати Видалити За замовчуванням Поділитися" at bounding box center [732, 434] width 964 height 33
click at [321, 437] on span "[PERSON_NAME] AI" at bounding box center [638, 435] width 750 height 12
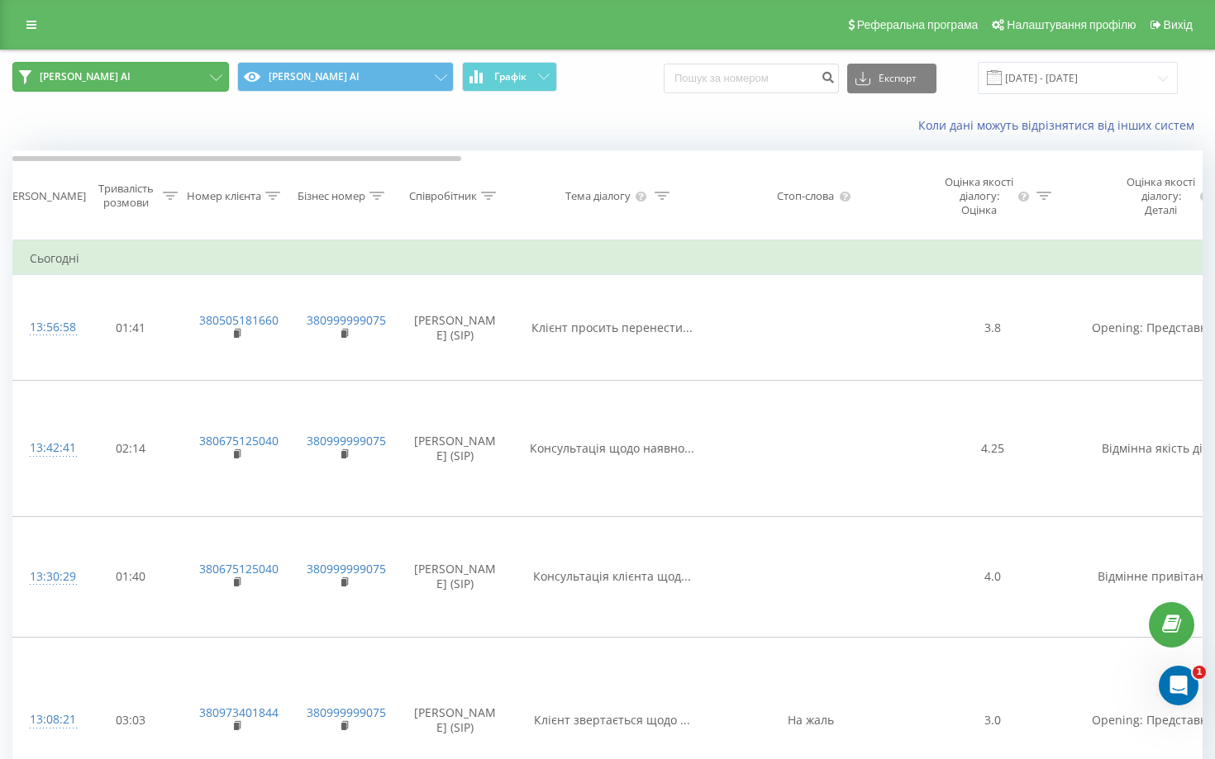
click at [214, 81] on button "[PERSON_NAME] AI" at bounding box center [120, 77] width 216 height 30
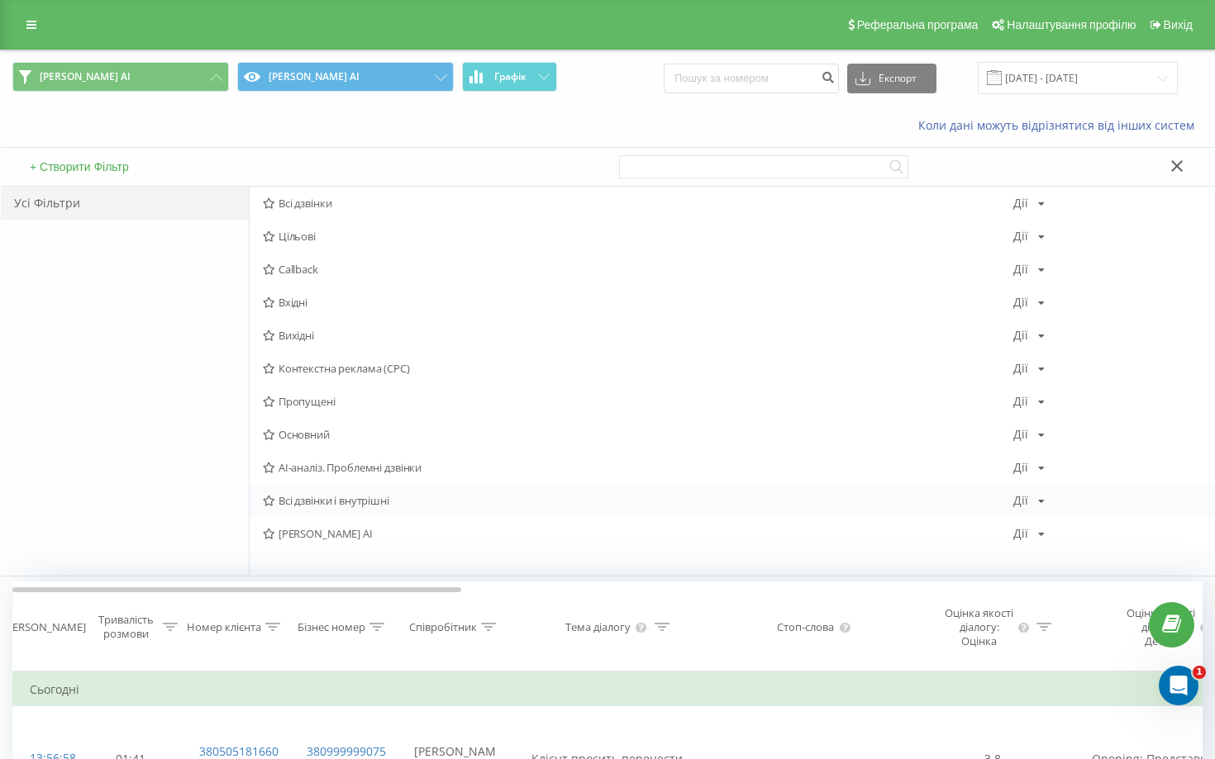
click at [366, 505] on span "Всі дзвінки і внутрішні" at bounding box center [638, 501] width 750 height 12
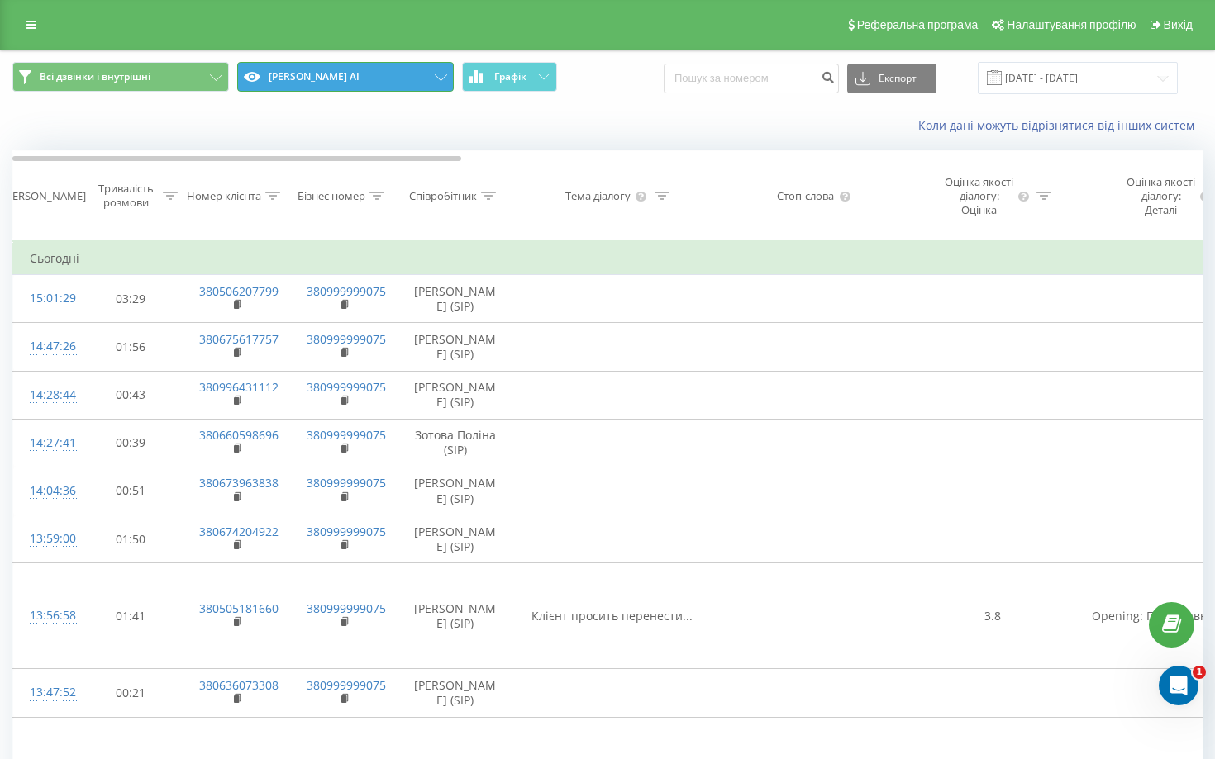
click at [402, 71] on button "[PERSON_NAME] AI" at bounding box center [345, 77] width 216 height 30
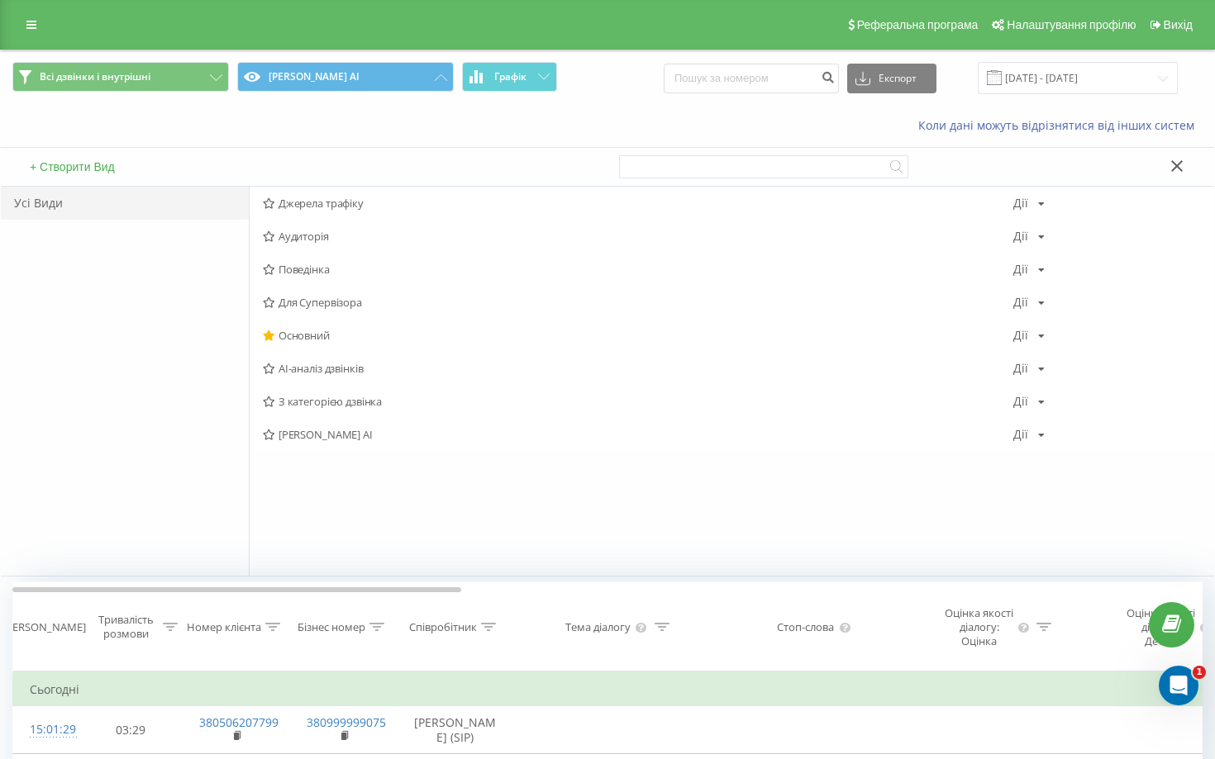
click at [386, 122] on div "Коли дані можуть відрізнятися вiд інших систем" at bounding box center [607, 126] width 1213 height 40
click at [378, 135] on div "Коли дані можуть відрізнятися вiд інших систем" at bounding box center [607, 126] width 1213 height 40
click at [181, 82] on button "Всі дзвінки і внутрішні" at bounding box center [120, 77] width 216 height 30
click at [175, 97] on div "Всі дзвінки і внутрішні goodwine AI Графік Експорт .csv .xls .xlsx 23.08.2025 -…" at bounding box center [607, 77] width 1213 height 55
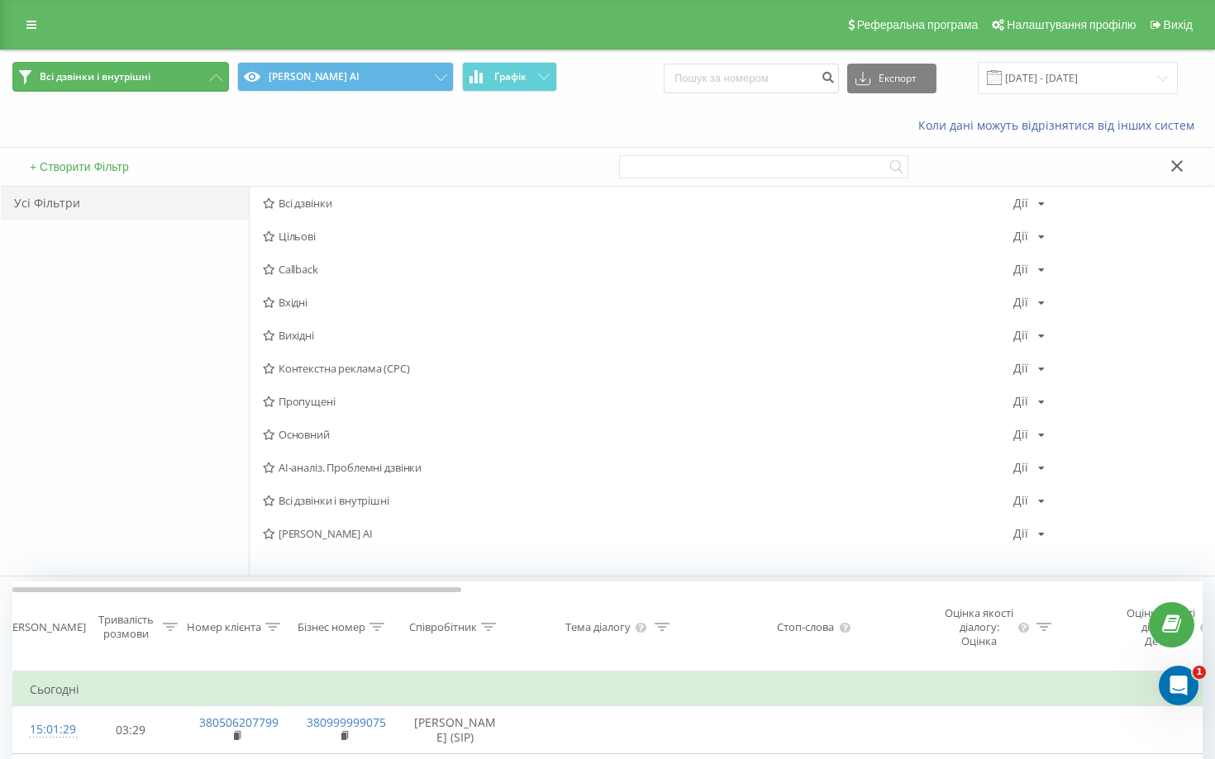
click at [176, 69] on button "Всі дзвінки і внутрішні" at bounding box center [120, 77] width 216 height 30
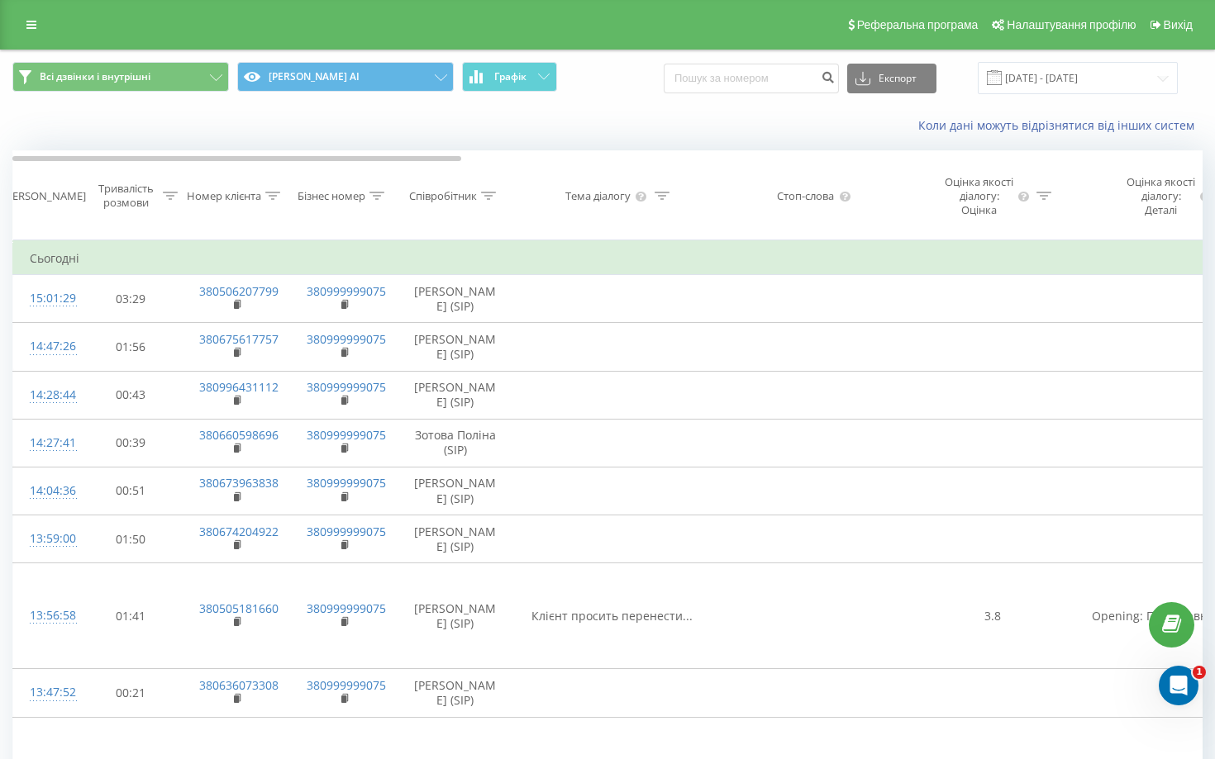
click at [405, 132] on div "Коли дані можуть відрізнятися вiд інших систем" at bounding box center [607, 126] width 1213 height 40
click at [401, 69] on button "[PERSON_NAME] AI" at bounding box center [345, 77] width 216 height 30
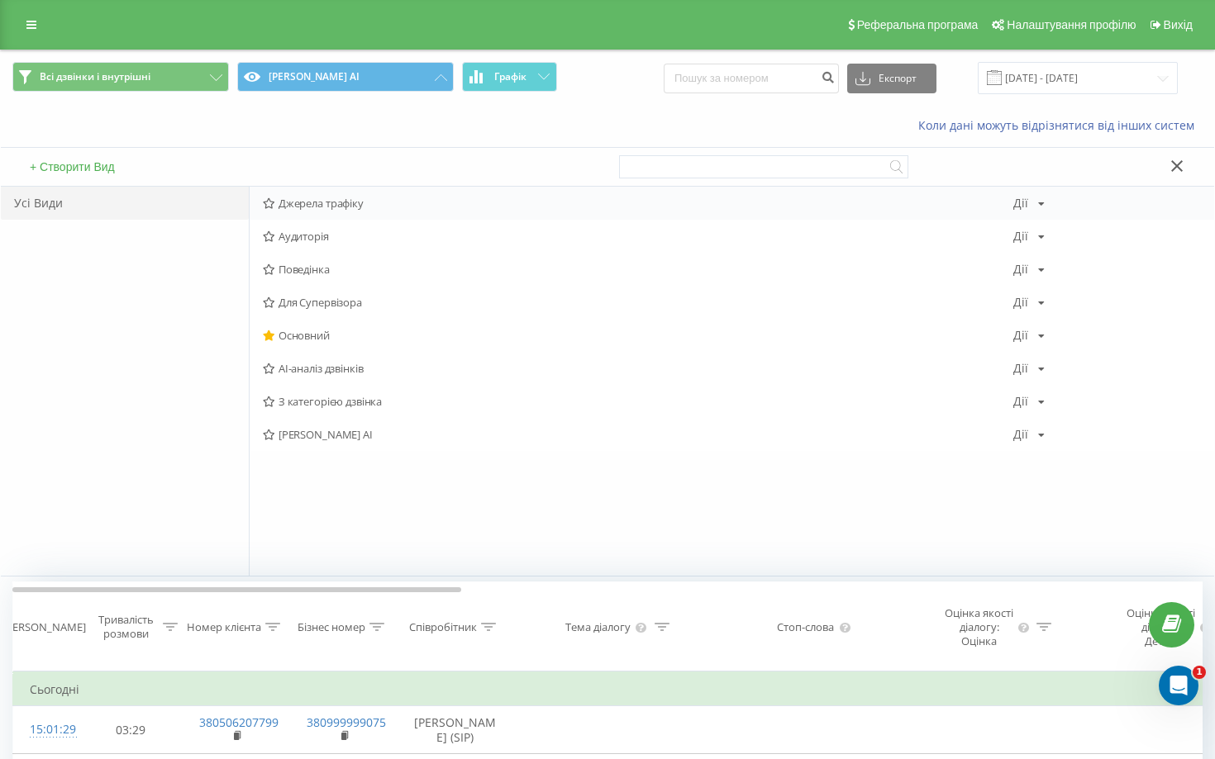
click at [370, 210] on div "Джерела трафіку Дії Редагувати Копіювати Видалити За замовчуванням Поділитися" at bounding box center [732, 203] width 964 height 33
click at [348, 403] on span "З категорією дзвінка" at bounding box center [638, 402] width 750 height 12
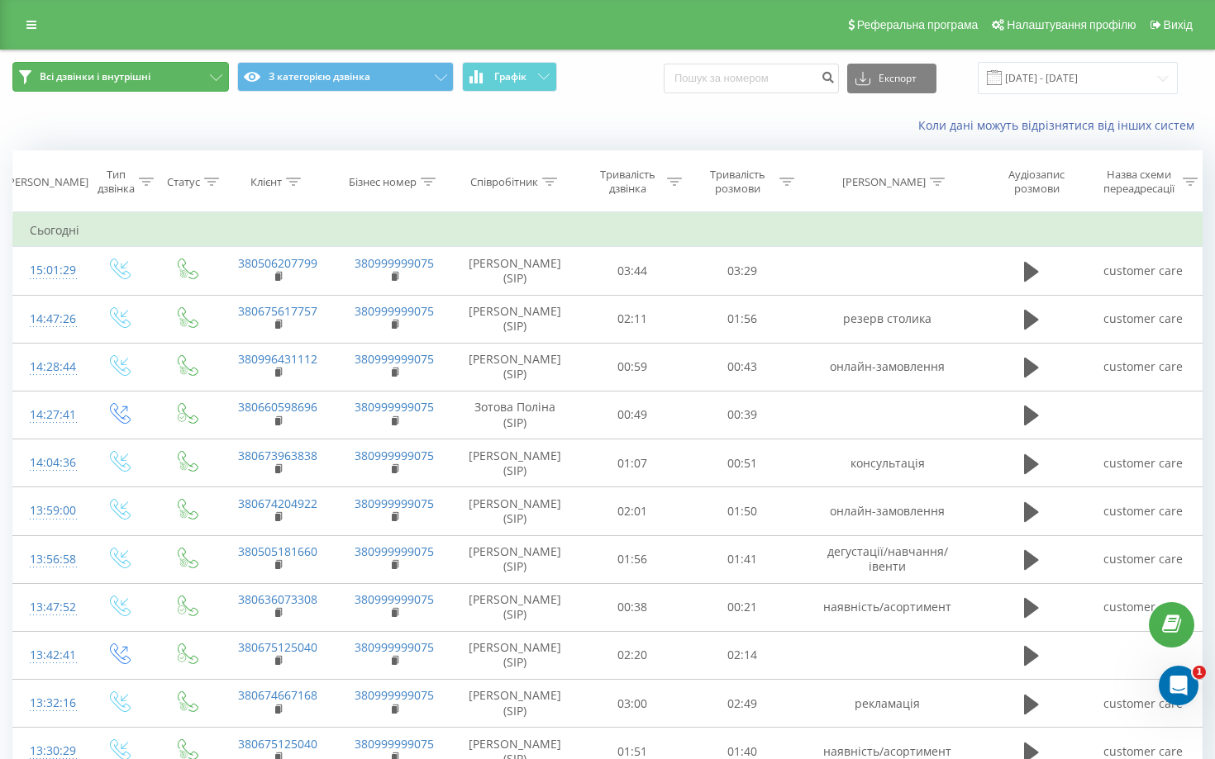
click at [212, 81] on button "Всі дзвінки і внутрішні" at bounding box center [120, 77] width 216 height 30
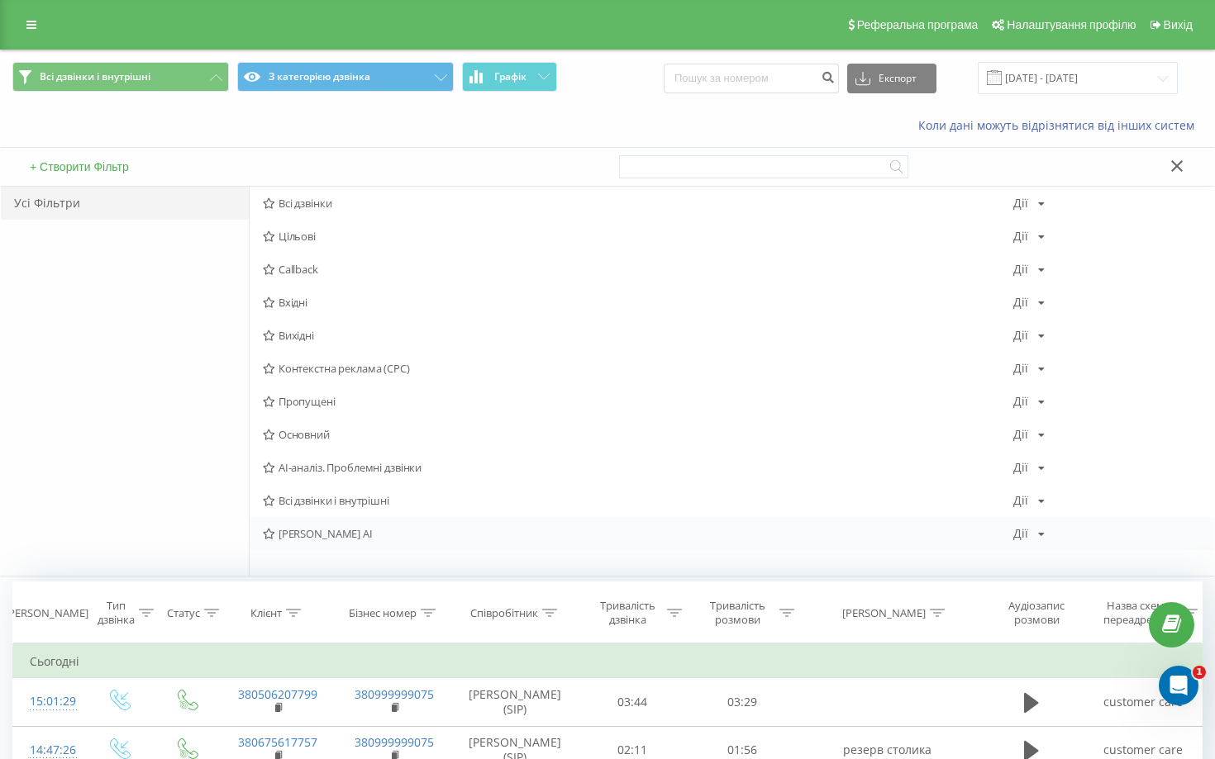
click at [331, 521] on div "goodwine AI Дії Редагувати Копіювати Видалити За замовчуванням Поділитися" at bounding box center [732, 533] width 964 height 33
click at [374, 79] on button "З категорією дзвінка" at bounding box center [345, 77] width 216 height 30
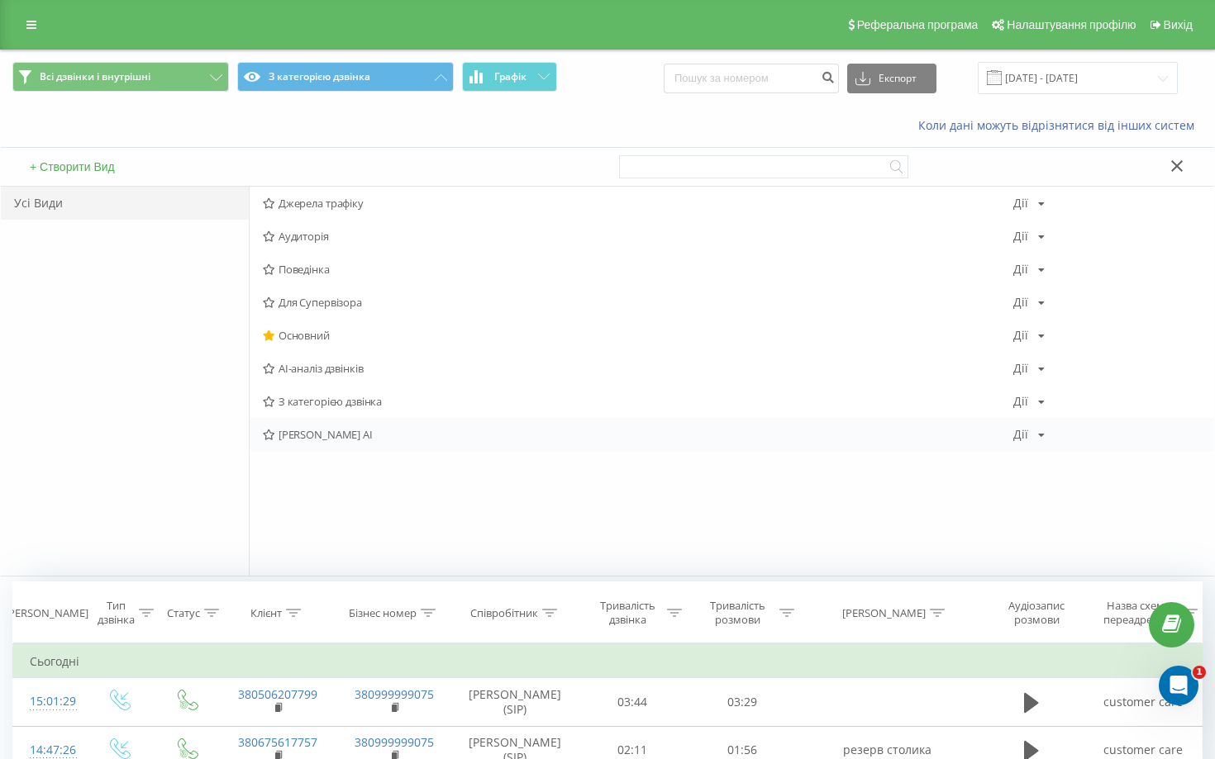
click at [391, 436] on span "[PERSON_NAME] AI" at bounding box center [638, 435] width 750 height 12
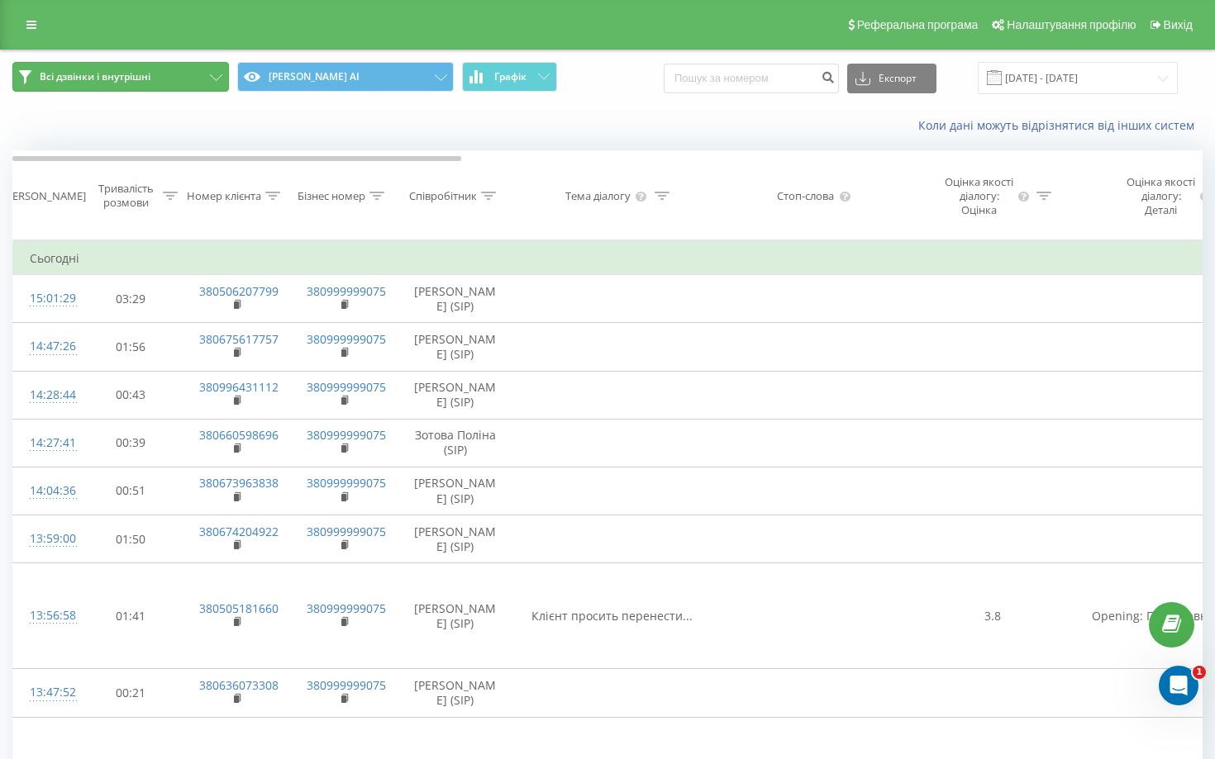
click at [210, 78] on icon at bounding box center [216, 77] width 12 height 7
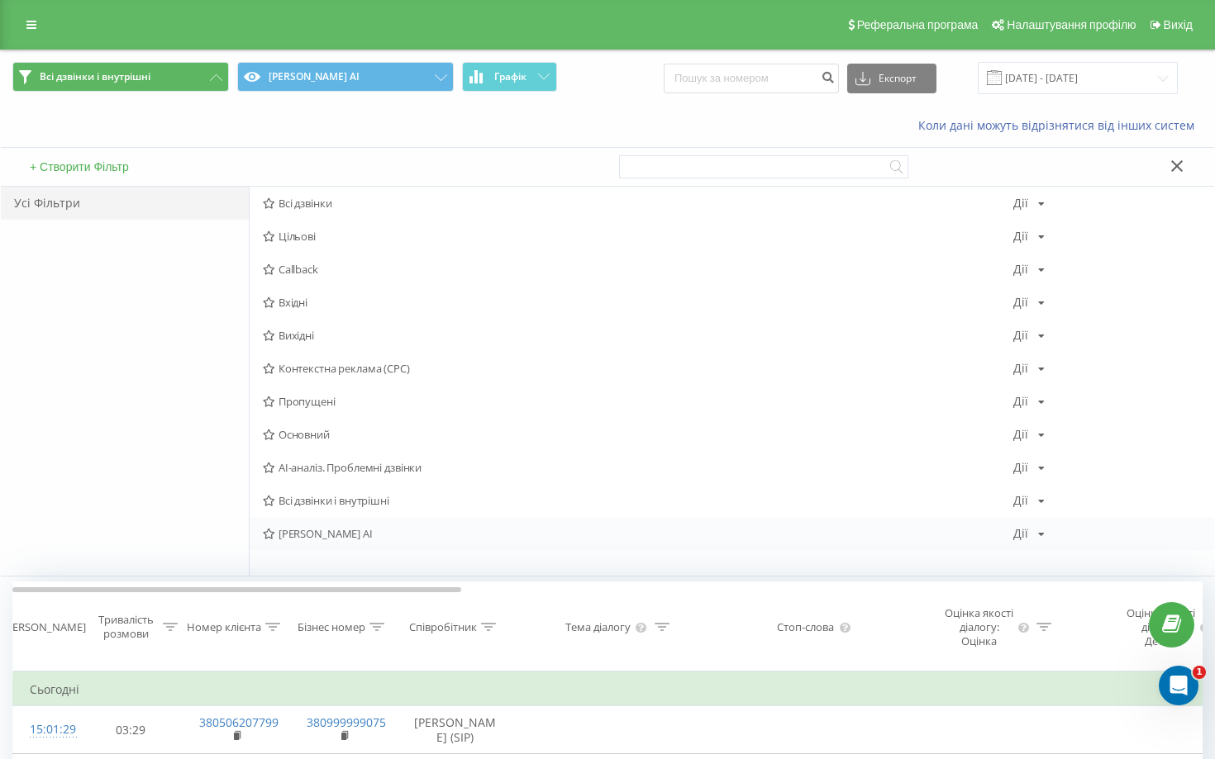
click at [298, 537] on span "[PERSON_NAME] AI" at bounding box center [638, 534] width 750 height 12
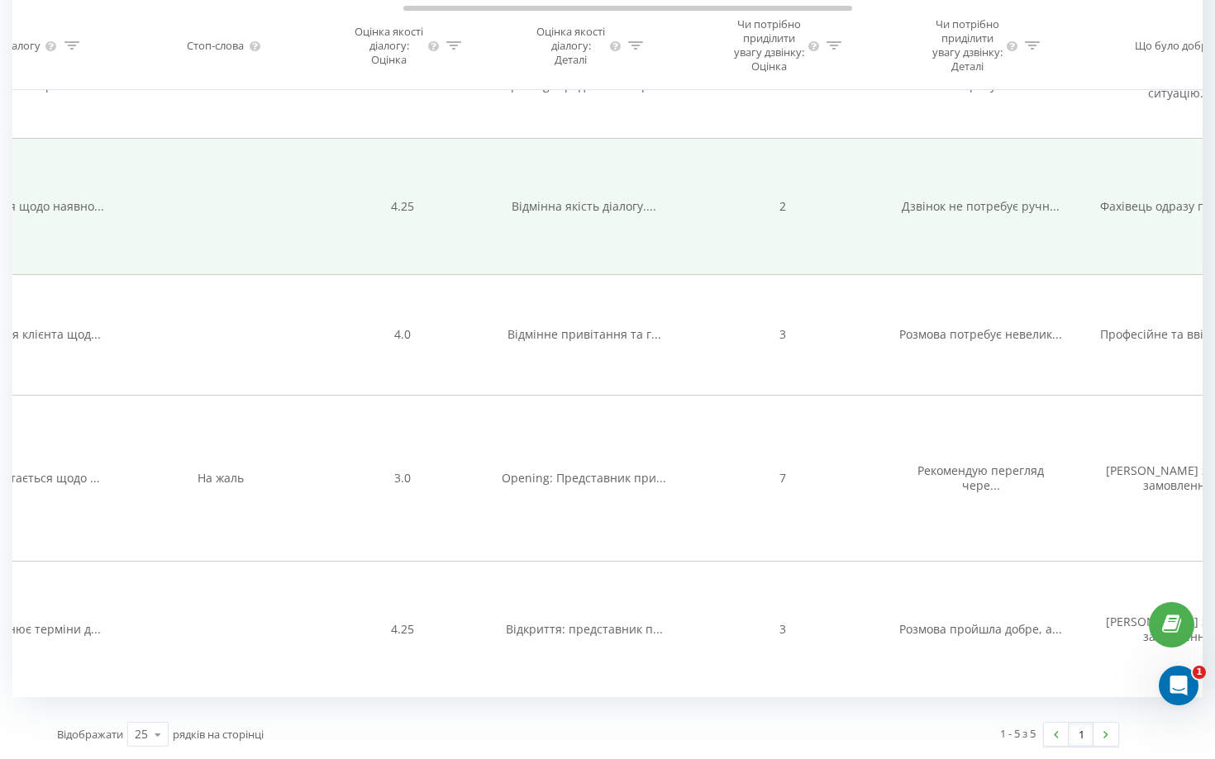
scroll to position [0, 400]
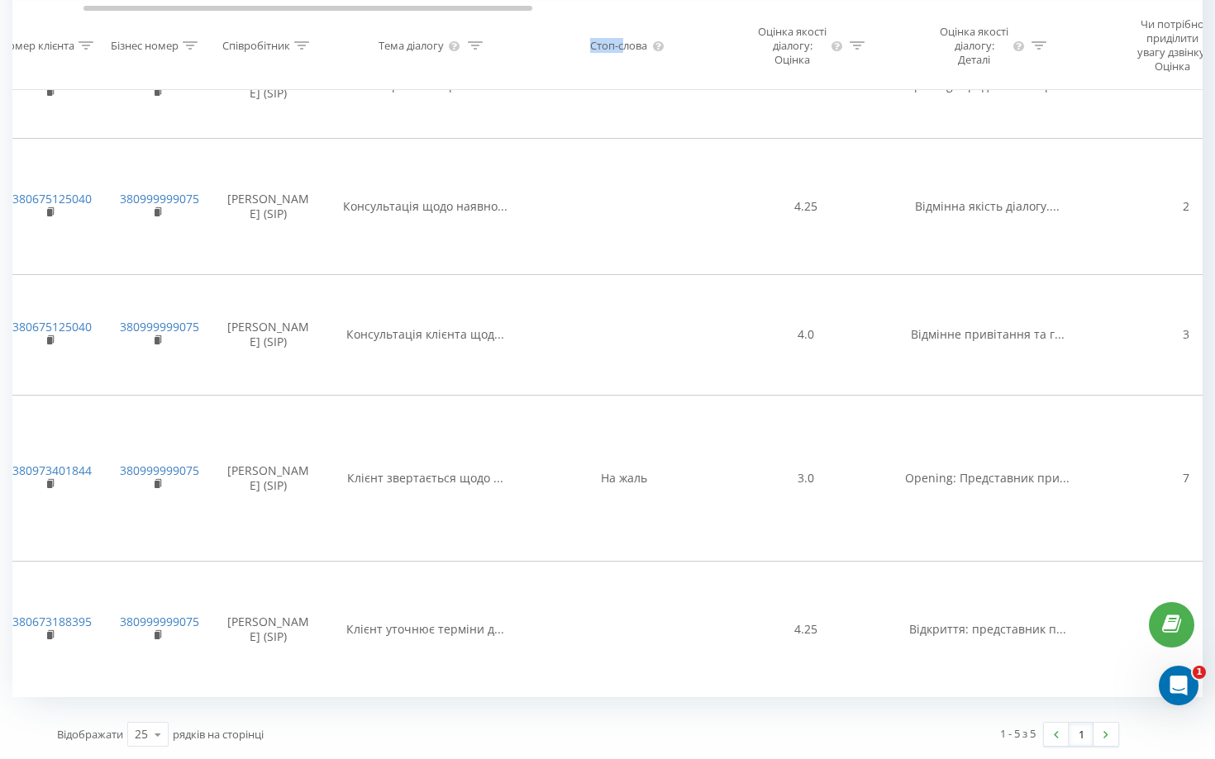
drag, startPoint x: 623, startPoint y: 45, endPoint x: 462, endPoint y: 49, distance: 161.2
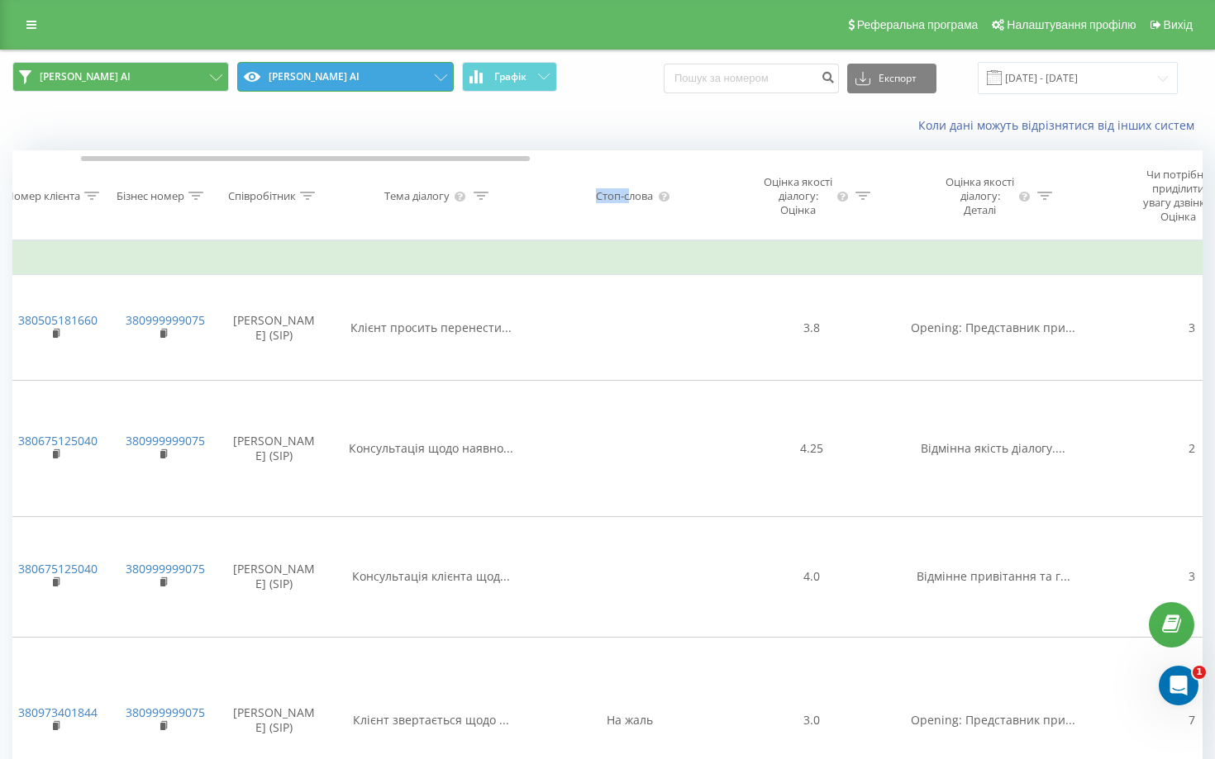
click at [442, 79] on icon at bounding box center [441, 77] width 12 height 7
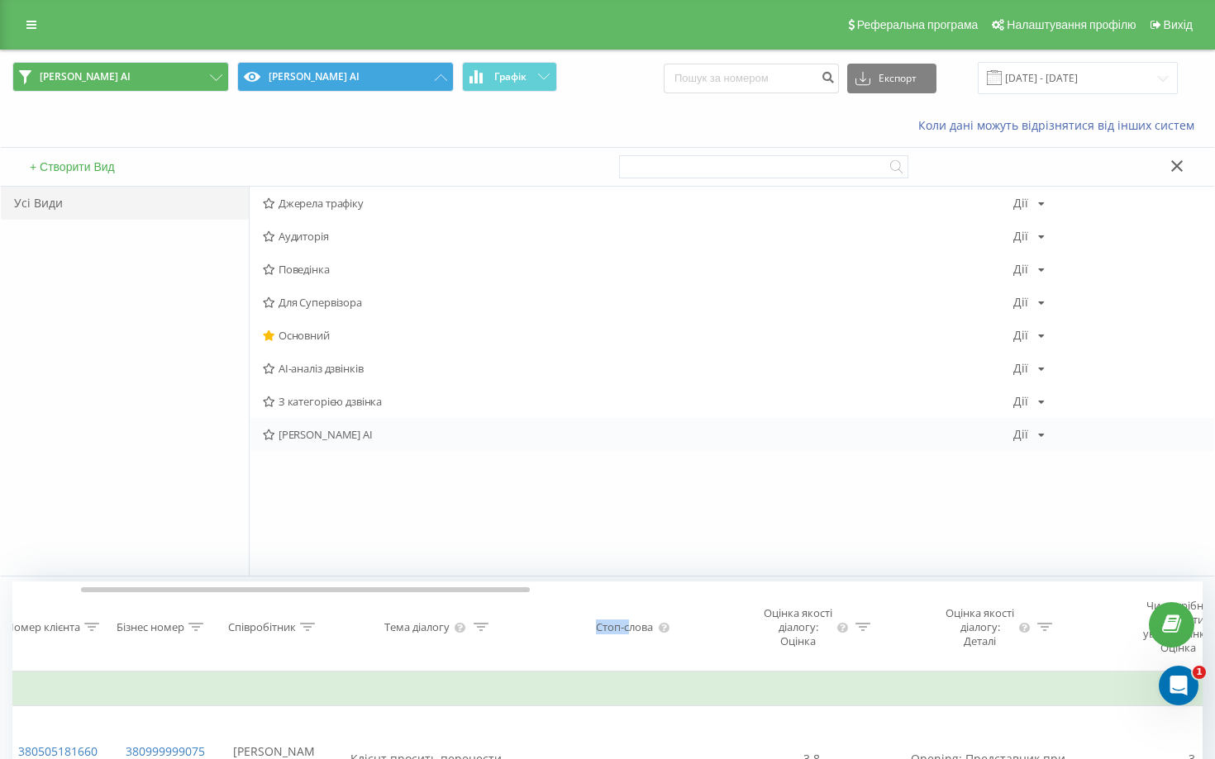
click at [1033, 439] on div "Дії Редагувати Копіювати Видалити За замовчуванням Поділитися" at bounding box center [1028, 435] width 31 height 12
click at [1063, 457] on span "Редагувати" at bounding box center [1085, 456] width 55 height 14
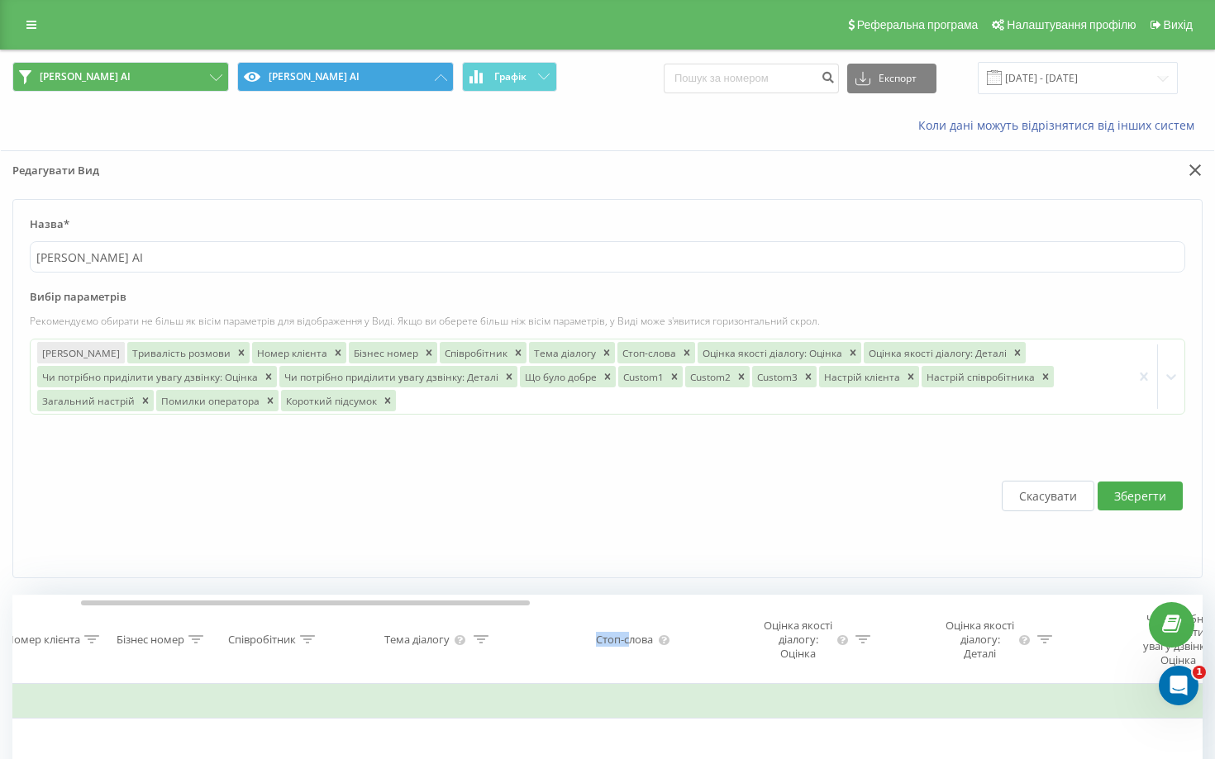
click at [1125, 503] on button "Зберегти" at bounding box center [1139, 496] width 85 height 29
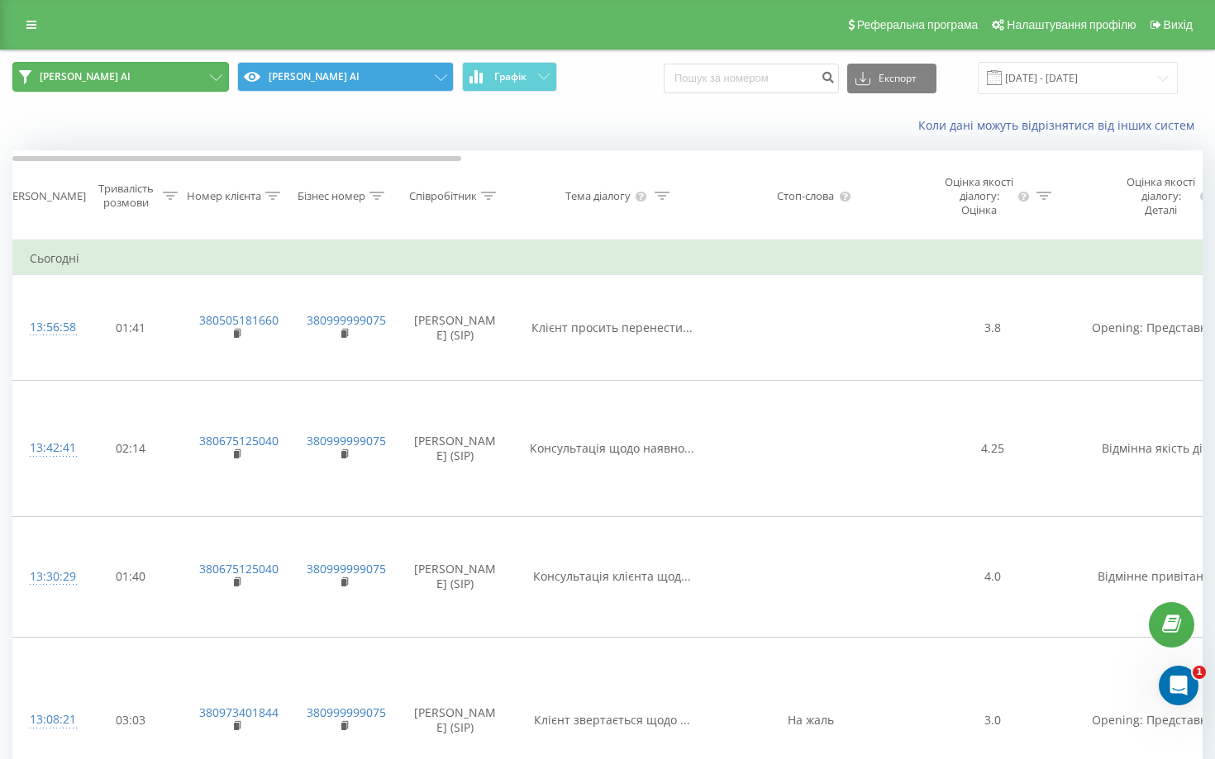
click at [183, 84] on button "[PERSON_NAME] AI" at bounding box center [120, 77] width 216 height 30
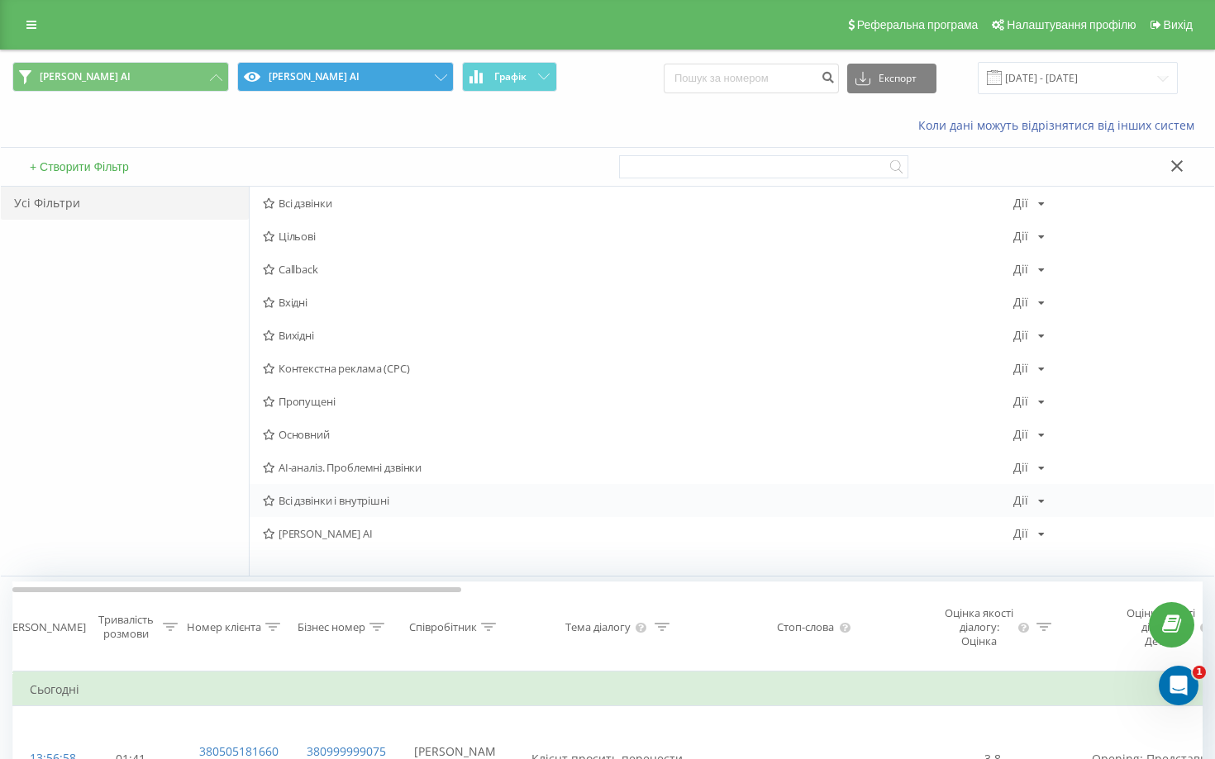
click at [334, 501] on span "Всі дзвінки і внутрішні" at bounding box center [638, 501] width 750 height 12
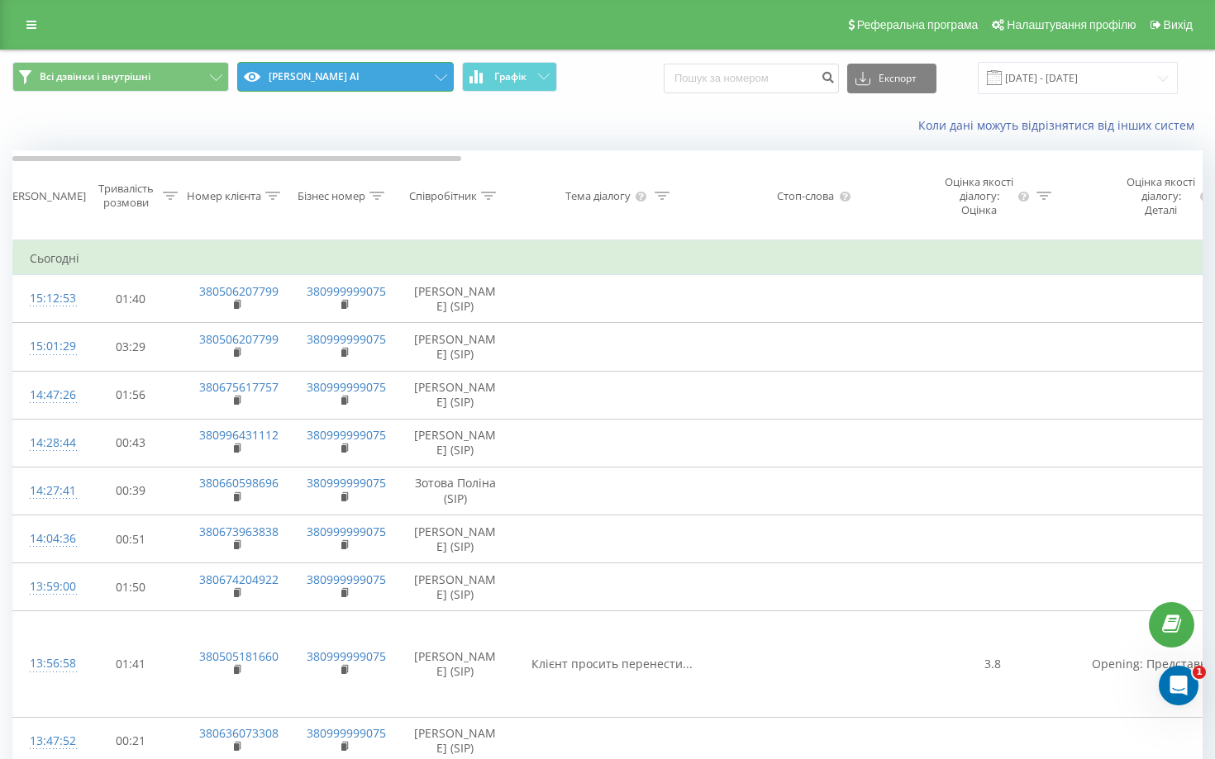
click at [375, 79] on button "[PERSON_NAME] AI" at bounding box center [345, 77] width 216 height 30
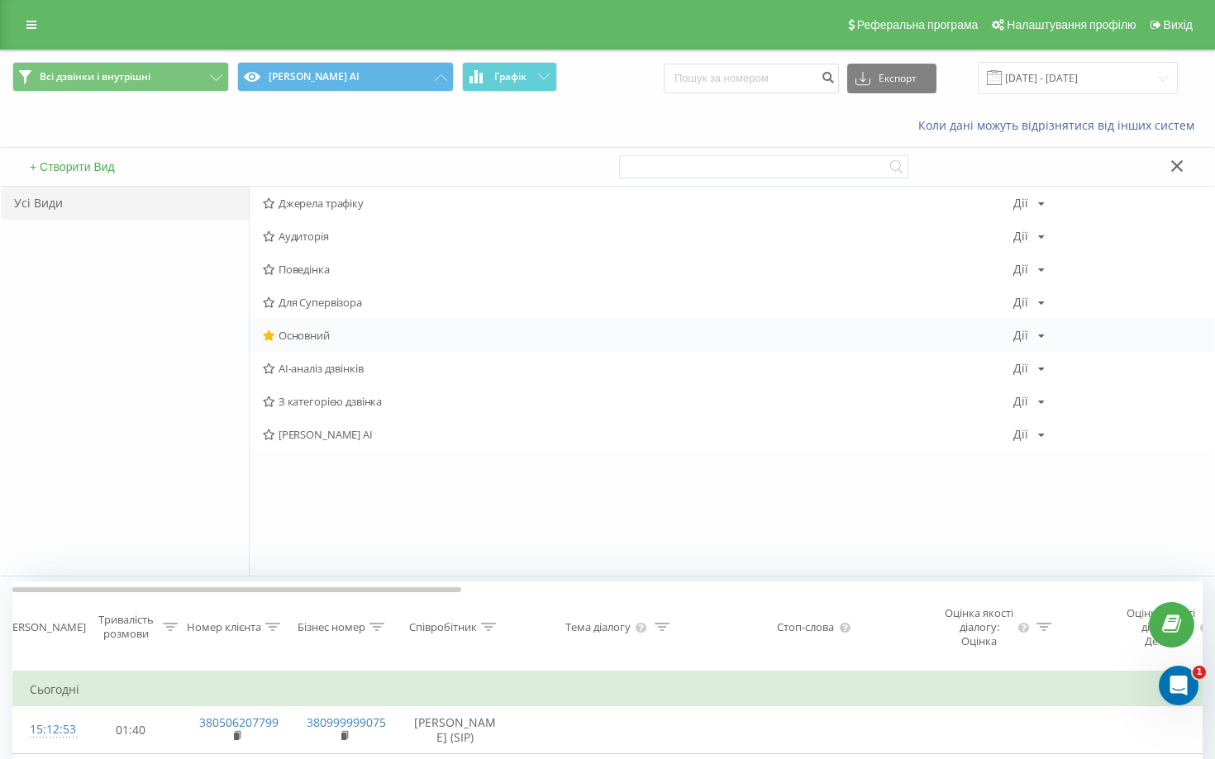
click at [345, 343] on div "Основний Дії Редагувати Копіювати Видалити За замовчуванням Поділитися" at bounding box center [732, 335] width 964 height 33
click at [325, 339] on span "Основний" at bounding box center [638, 336] width 750 height 12
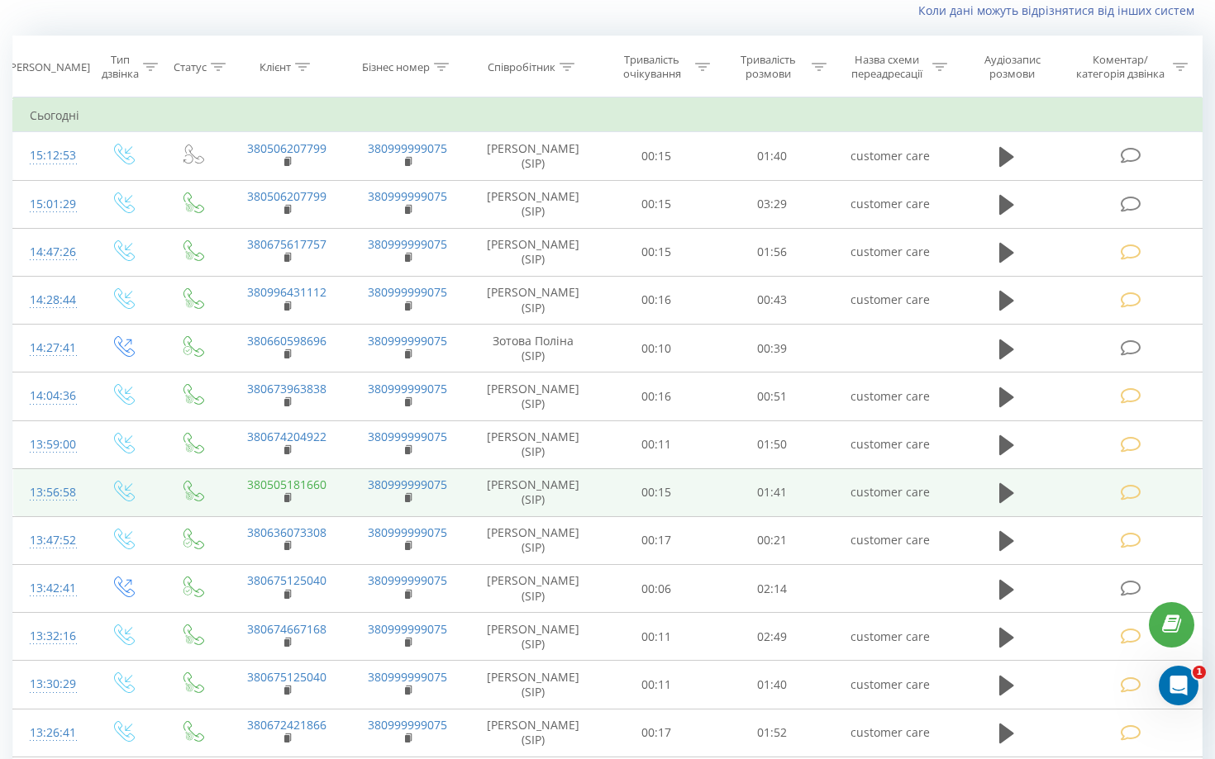
click at [297, 489] on link "380505181660" at bounding box center [286, 485] width 79 height 16
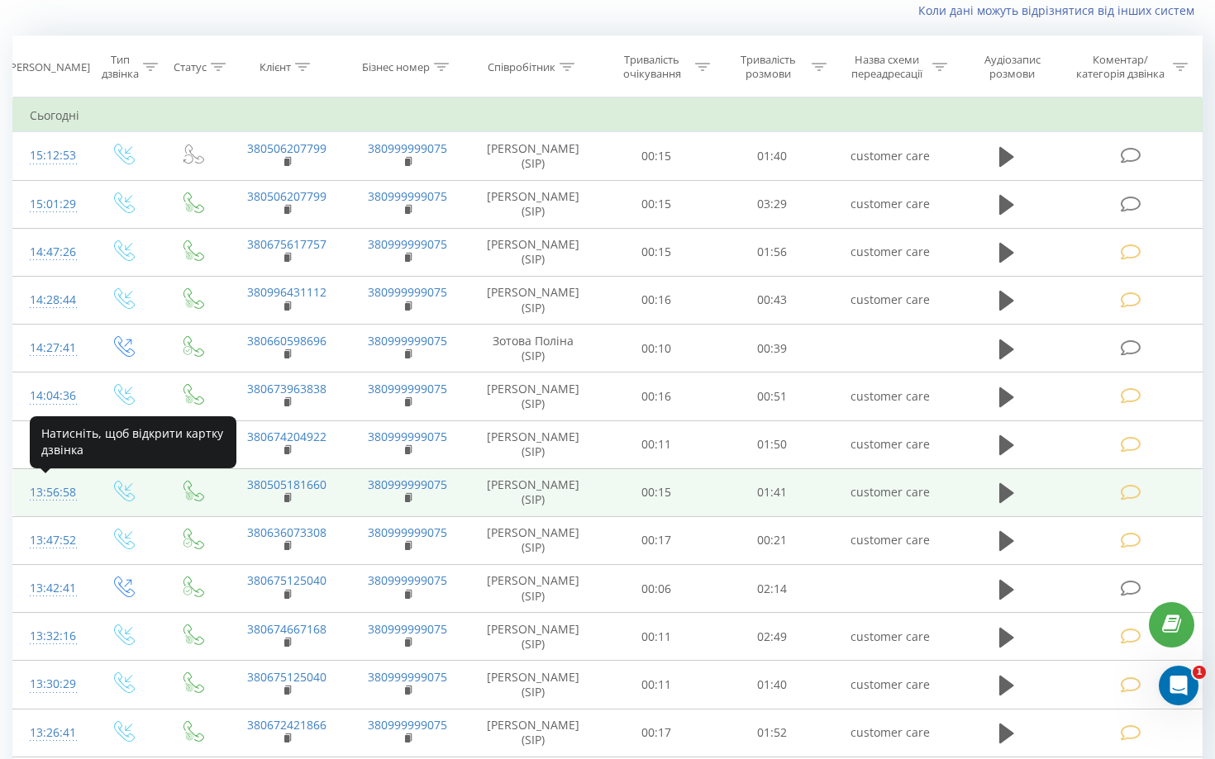
click at [46, 496] on div "13:56:58" at bounding box center [50, 493] width 40 height 32
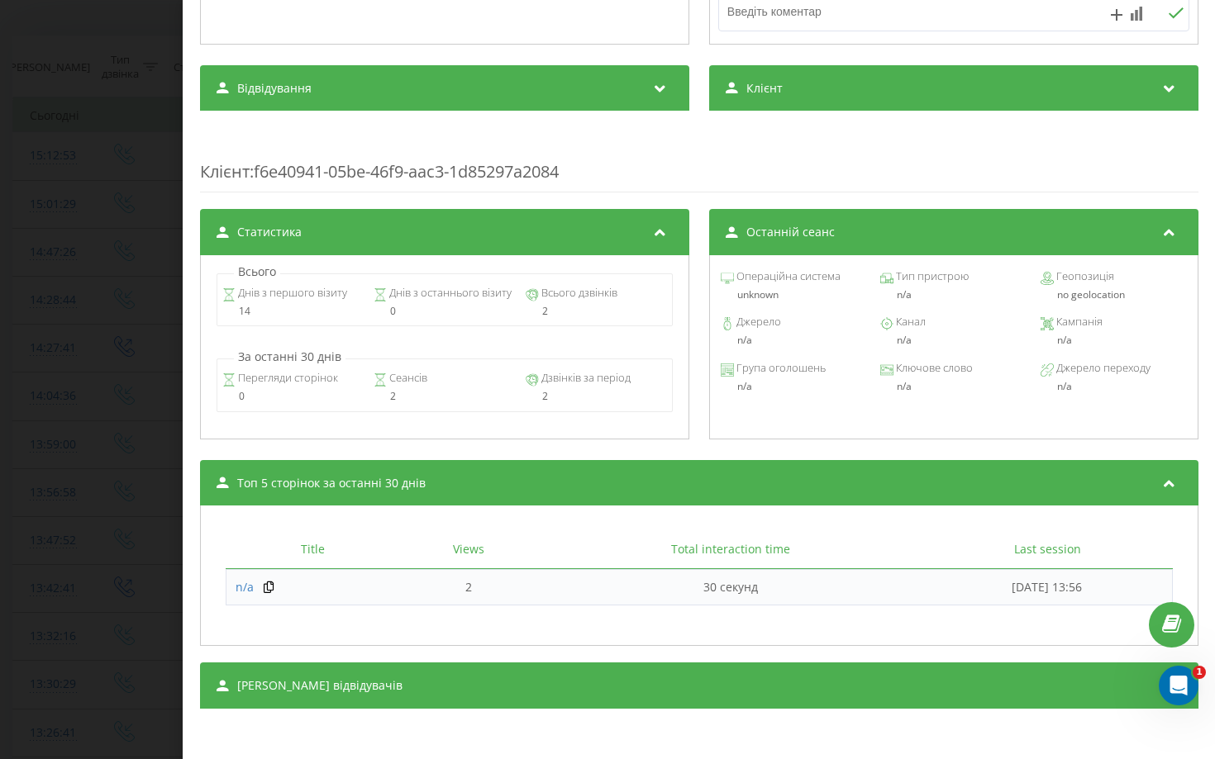
scroll to position [75, 0]
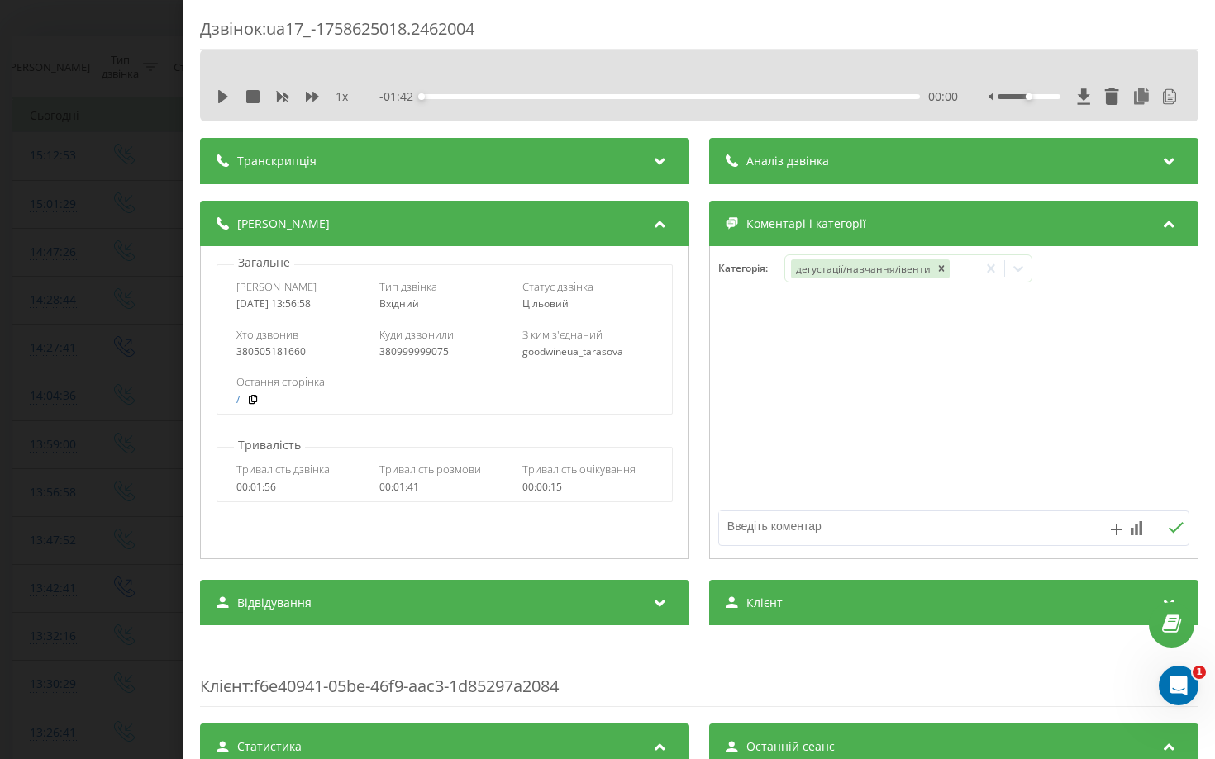
click at [50, 288] on div "Дзвінок : ua17_-1758625018.2462004 1 x - 01:42 00:00 00:00 Транскрипція 00:00 В…" at bounding box center [607, 379] width 1215 height 759
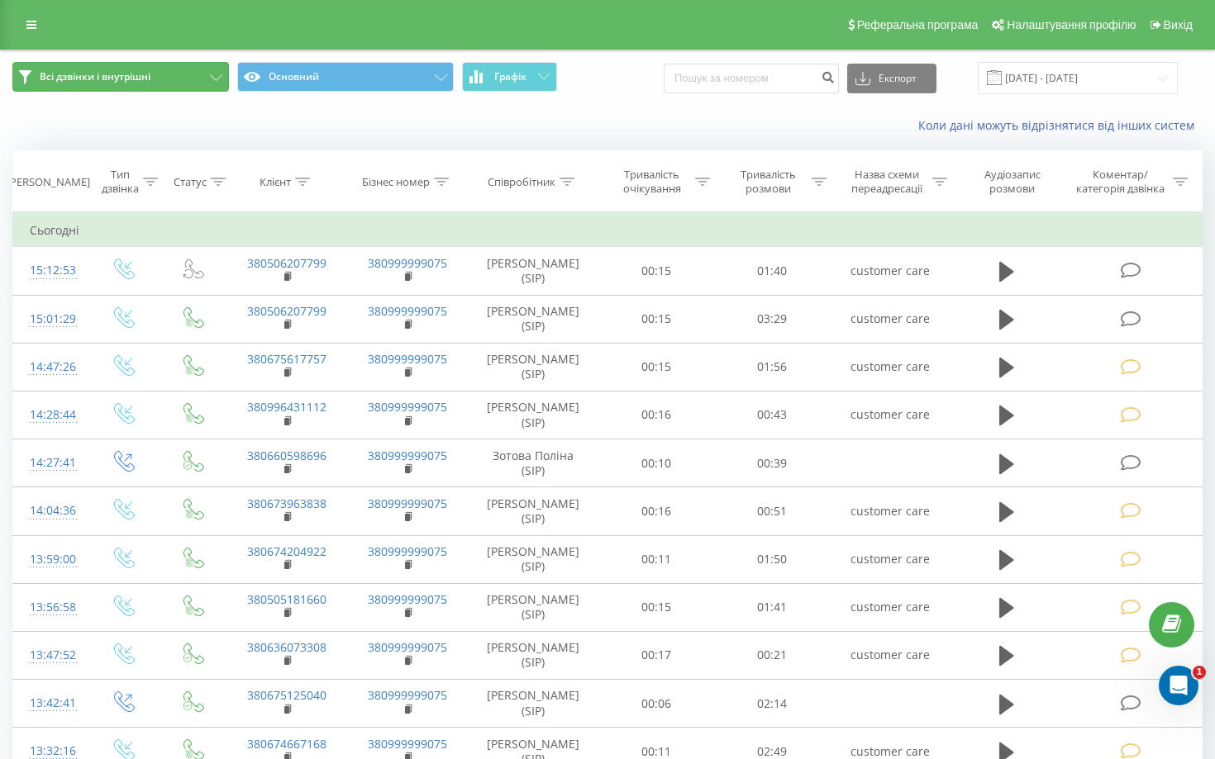
click at [209, 84] on button "Всі дзвінки і внутрішні" at bounding box center [120, 77] width 216 height 30
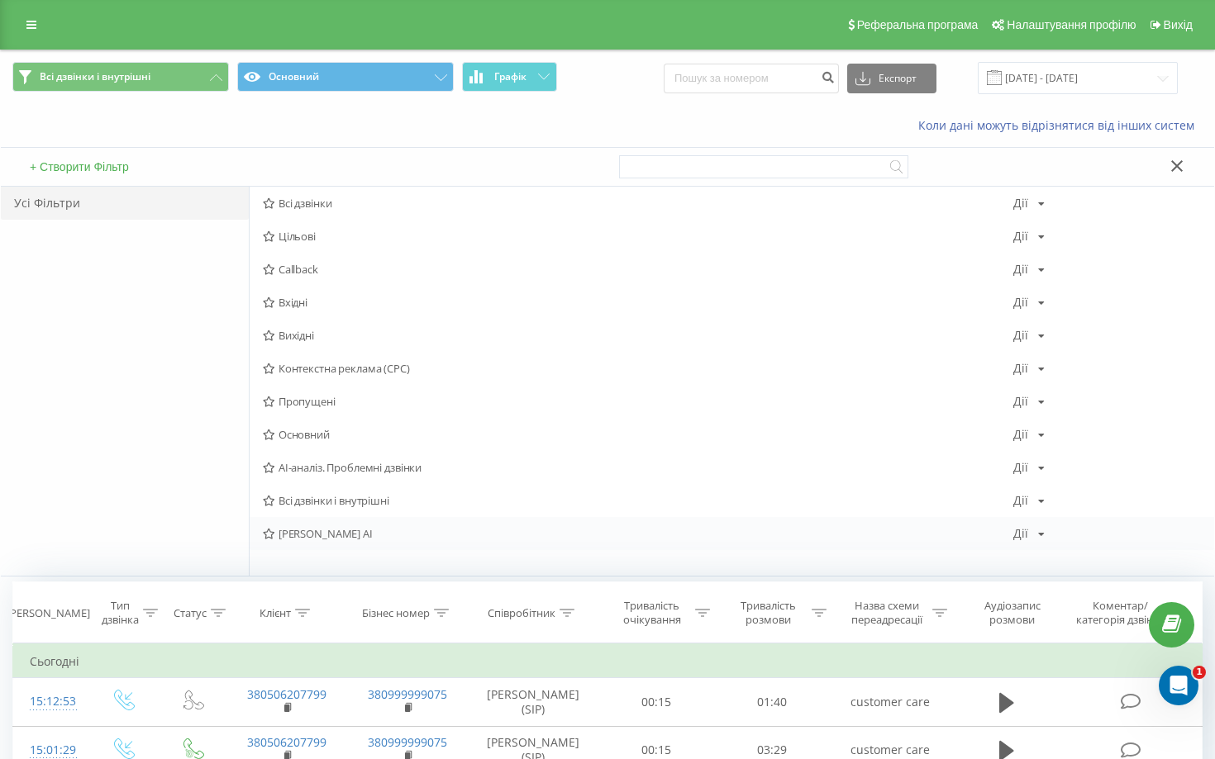
click at [353, 522] on div "goodwine AI Дії Редагувати Копіювати Видалити За замовчуванням Поділитися" at bounding box center [732, 533] width 964 height 33
click at [378, 77] on button "Основний" at bounding box center [345, 77] width 216 height 30
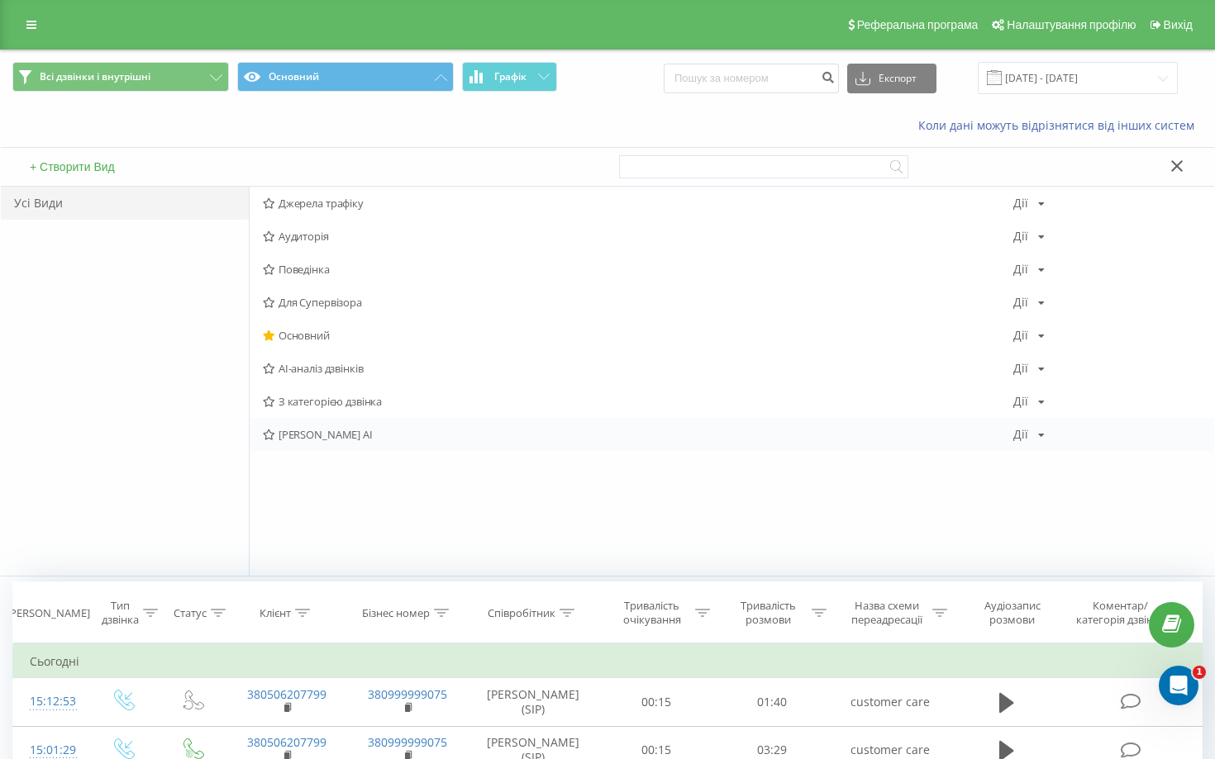
click at [362, 431] on span "[PERSON_NAME] AI" at bounding box center [638, 435] width 750 height 12
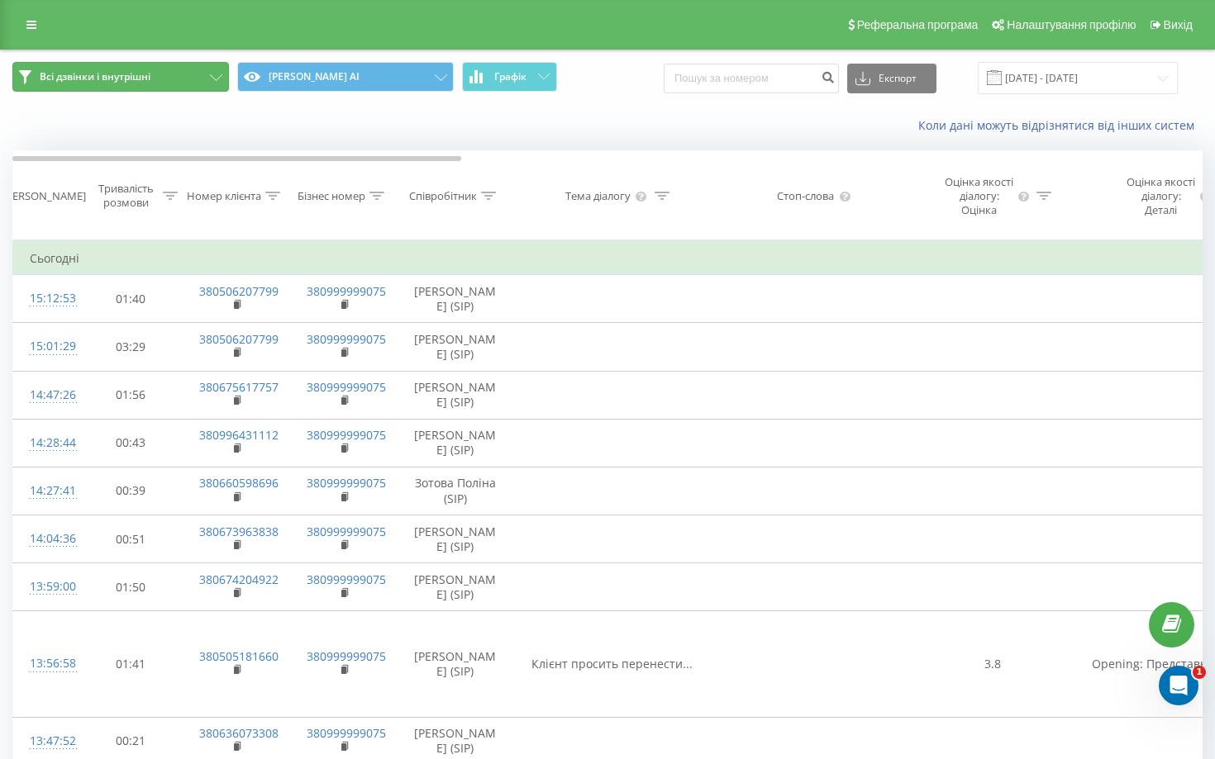
click at [215, 72] on button "Всі дзвінки і внутрішні" at bounding box center [120, 77] width 216 height 30
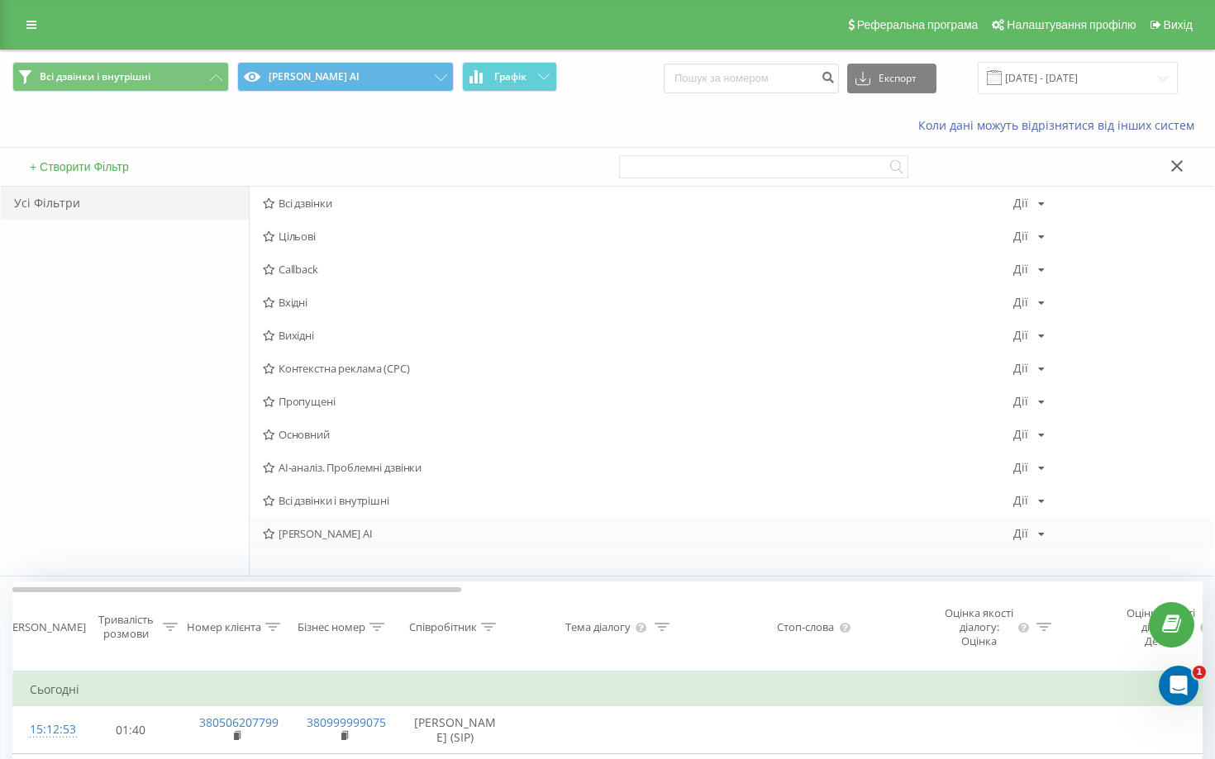
click at [340, 534] on span "[PERSON_NAME] AI" at bounding box center [638, 534] width 750 height 12
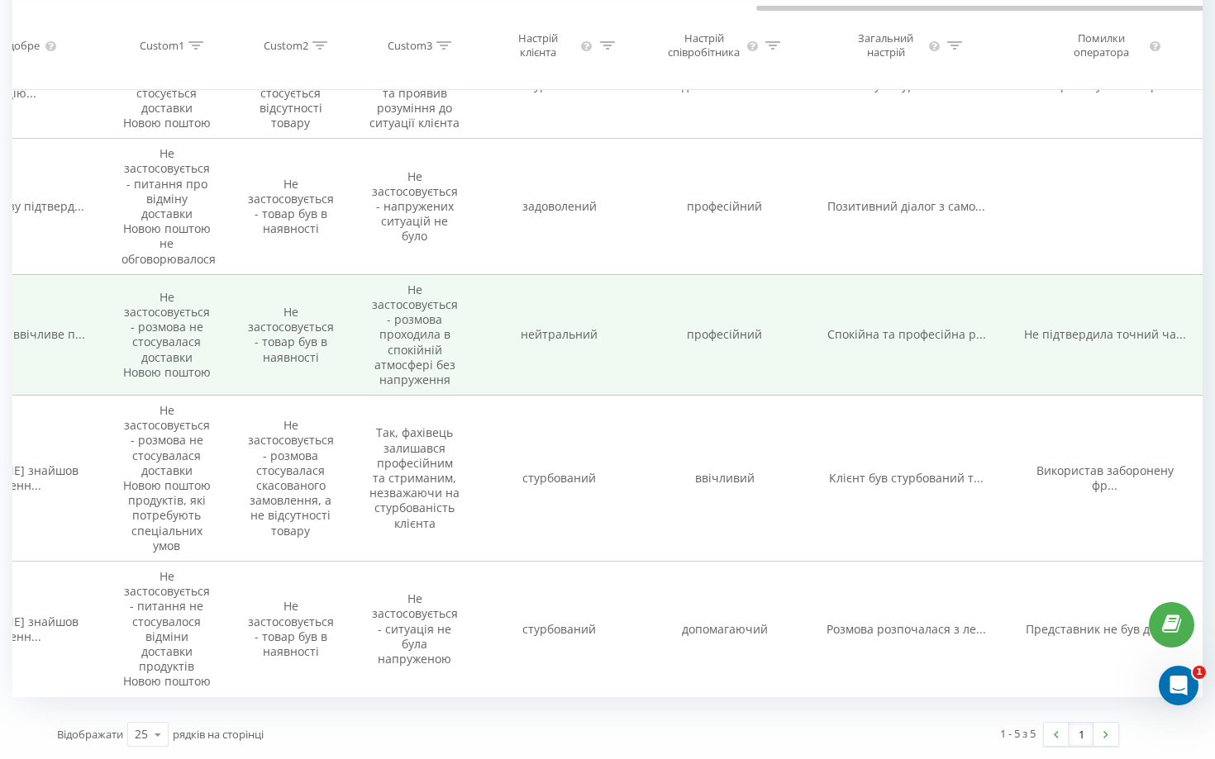
scroll to position [0, 1862]
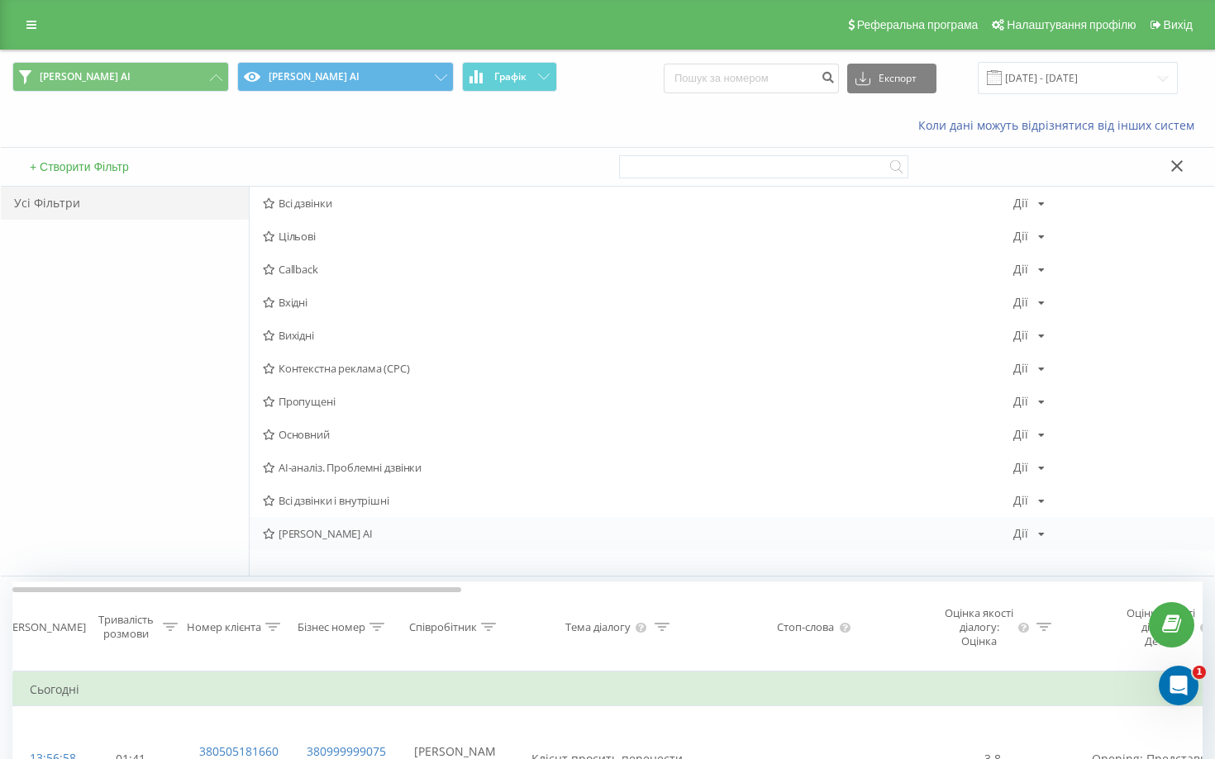
click at [331, 531] on span "[PERSON_NAME] AI" at bounding box center [638, 534] width 750 height 12
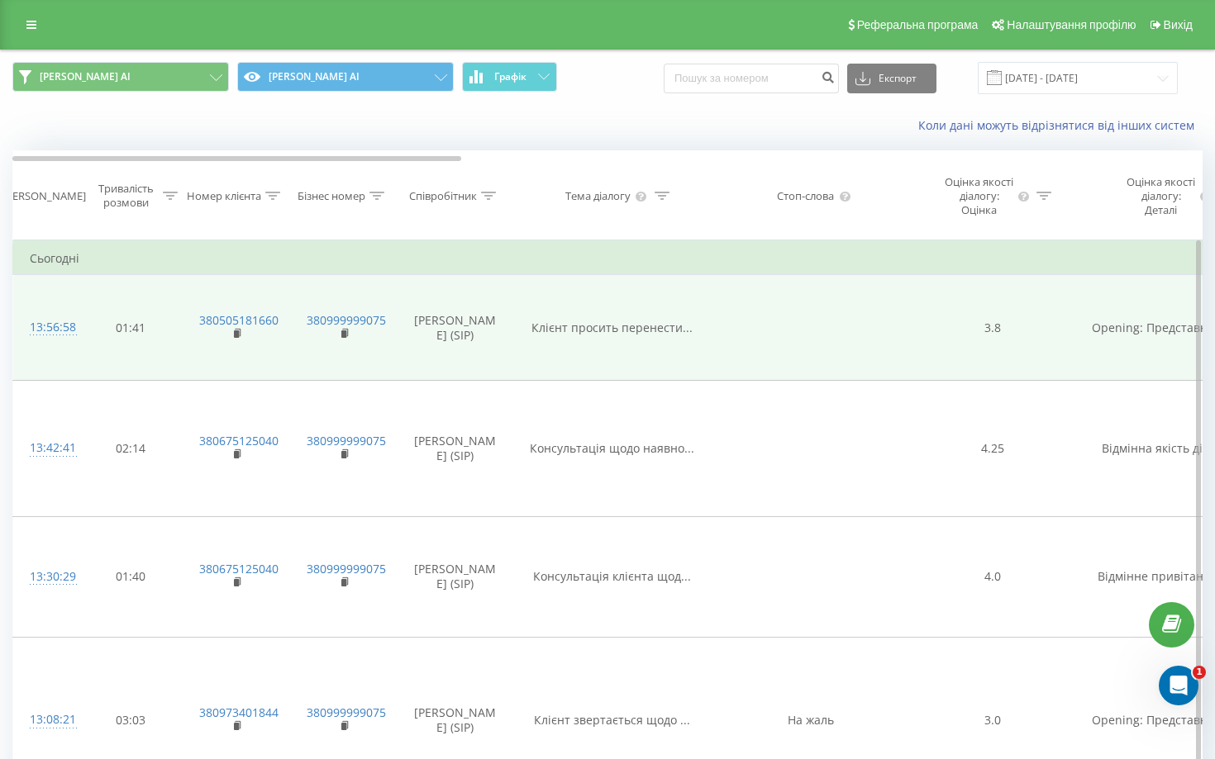
scroll to position [0, 2]
